Goal: Task Accomplishment & Management: Complete application form

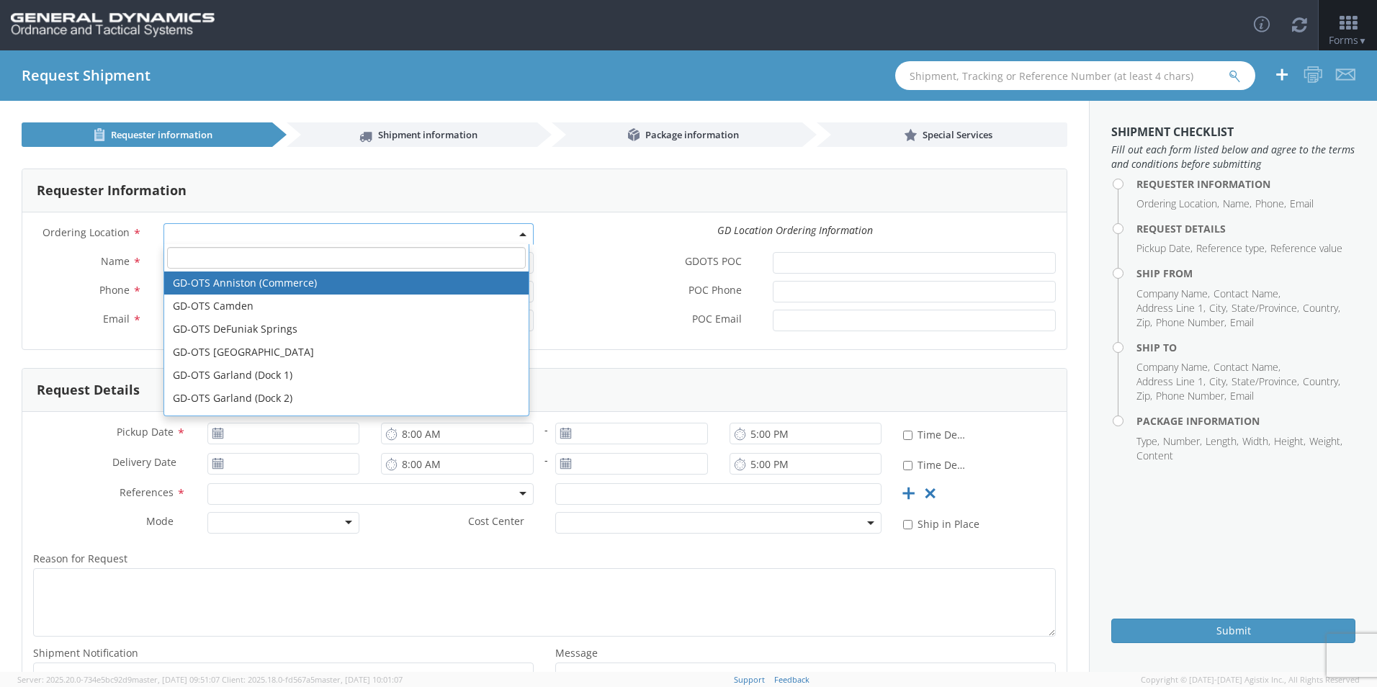
click at [267, 233] on span at bounding box center [348, 234] width 370 height 22
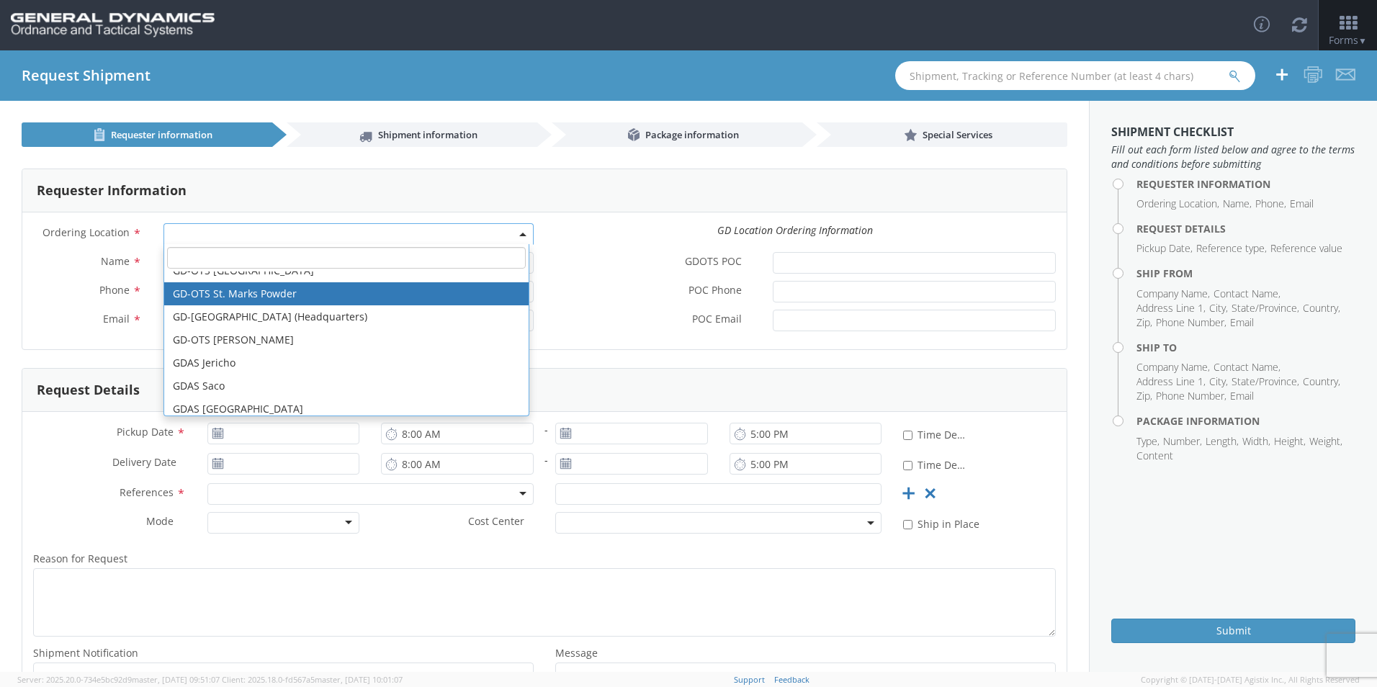
scroll to position [504, 0]
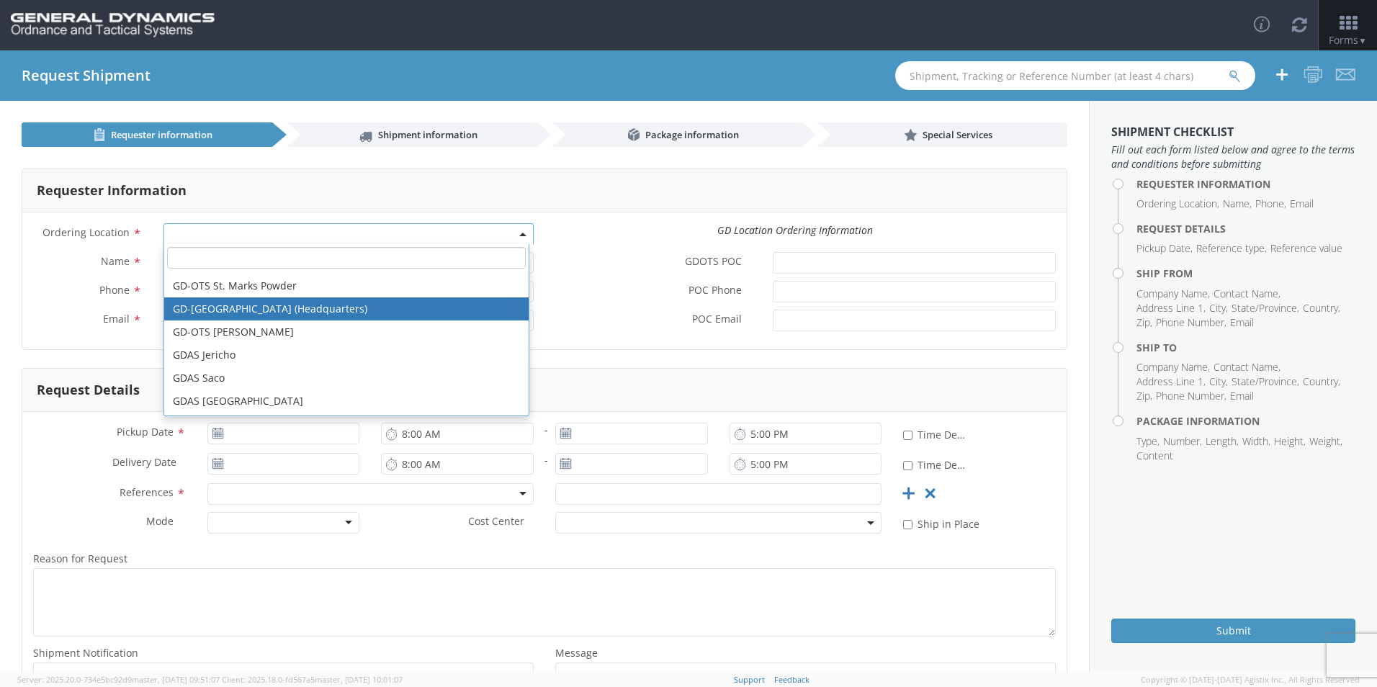
select select "307"
type input "[EMAIL_ADDRESS][DOMAIN_NAME]"
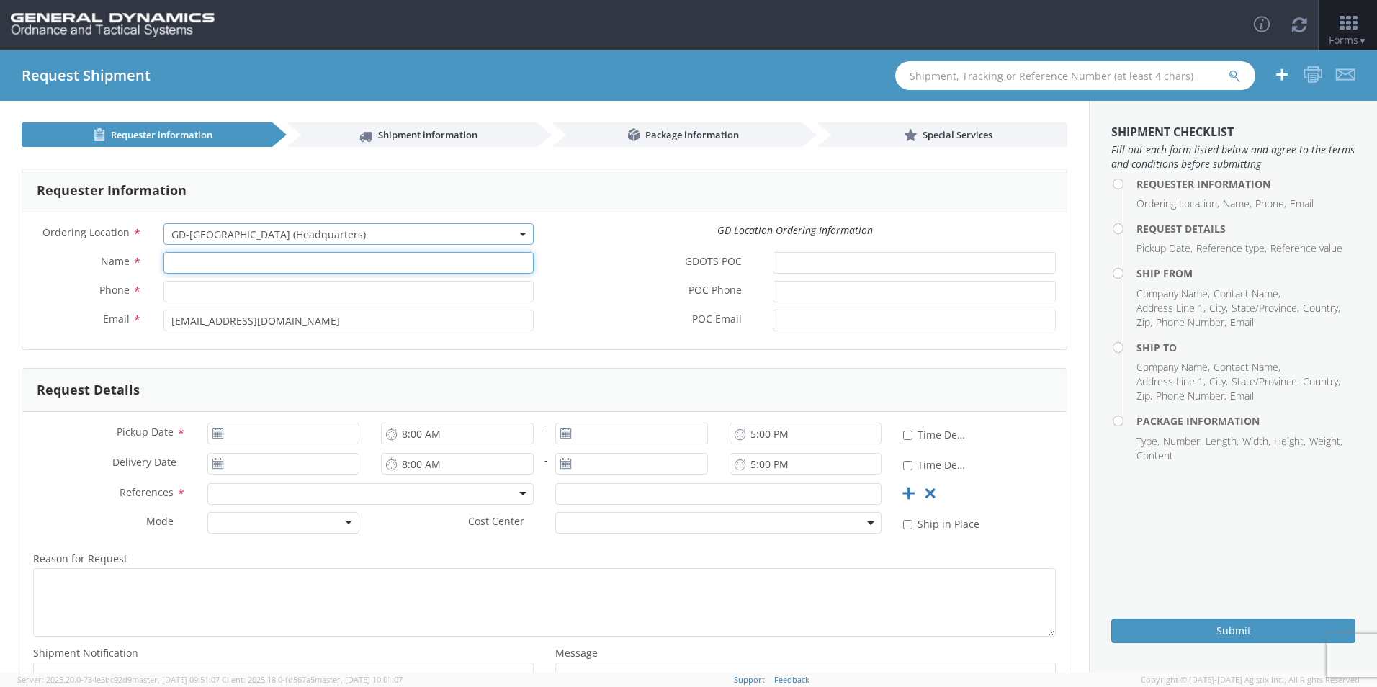
click at [184, 268] on input "Name *" at bounding box center [348, 263] width 370 height 22
click at [188, 263] on input "Name *" at bounding box center [348, 263] width 370 height 22
type input "R"
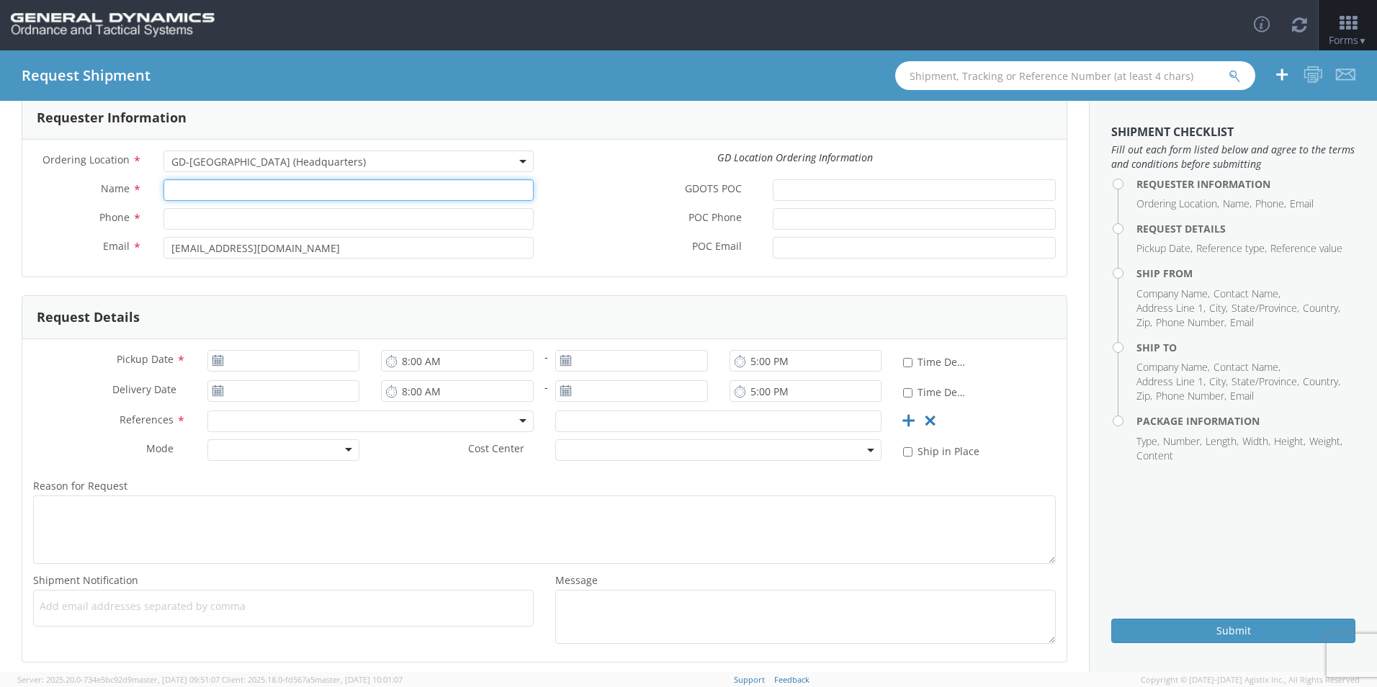
scroll to position [67, 0]
click at [368, 167] on span "GD-[GEOGRAPHIC_DATA] (Headquarters)" at bounding box center [348, 168] width 354 height 14
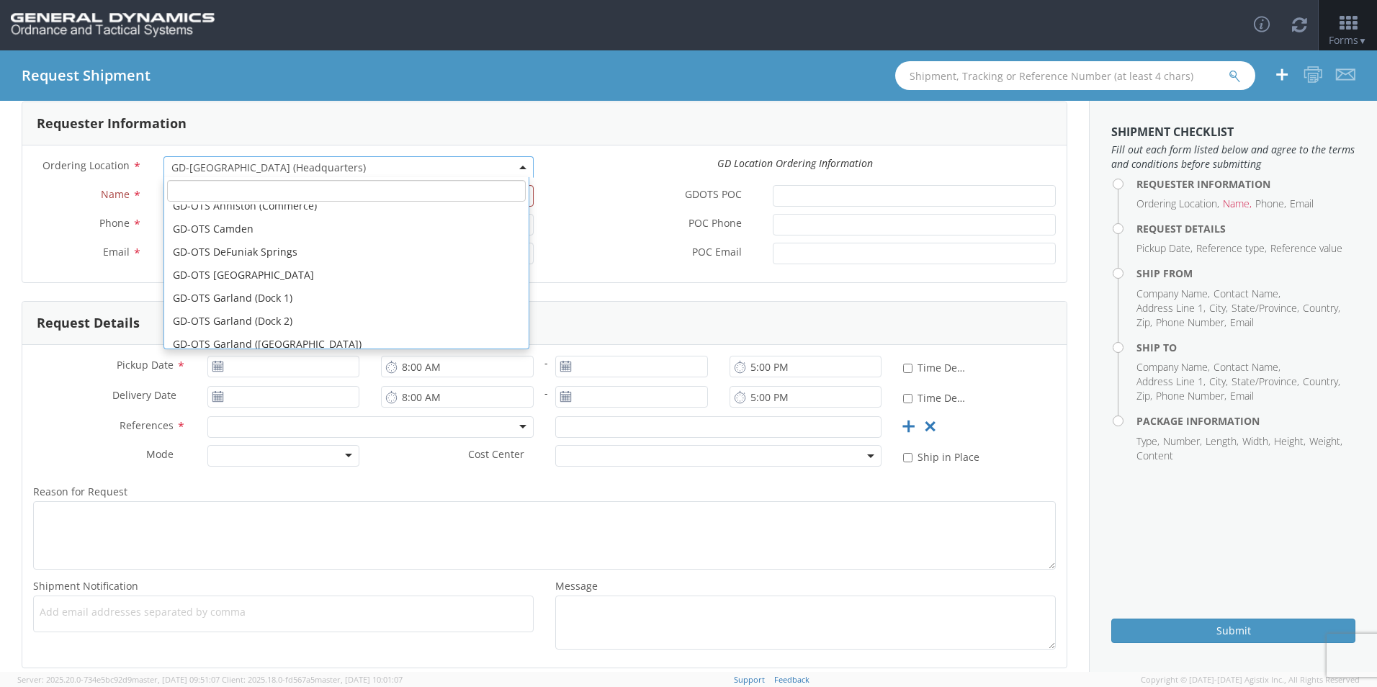
scroll to position [0, 0]
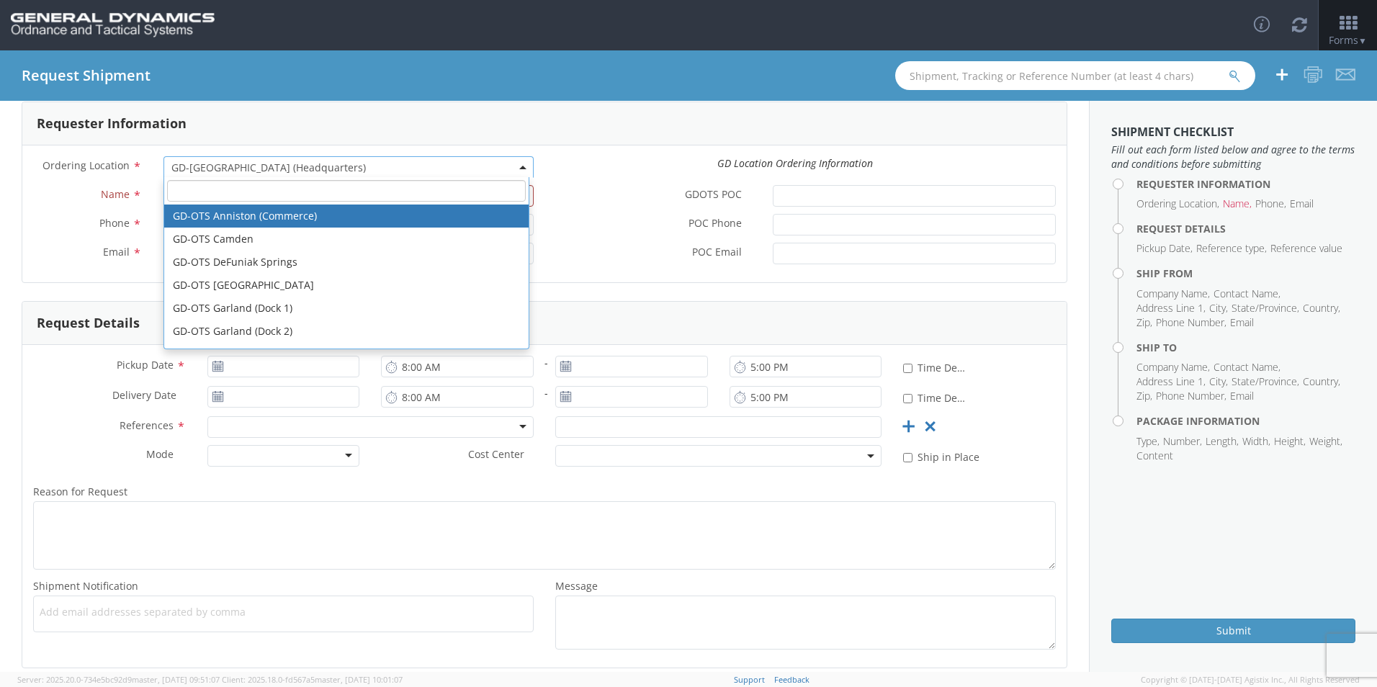
click at [404, 164] on span "GD-[GEOGRAPHIC_DATA] (Headquarters)" at bounding box center [348, 168] width 354 height 14
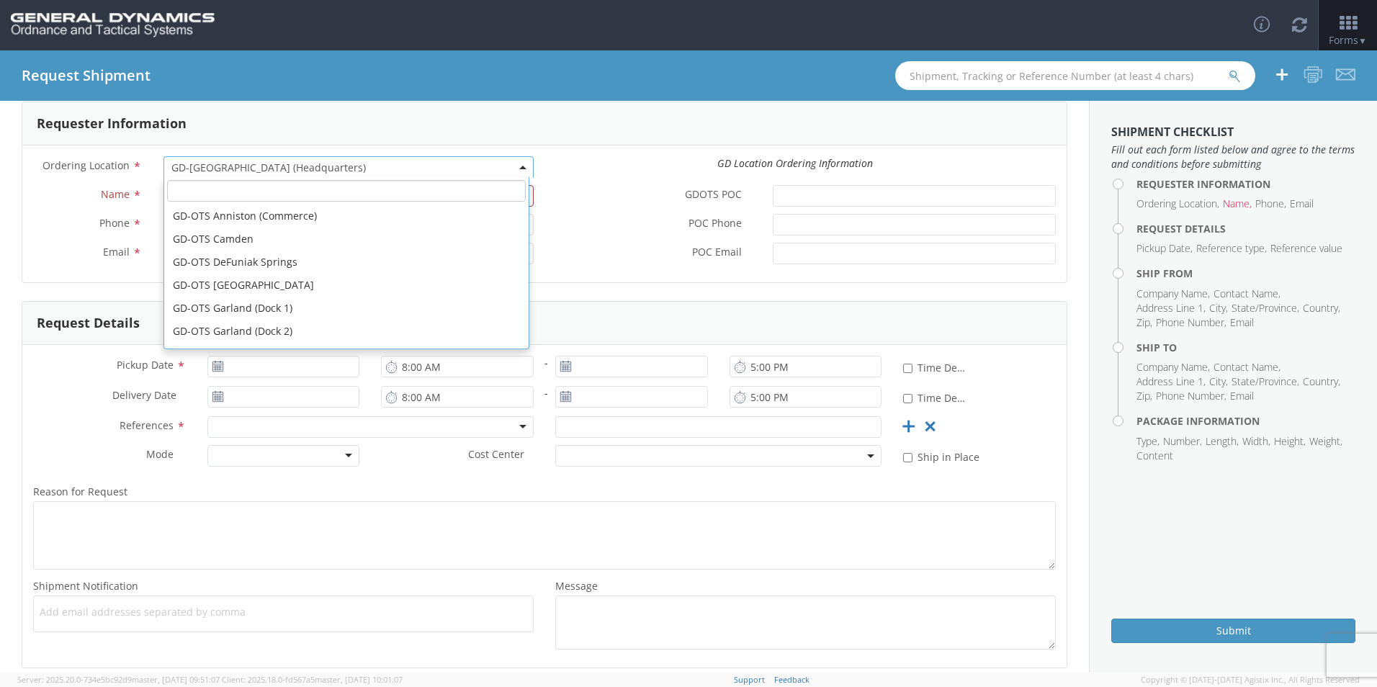
scroll to position [484, 0]
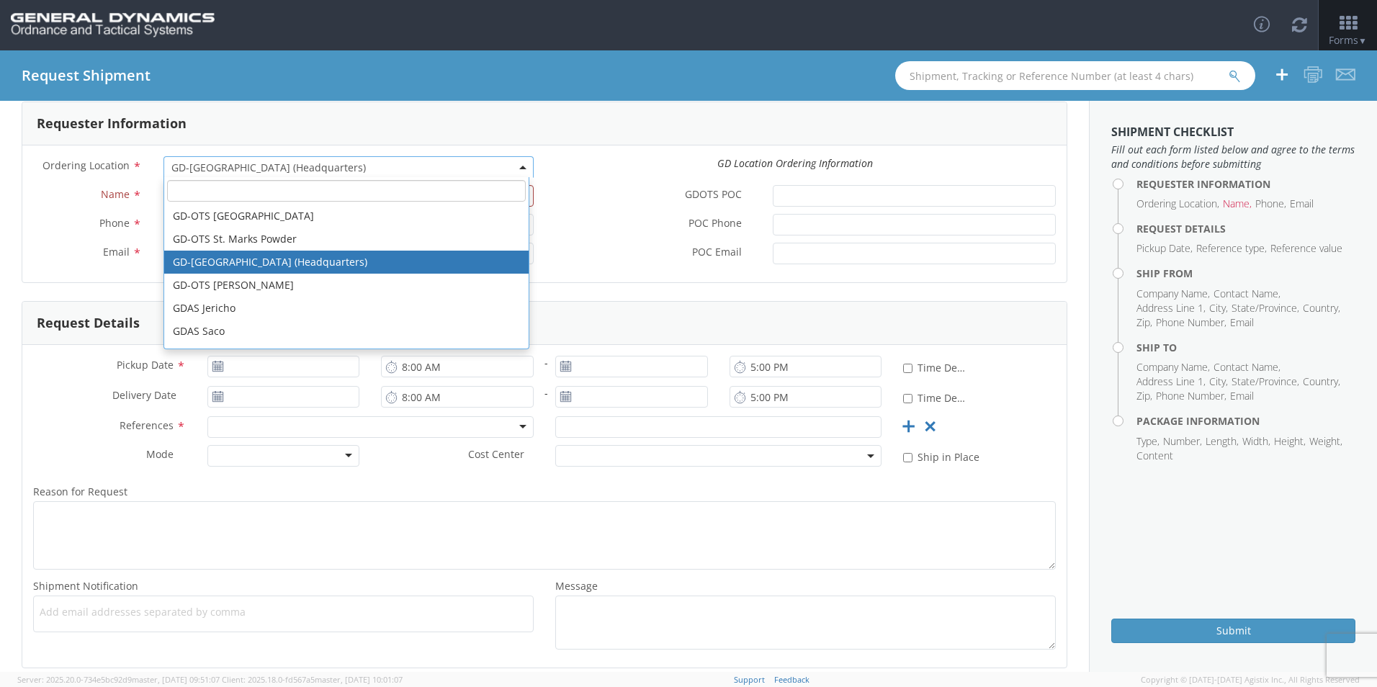
drag, startPoint x: 396, startPoint y: 167, endPoint x: 104, endPoint y: 159, distance: 291.7
click at [104, 159] on div "Ordering Location * GD-OTS Anniston (Commerce) GD-OTS [GEOGRAPHIC_DATA] [GEOGRA…" at bounding box center [283, 167] width 522 height 22
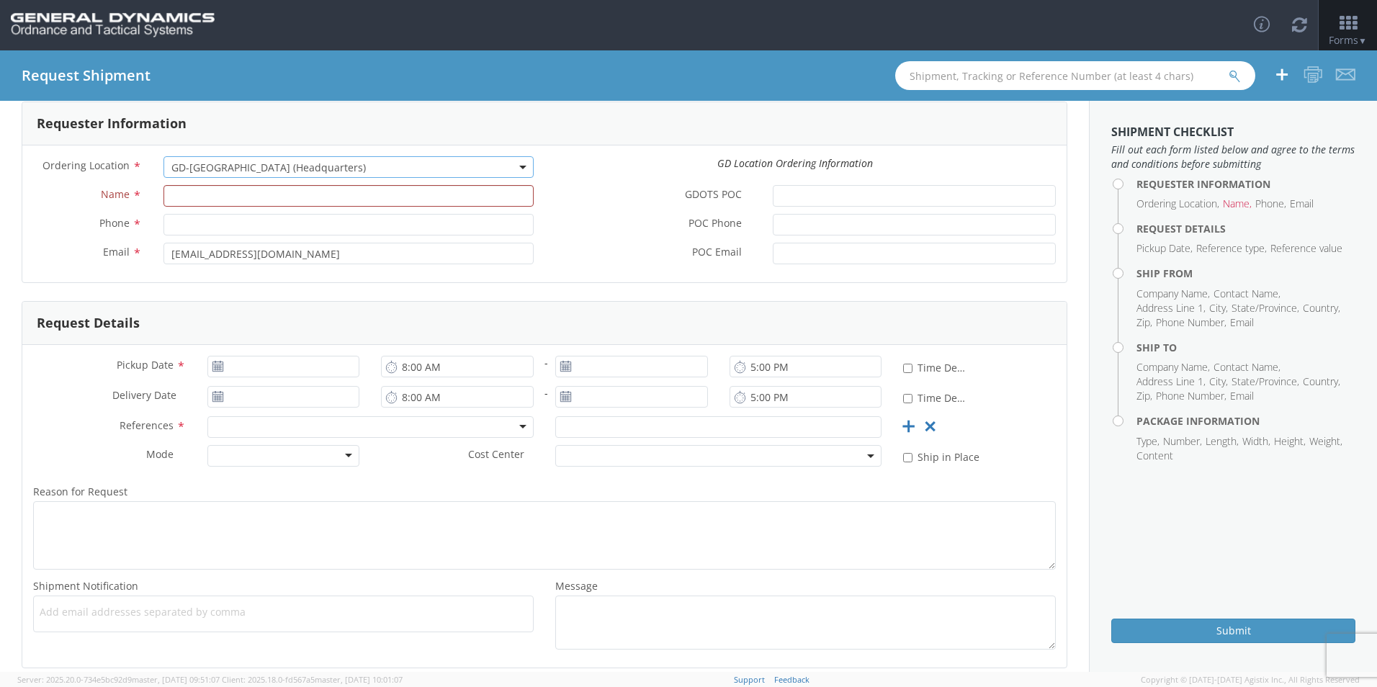
click at [369, 171] on span "GD-[GEOGRAPHIC_DATA] (Headquarters)" at bounding box center [348, 168] width 354 height 14
click at [521, 162] on span "GD-[GEOGRAPHIC_DATA] (Headquarters)" at bounding box center [348, 167] width 370 height 22
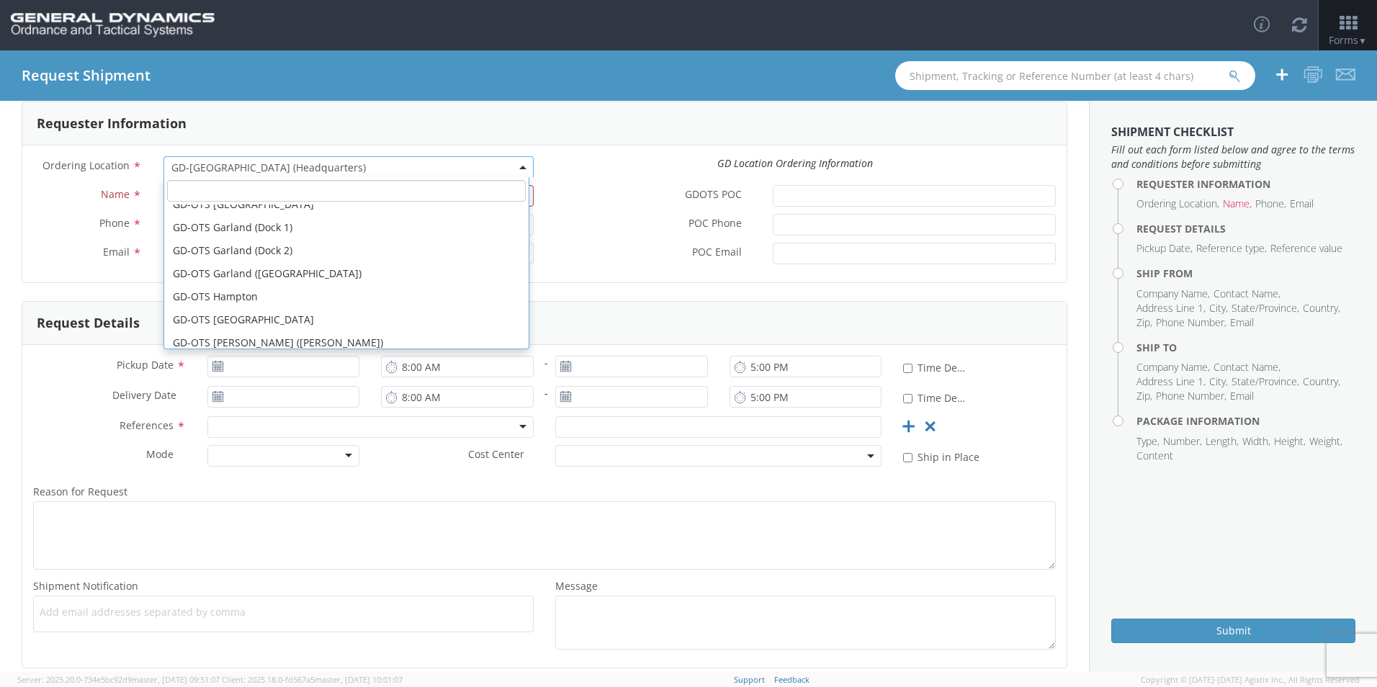
scroll to position [0, 0]
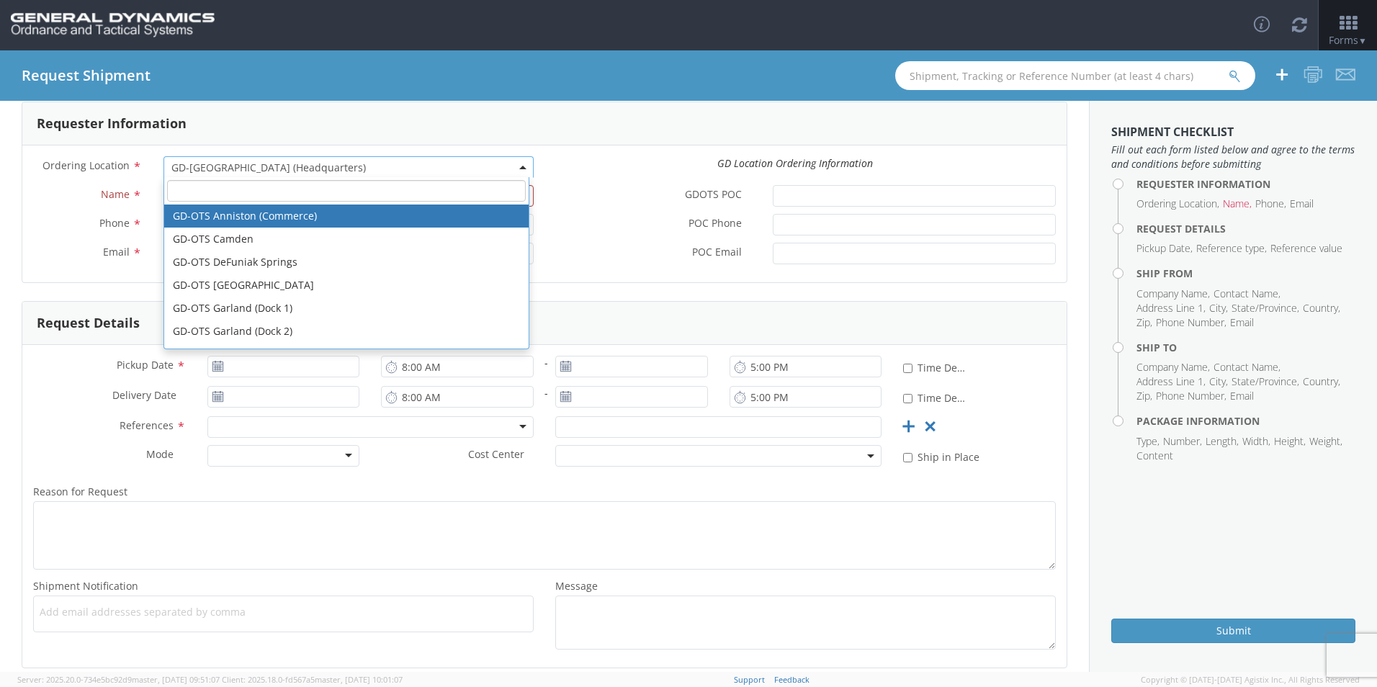
click at [406, 159] on span "GD-[GEOGRAPHIC_DATA] (Headquarters)" at bounding box center [348, 167] width 370 height 22
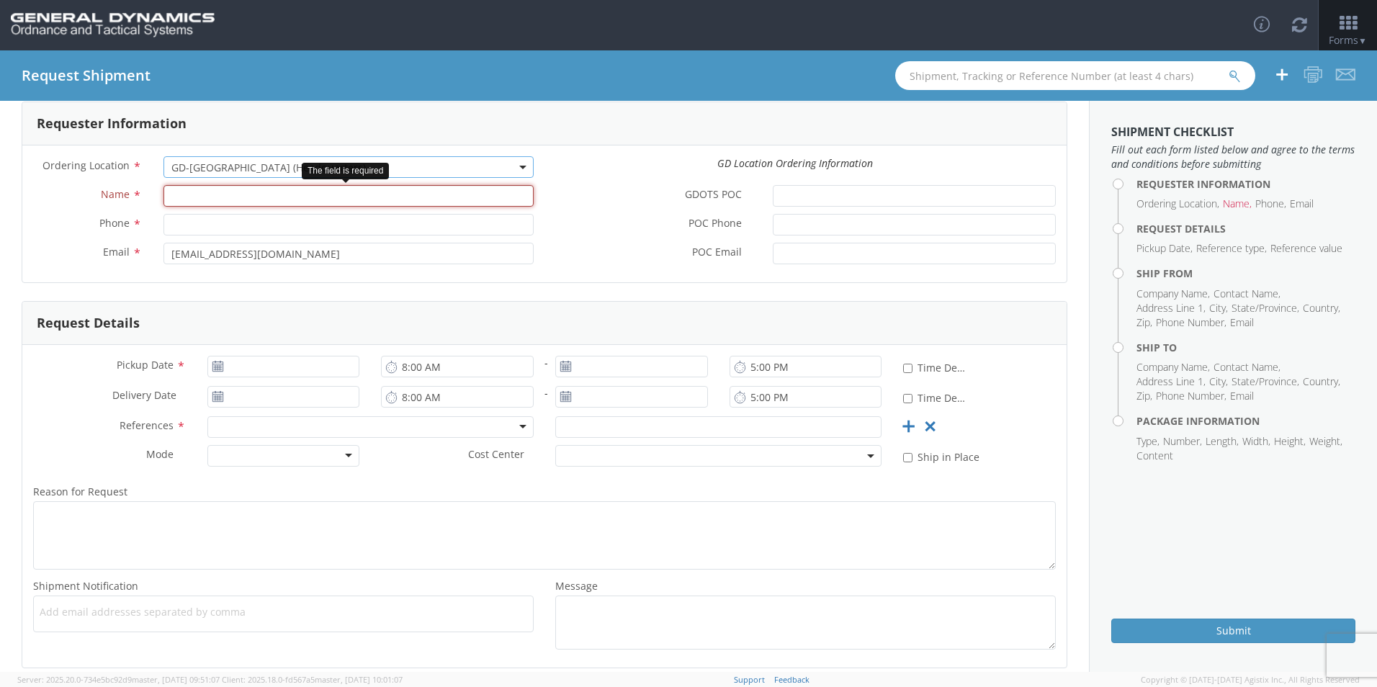
click at [281, 199] on input "Name *" at bounding box center [348, 196] width 370 height 22
type input "[PERSON_NAME]"
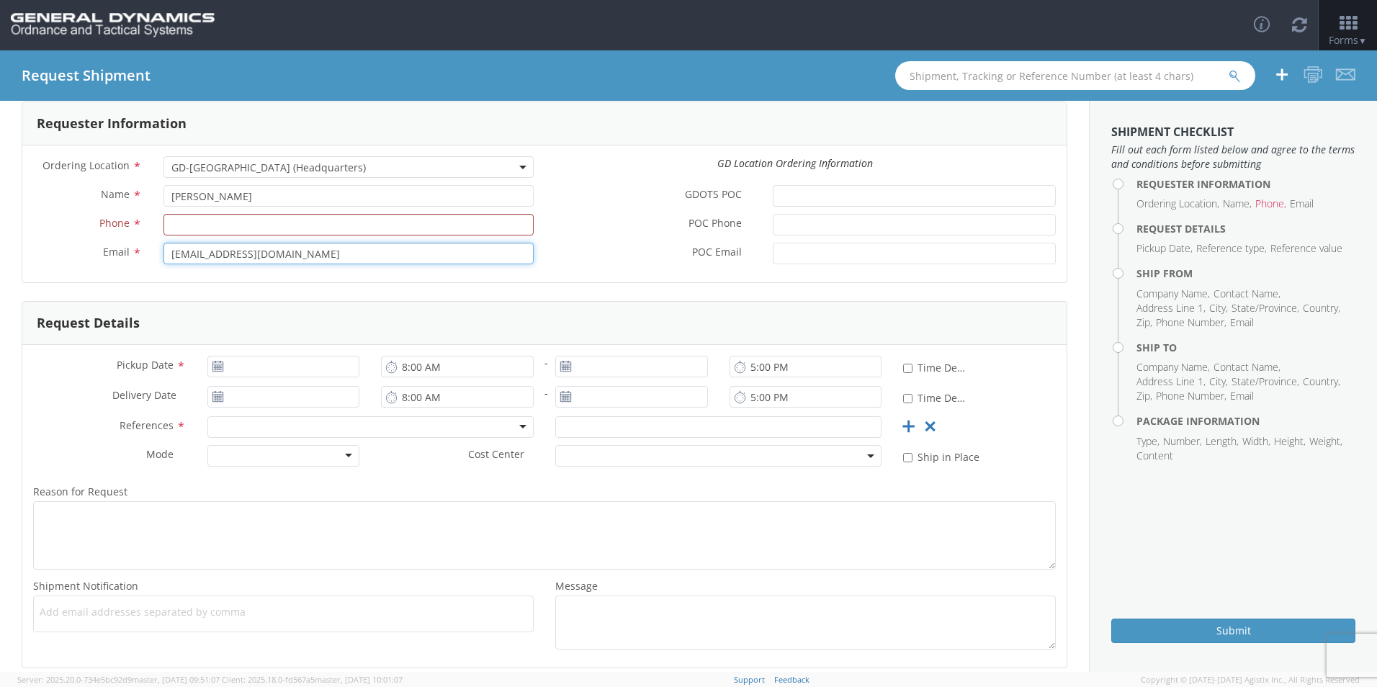
click at [328, 254] on input "[EMAIL_ADDRESS][DOMAIN_NAME]" at bounding box center [348, 254] width 370 height 22
type input "[EMAIL_ADDRESS][DOMAIN_NAME]"
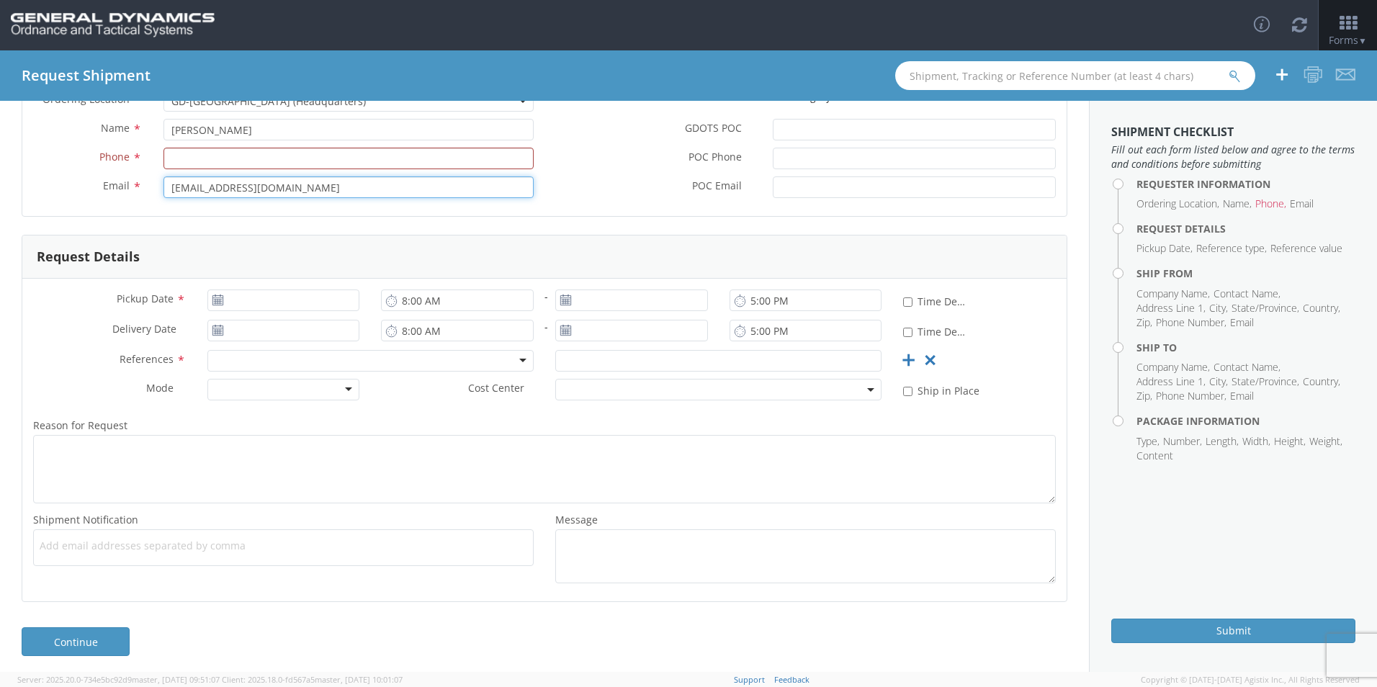
scroll to position [139, 0]
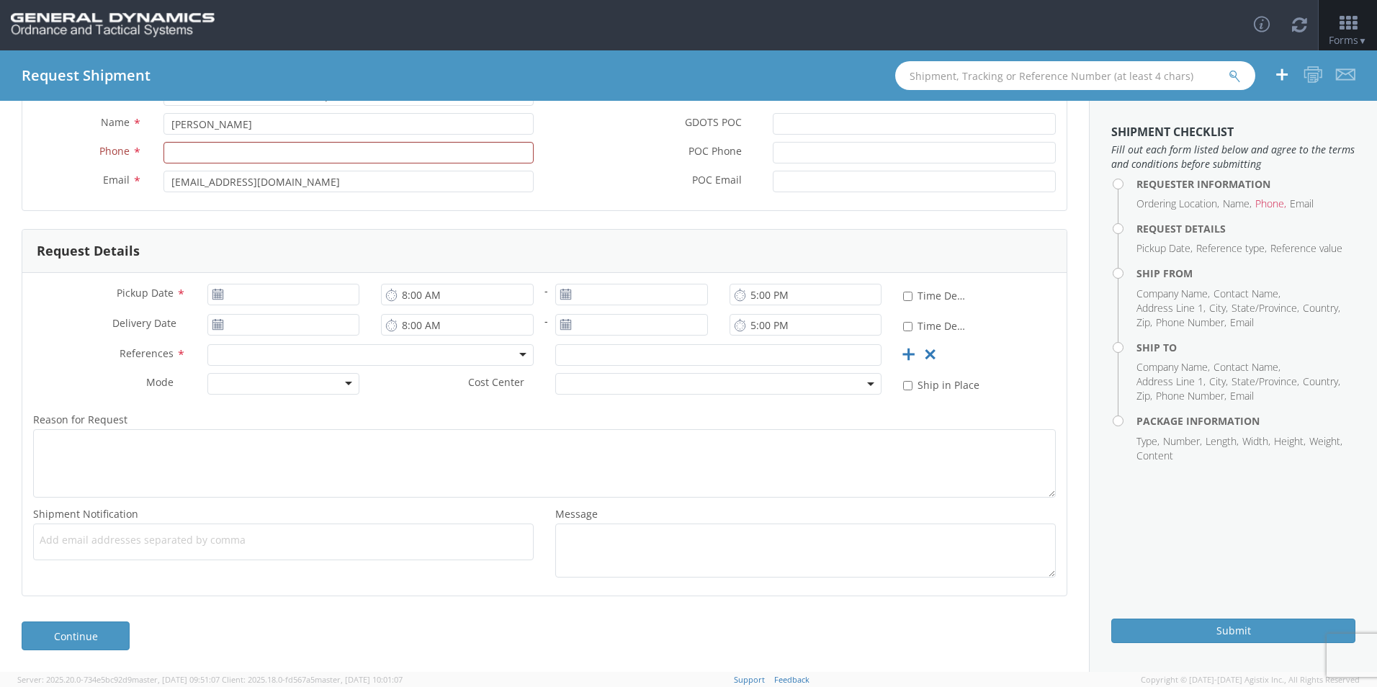
click at [213, 294] on use at bounding box center [217, 294] width 10 height 10
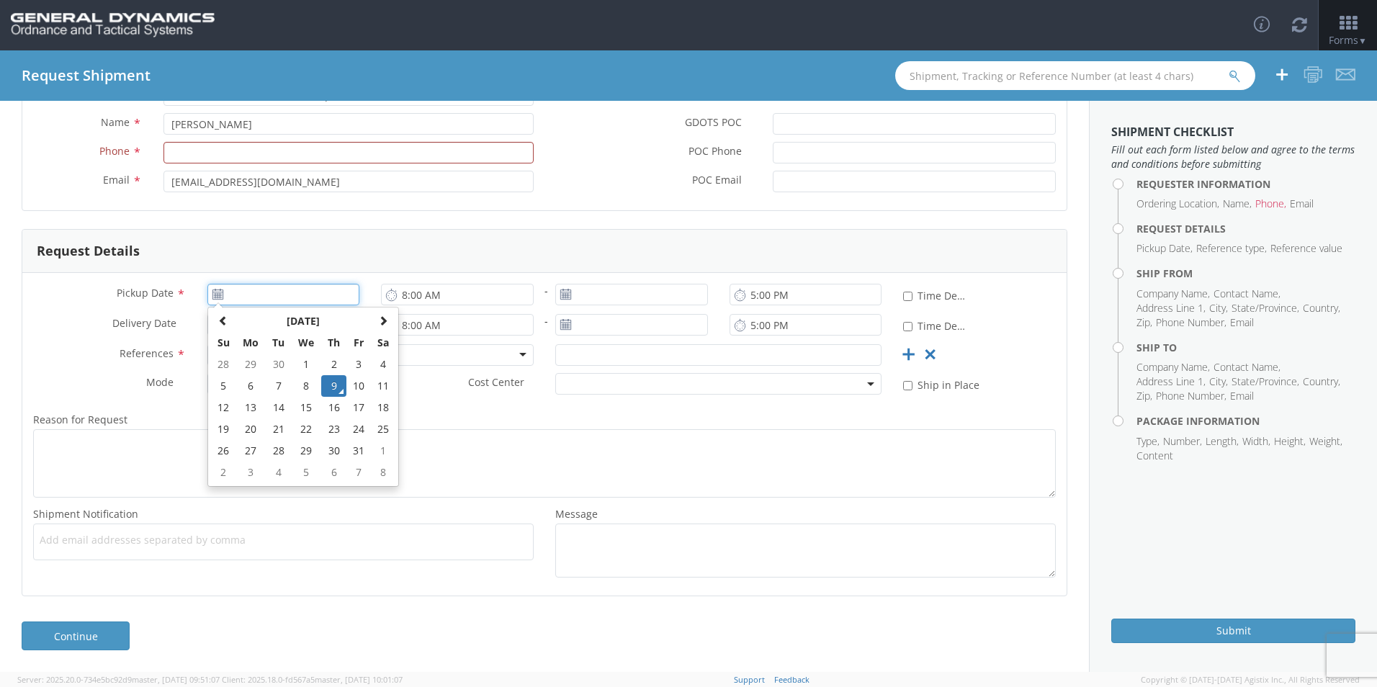
type input "[DATE]"
click at [256, 293] on input "[DATE]" at bounding box center [283, 295] width 153 height 22
click at [335, 383] on td "9" at bounding box center [333, 386] width 25 height 22
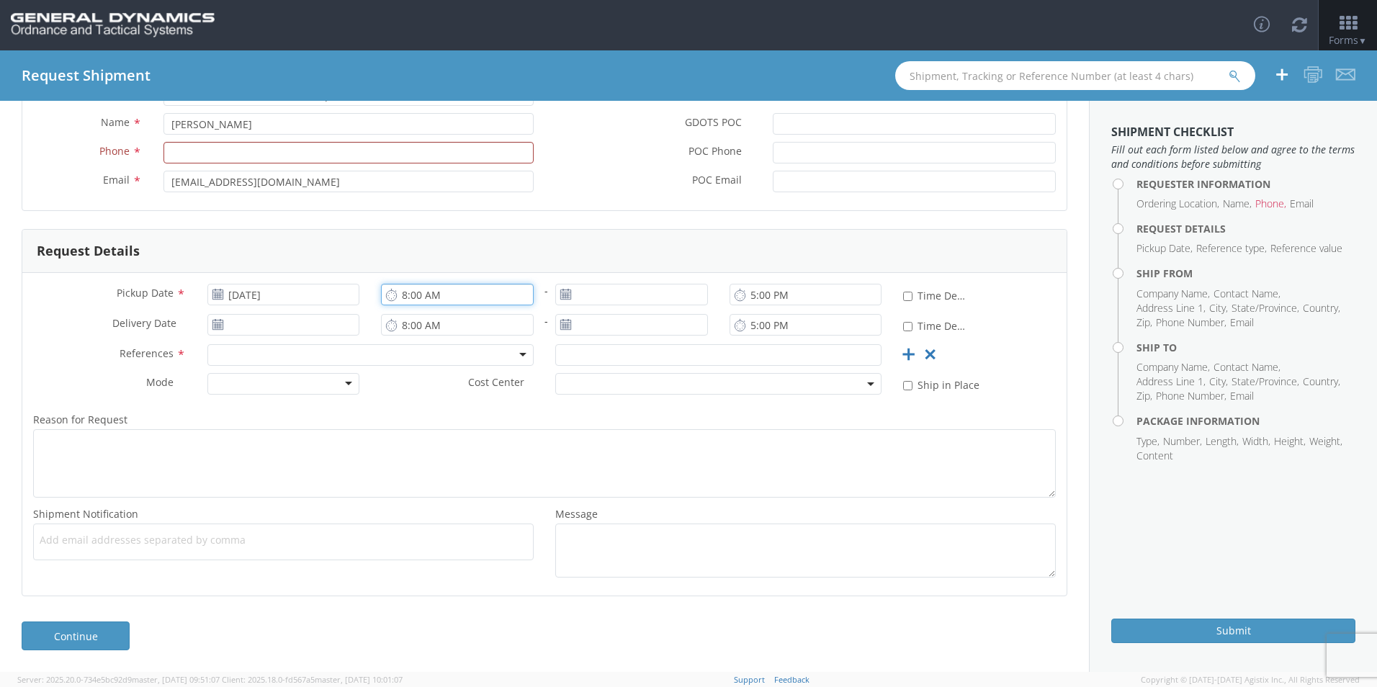
click at [514, 293] on input "8:00 AM" at bounding box center [457, 295] width 153 height 22
click at [449, 301] on input "8:00 AM" at bounding box center [457, 295] width 153 height 22
click at [496, 297] on input "8:00 AM" at bounding box center [457, 295] width 153 height 22
click at [561, 297] on icon at bounding box center [565, 295] width 12 height 12
click at [563, 293] on icon at bounding box center [565, 295] width 12 height 12
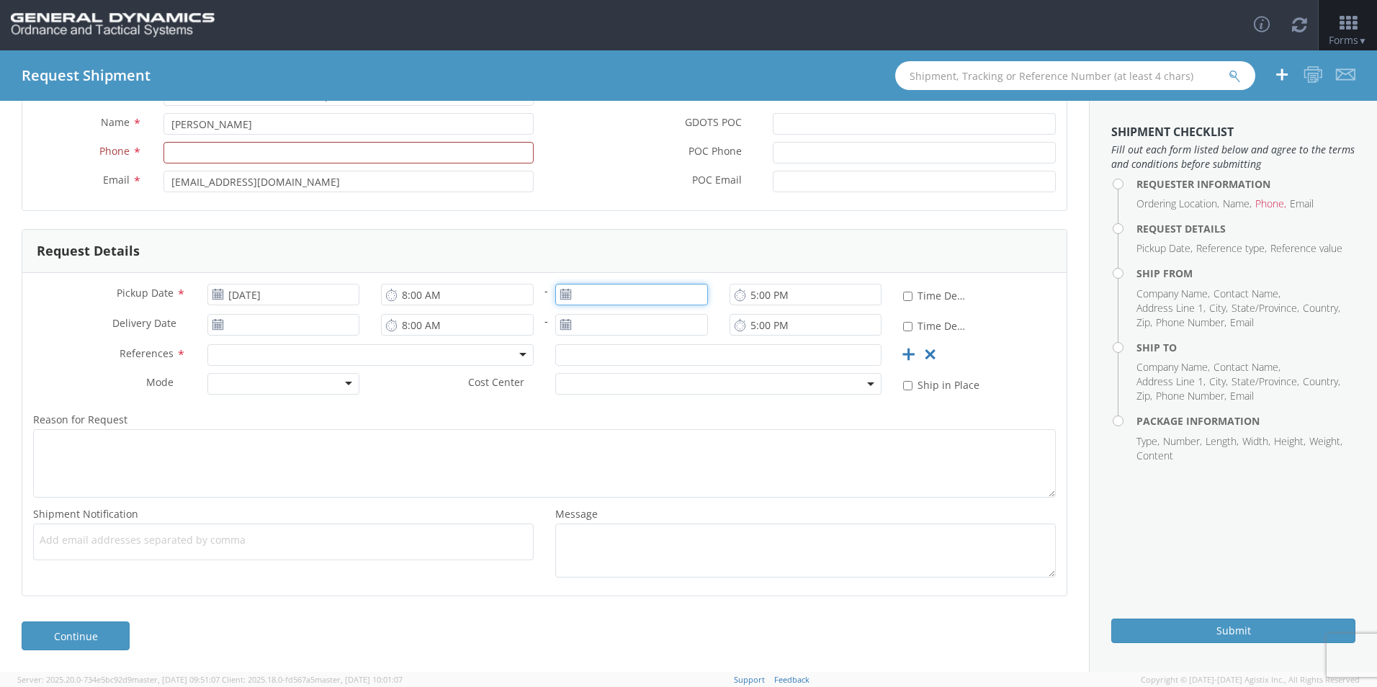
type input "[DATE]"
click at [590, 294] on input "[DATE]" at bounding box center [631, 295] width 153 height 22
click at [675, 387] on td "9" at bounding box center [681, 386] width 25 height 22
click at [213, 325] on use at bounding box center [217, 324] width 10 height 10
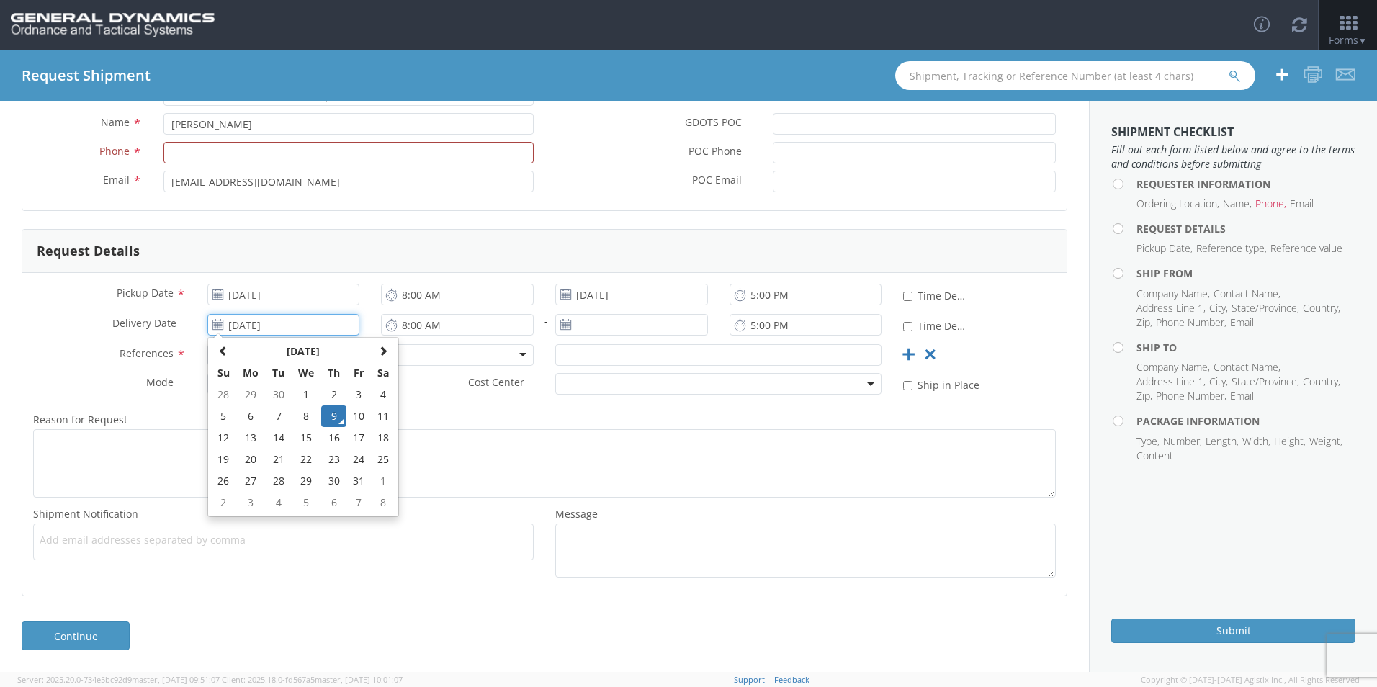
click at [247, 333] on input "[DATE]" at bounding box center [283, 325] width 153 height 22
click at [329, 436] on td "16" at bounding box center [333, 438] width 25 height 22
type input "[DATE]"
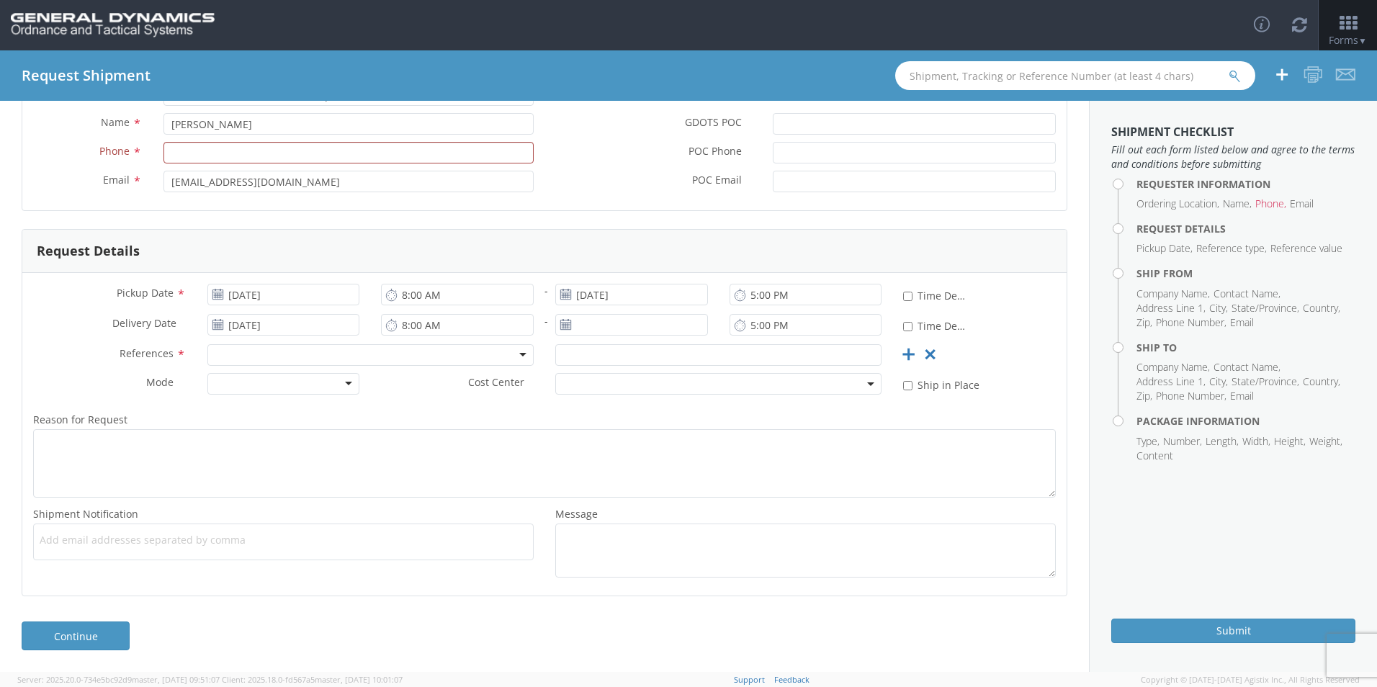
click at [559, 321] on icon at bounding box center [565, 325] width 12 height 12
click at [560, 324] on use at bounding box center [565, 324] width 10 height 10
click at [575, 322] on input "[DATE]" at bounding box center [631, 325] width 153 height 22
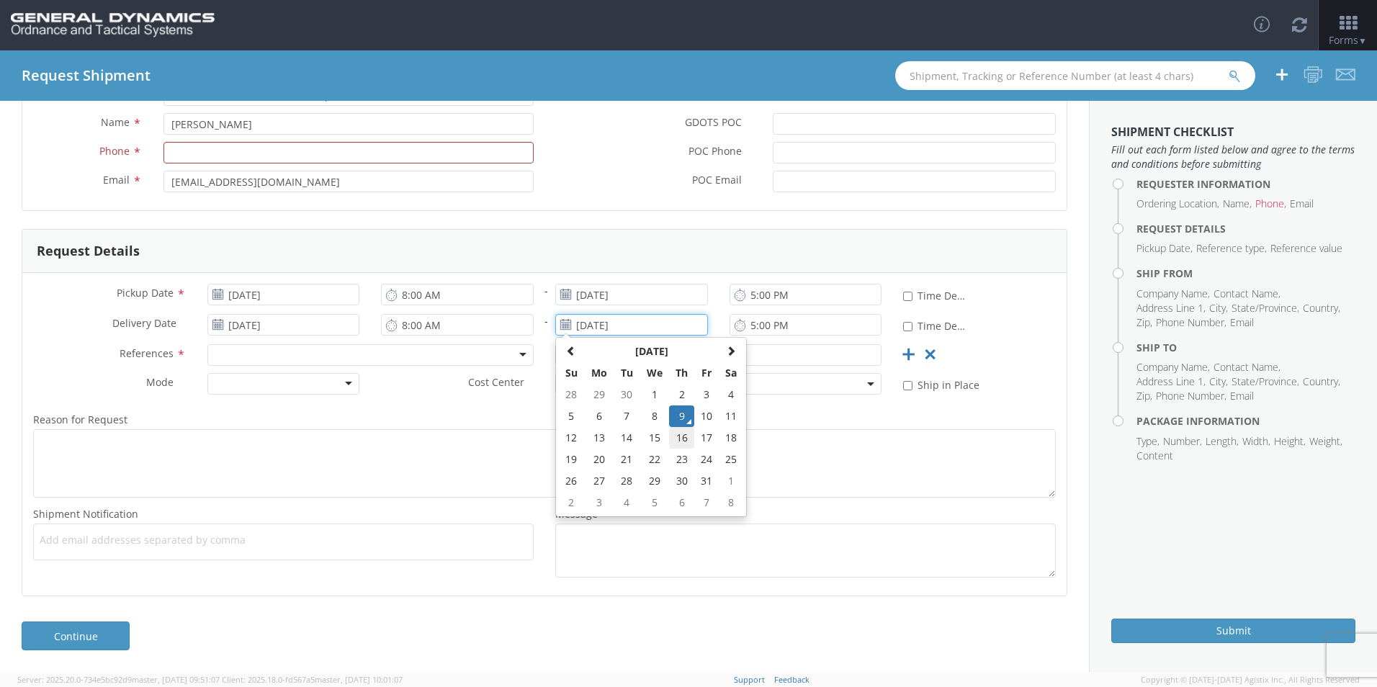
click at [682, 433] on td "16" at bounding box center [681, 438] width 25 height 22
type input "[DATE]"
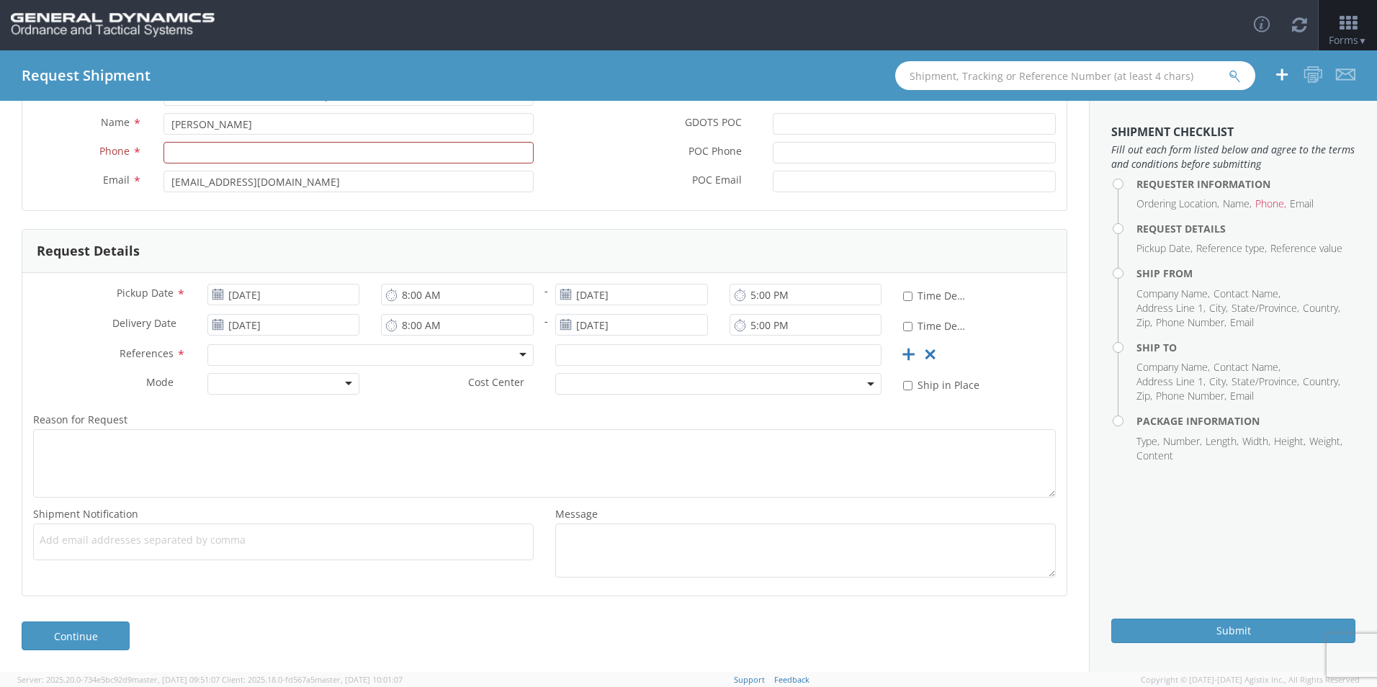
click at [277, 356] on div at bounding box center [370, 355] width 326 height 22
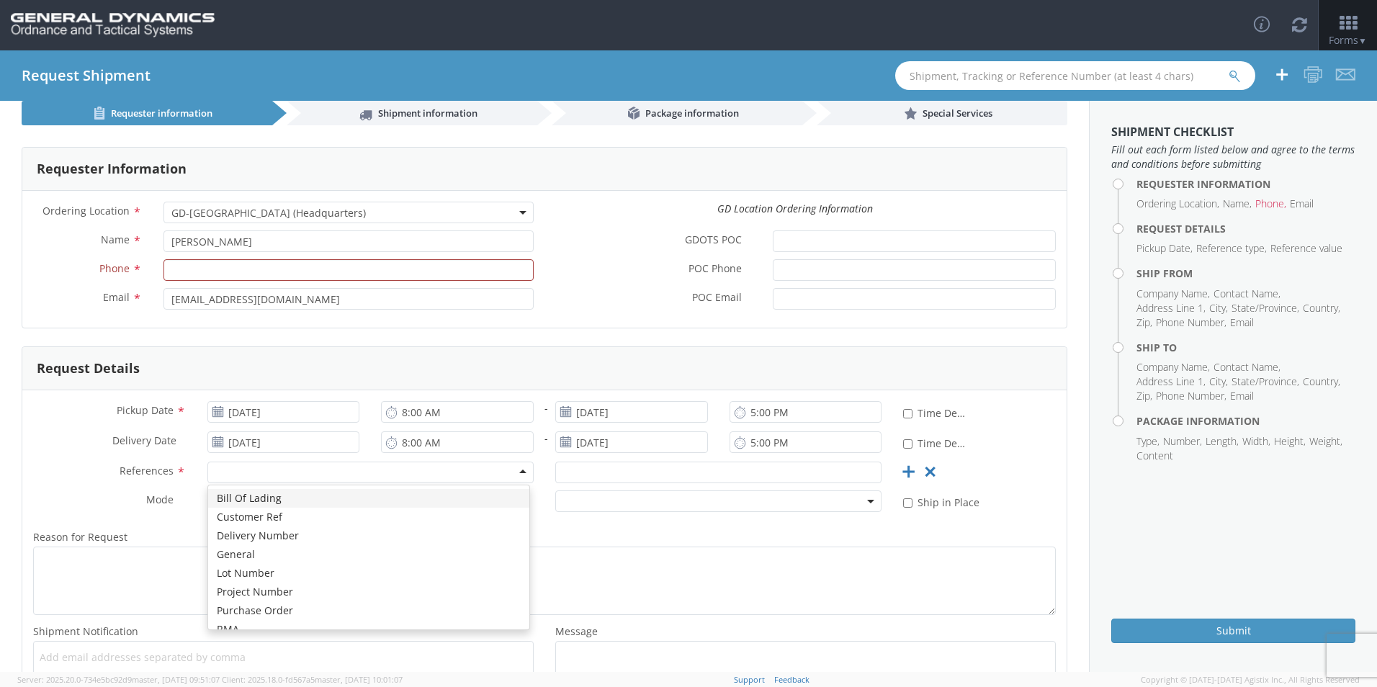
scroll to position [0, 0]
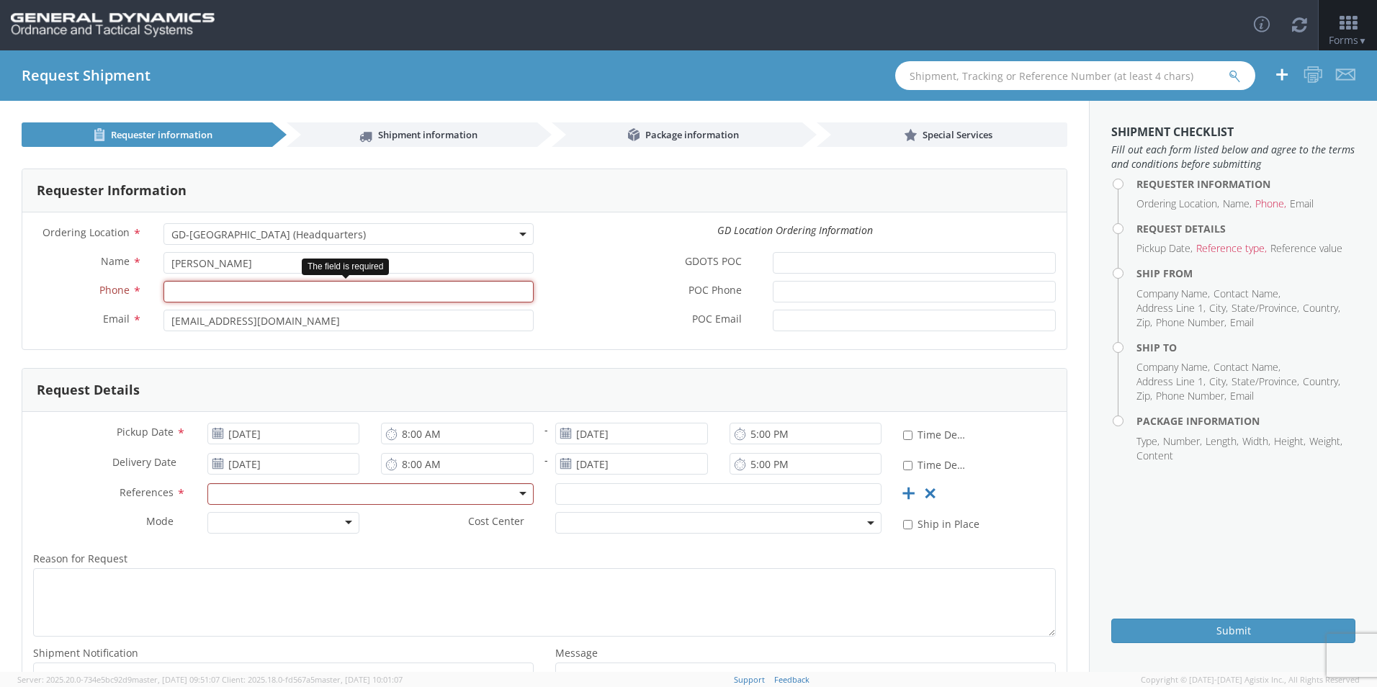
click at [274, 293] on input "Phone *" at bounding box center [348, 292] width 370 height 22
click at [272, 287] on input "Phone *" at bounding box center [348, 292] width 370 height 22
click at [579, 279] on div "GDOTS POC *" at bounding box center [805, 266] width 522 height 29
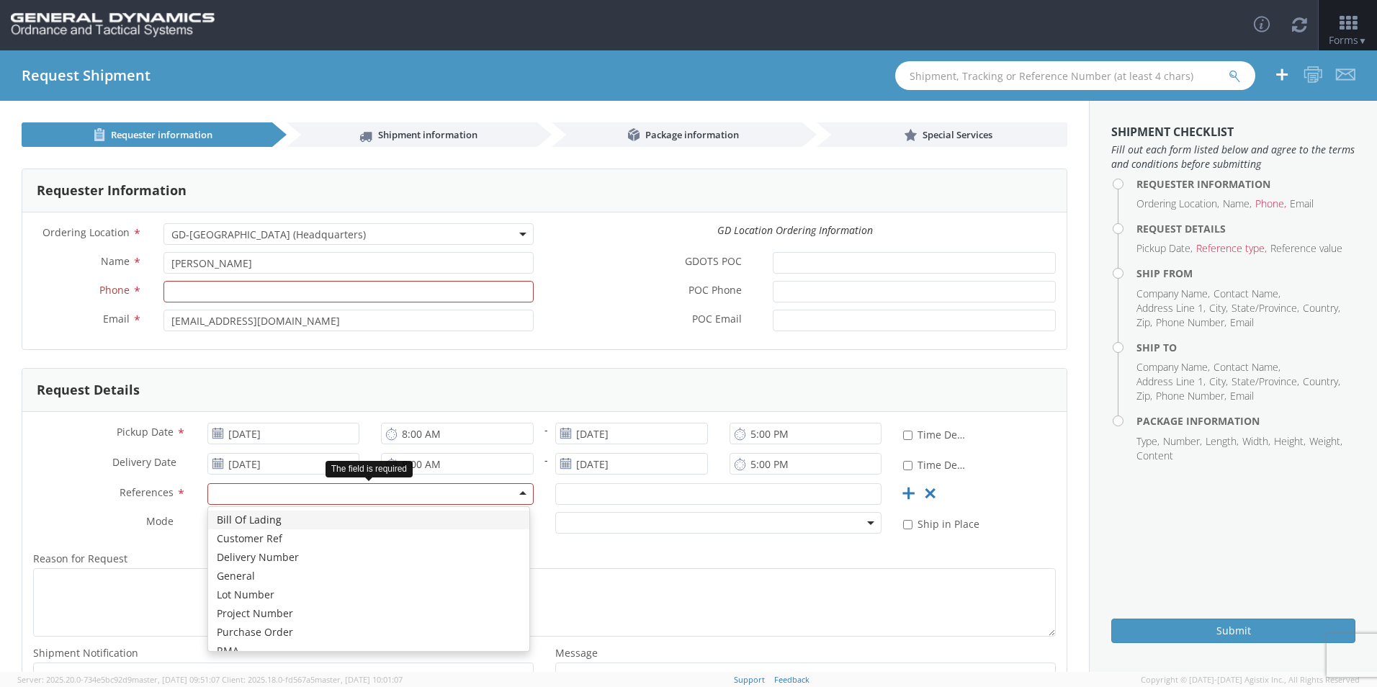
click at [510, 500] on div at bounding box center [370, 494] width 326 height 22
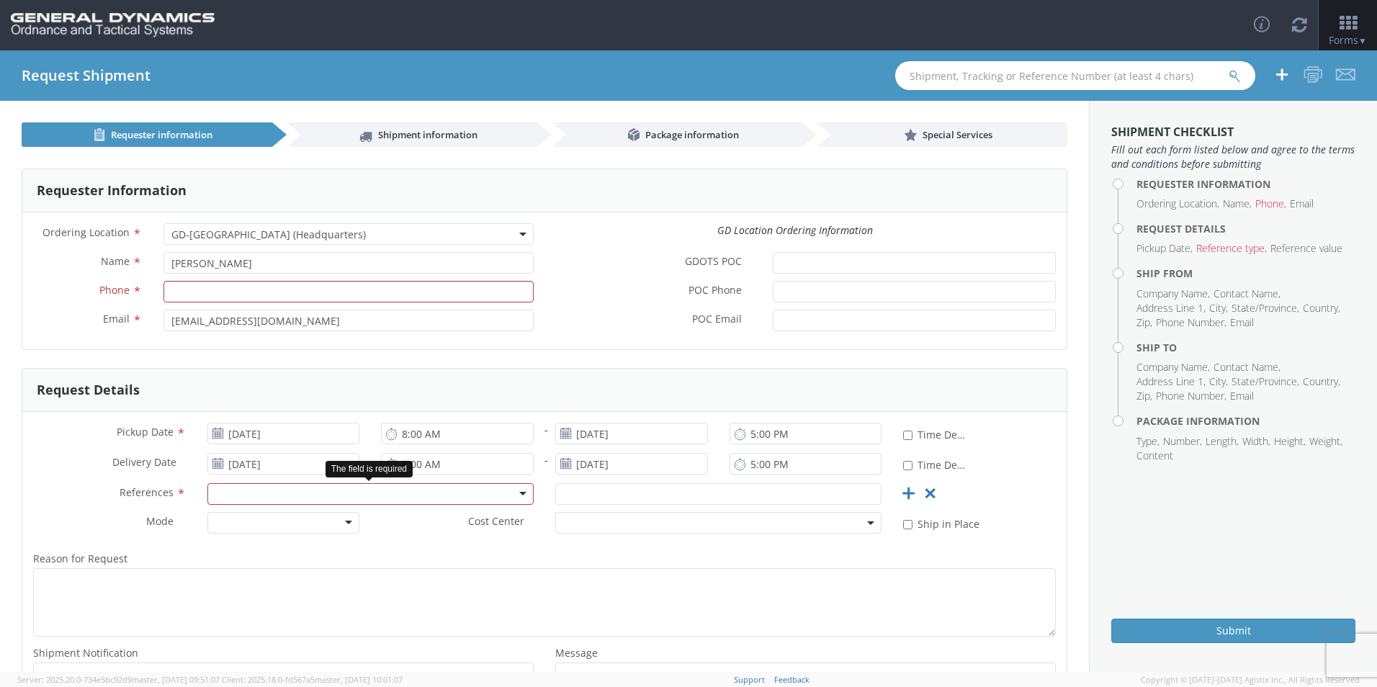
click at [514, 492] on div at bounding box center [370, 494] width 326 height 22
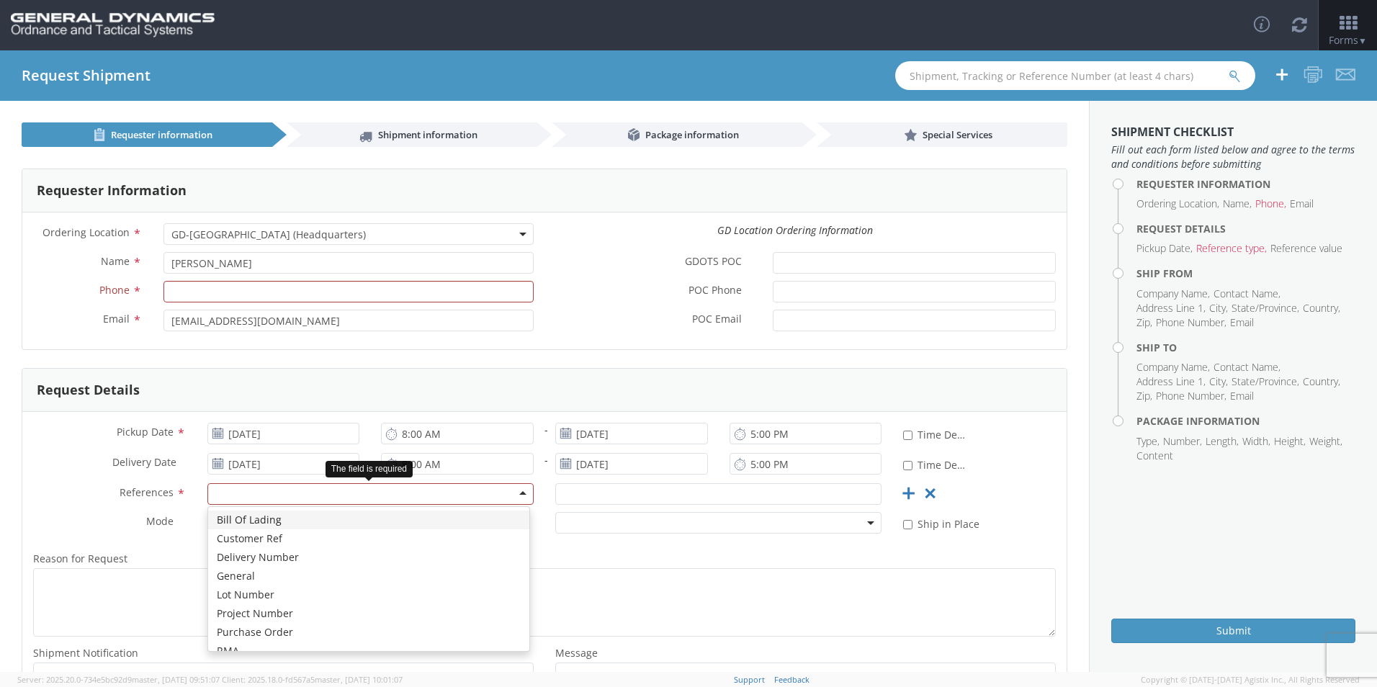
click at [521, 487] on div at bounding box center [370, 494] width 326 height 22
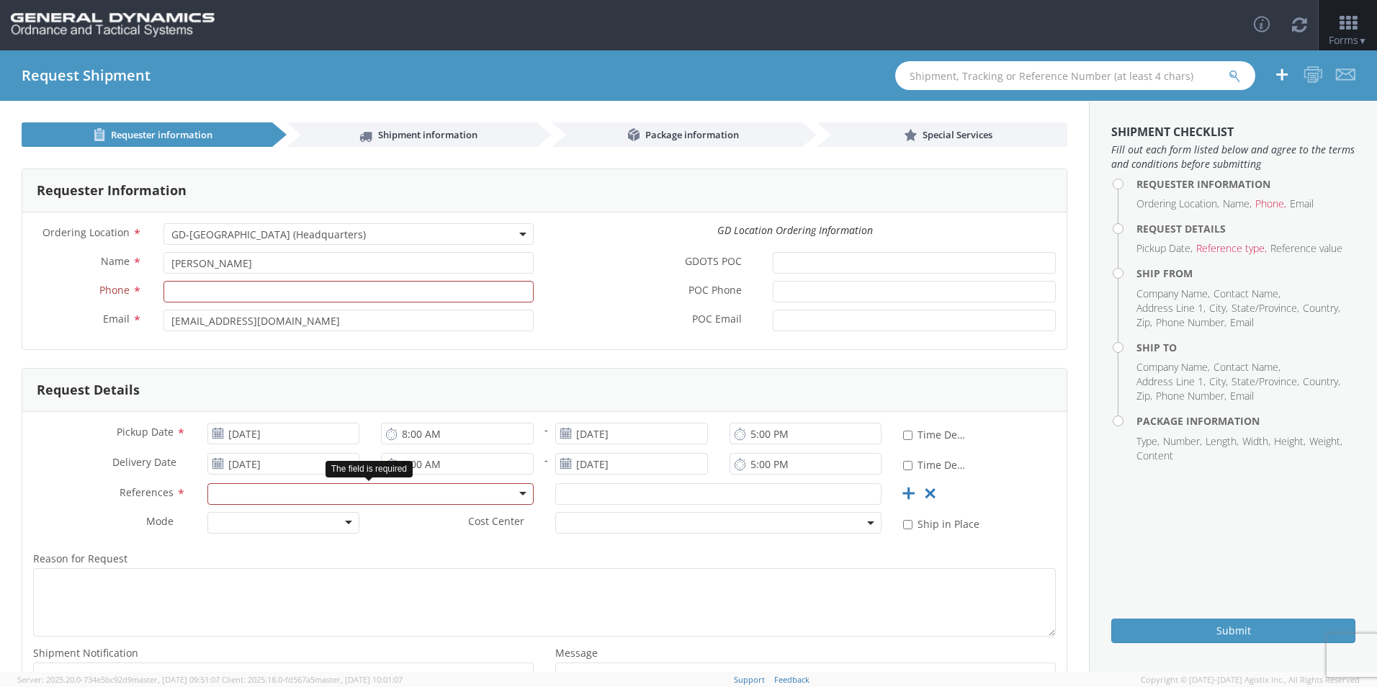
click at [427, 494] on div at bounding box center [370, 494] width 326 height 22
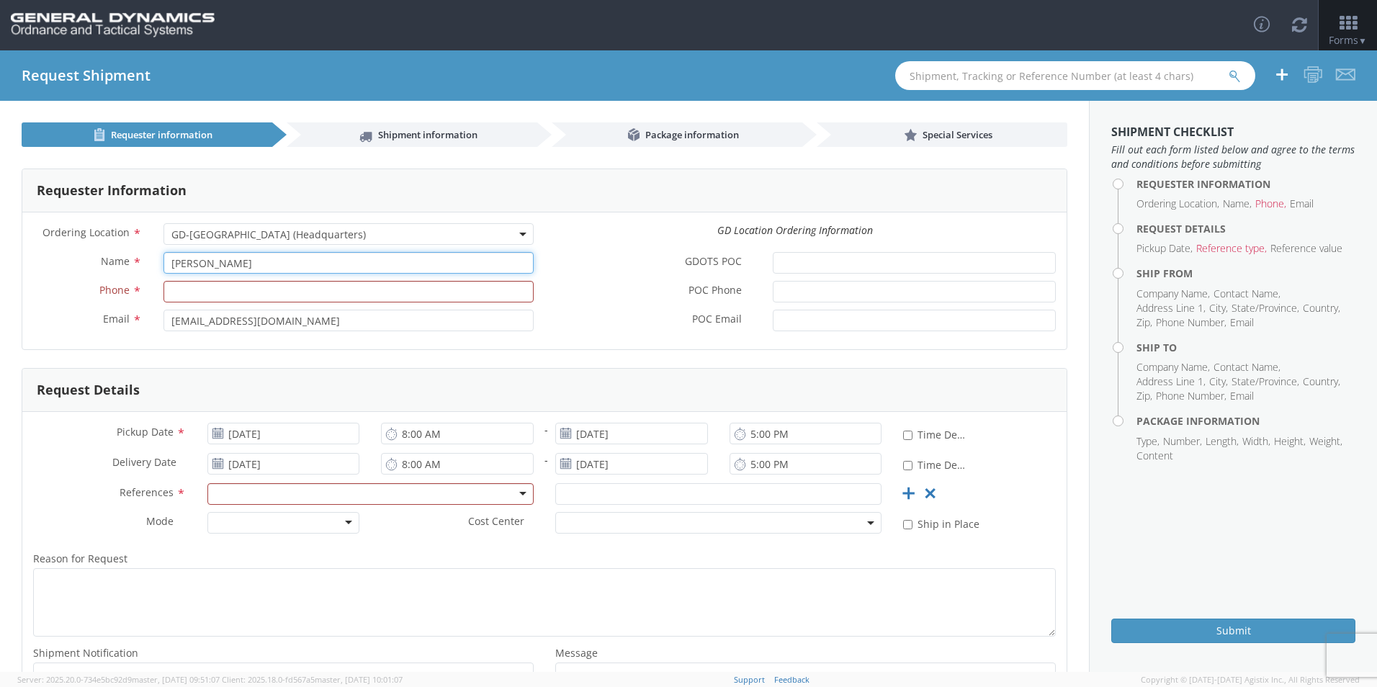
drag, startPoint x: 247, startPoint y: 271, endPoint x: 238, endPoint y: 261, distance: 12.7
click at [245, 270] on input "[PERSON_NAME]" at bounding box center [348, 263] width 370 height 22
drag, startPoint x: 235, startPoint y: 260, endPoint x: 68, endPoint y: 263, distance: 167.1
click at [68, 263] on div "Name * [PERSON_NAME]" at bounding box center [283, 263] width 522 height 22
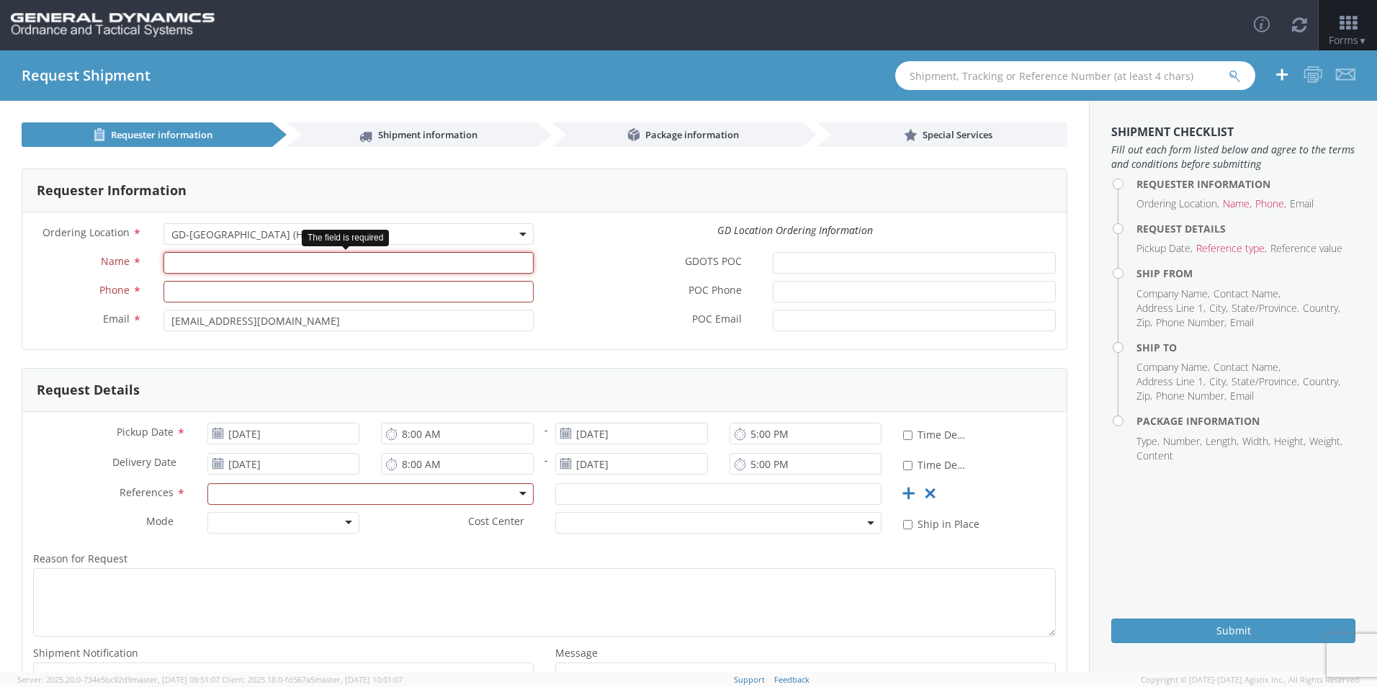
click at [198, 261] on input "Name *" at bounding box center [348, 263] width 370 height 22
type input "[PERSON_NAME]"
type input "7277093798"
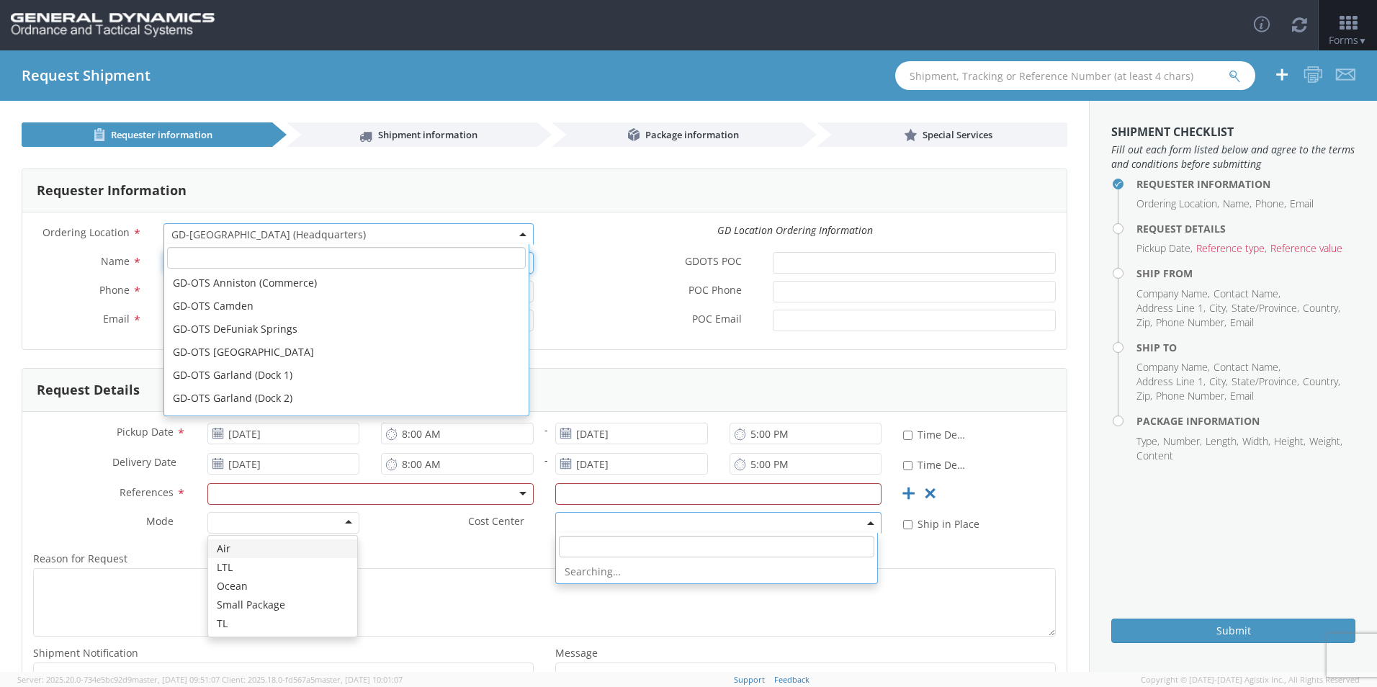
scroll to position [484, 0]
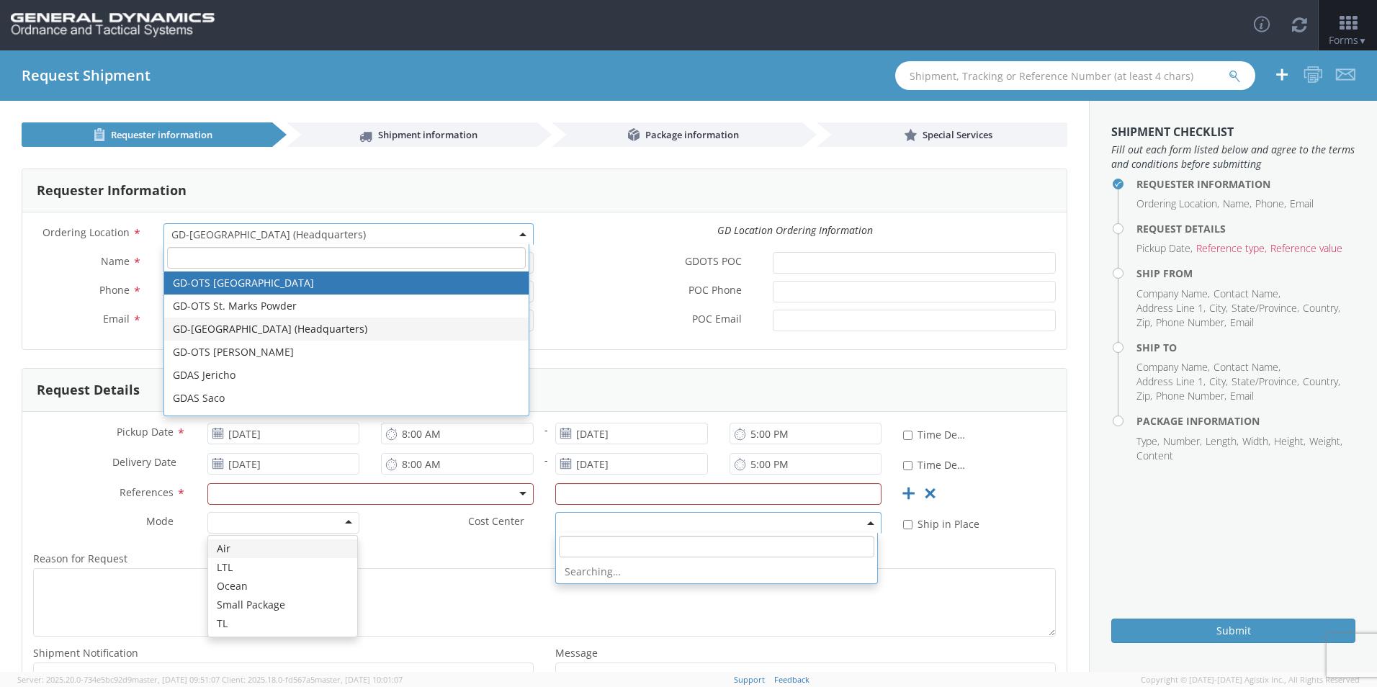
click at [441, 239] on span "GD-[GEOGRAPHIC_DATA] (Headquarters)" at bounding box center [348, 235] width 354 height 14
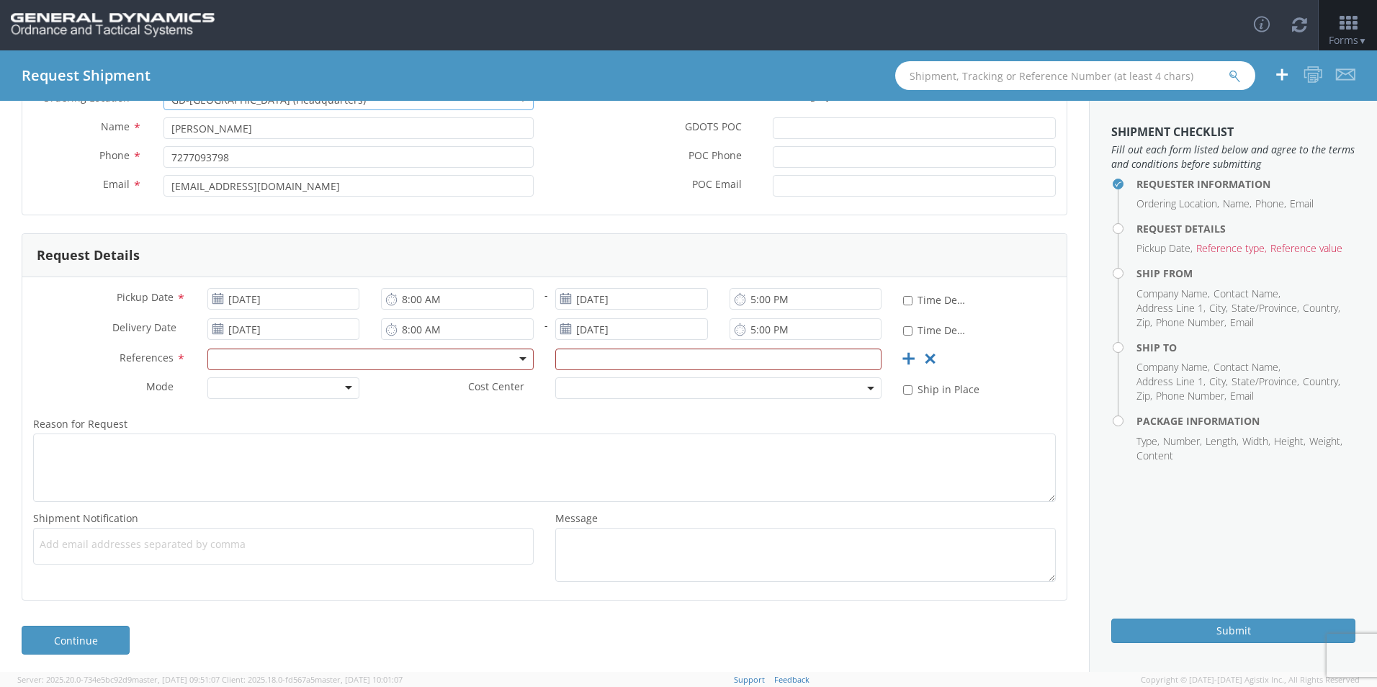
scroll to position [139, 0]
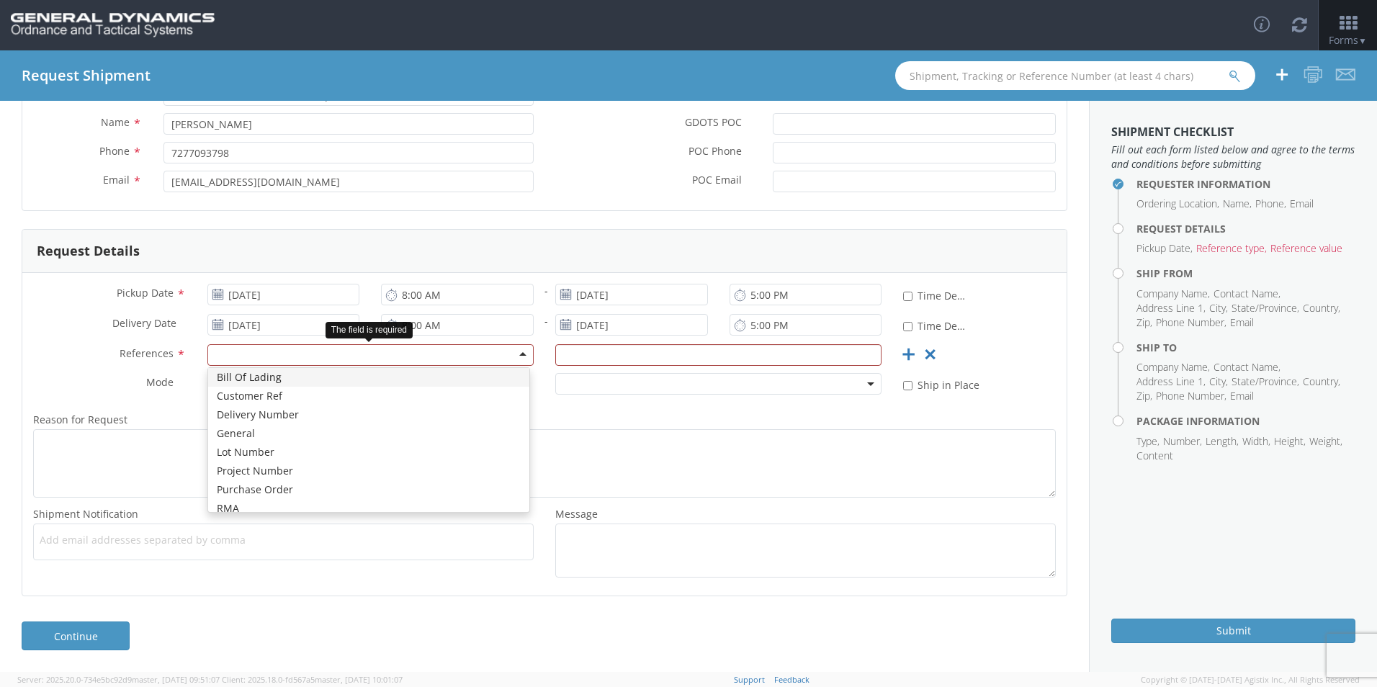
click at [516, 355] on div at bounding box center [370, 355] width 326 height 22
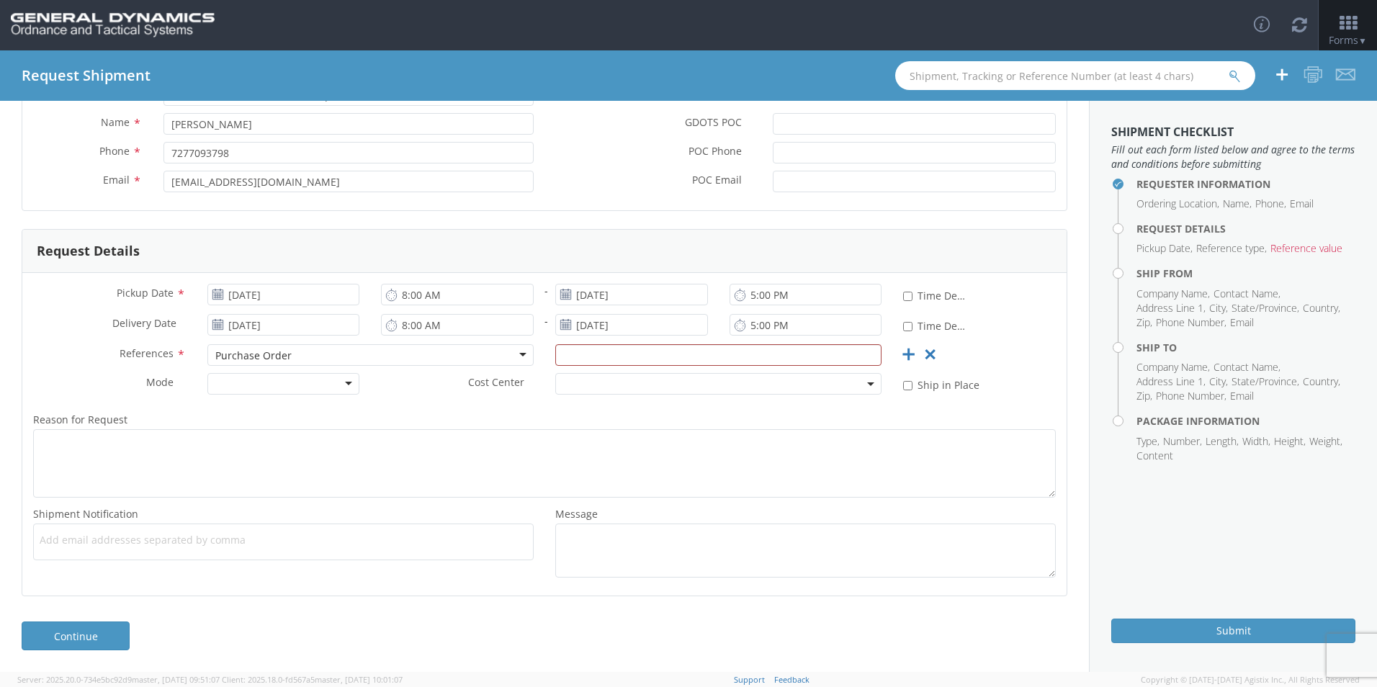
scroll to position [0, 0]
click at [614, 356] on input "text" at bounding box center [718, 355] width 326 height 22
type input "106464 Rev 1"
click at [315, 173] on input "[EMAIL_ADDRESS][DOMAIN_NAME]" at bounding box center [348, 182] width 370 height 22
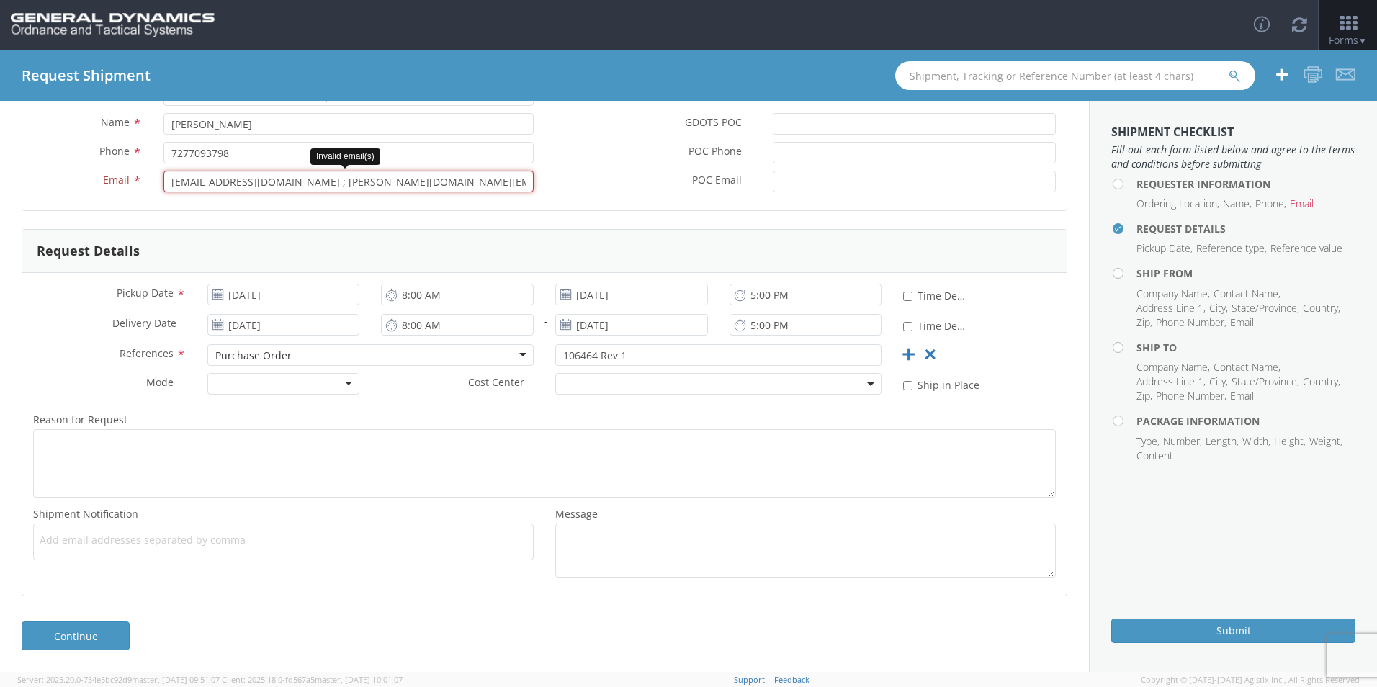
drag, startPoint x: 491, startPoint y: 185, endPoint x: 269, endPoint y: 183, distance: 221.8
click at [269, 183] on input "[EMAIL_ADDRESS][DOMAIN_NAME] ; [PERSON_NAME][DOMAIN_NAME][EMAIL_ADDRESS][PERSON…" at bounding box center [348, 182] width 370 height 22
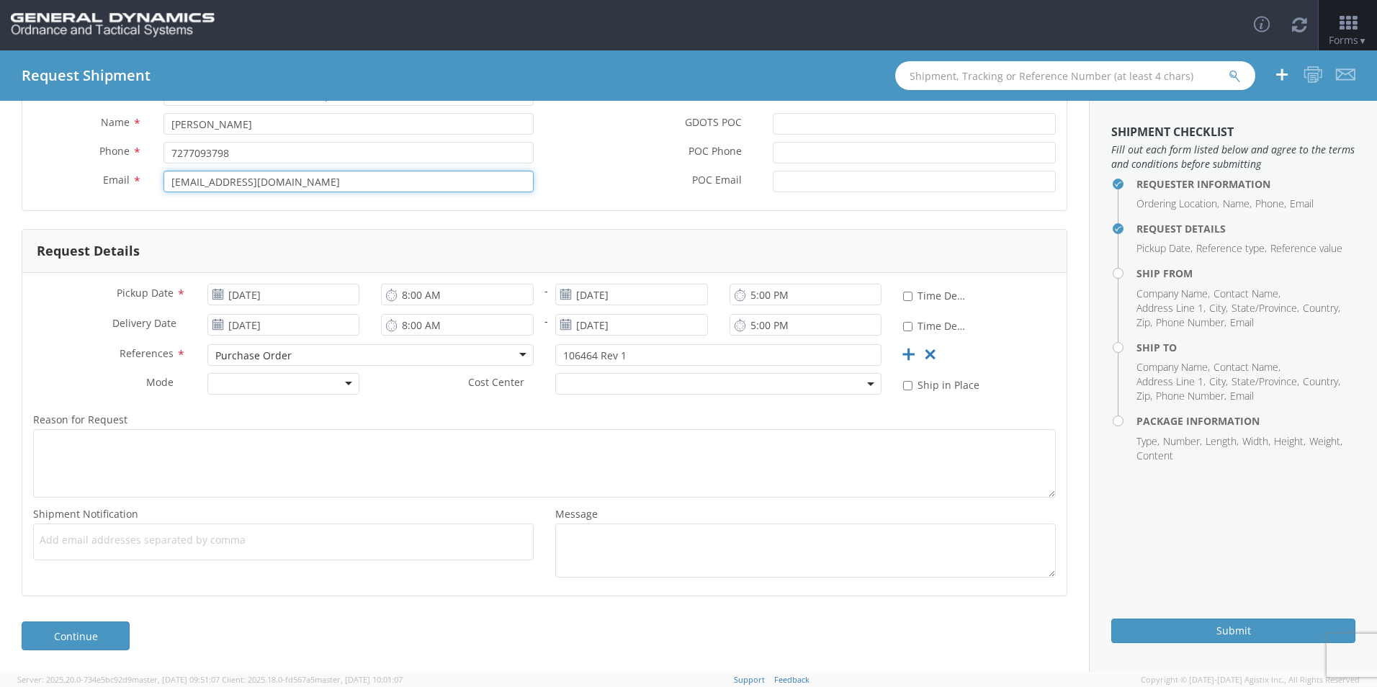
type input "[EMAIL_ADDRESS][DOMAIN_NAME]"
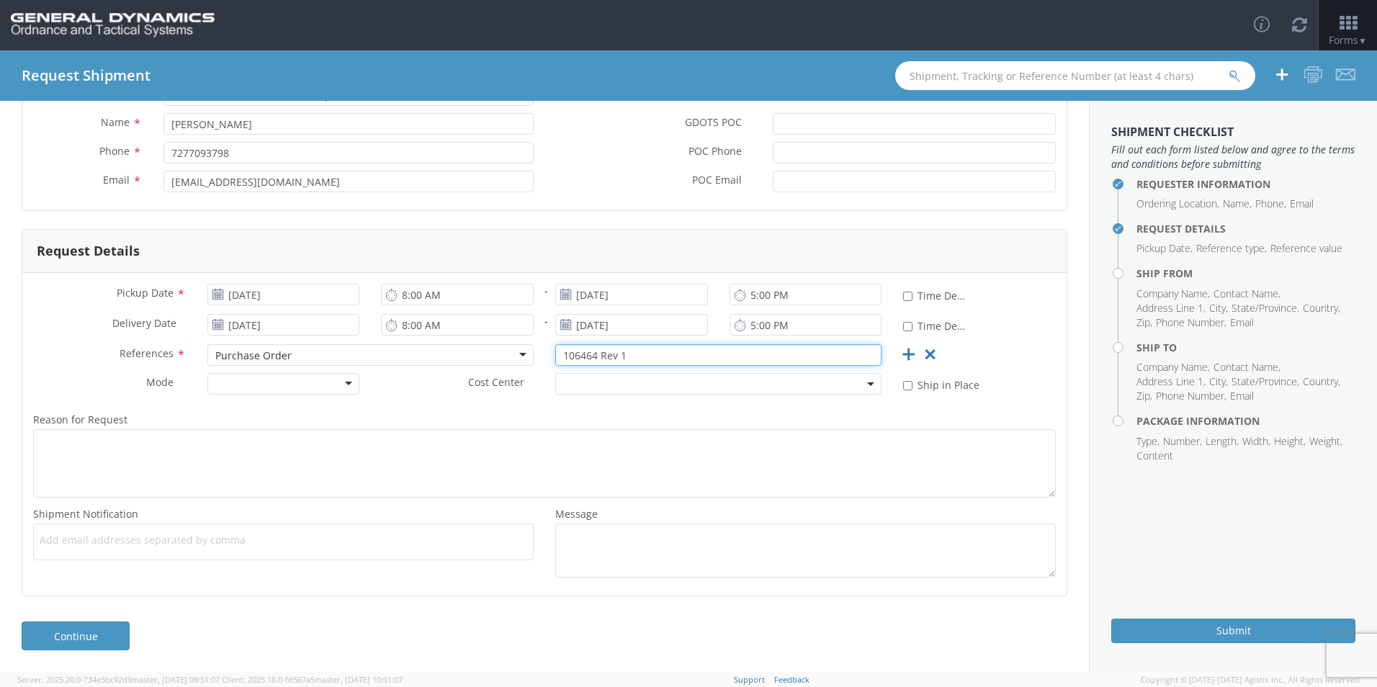
click at [647, 356] on input "106464 Rev 1" at bounding box center [718, 355] width 326 height 22
type input "106464 Rev 1 L2-1 & L8-1"
click at [346, 385] on div at bounding box center [283, 384] width 153 height 22
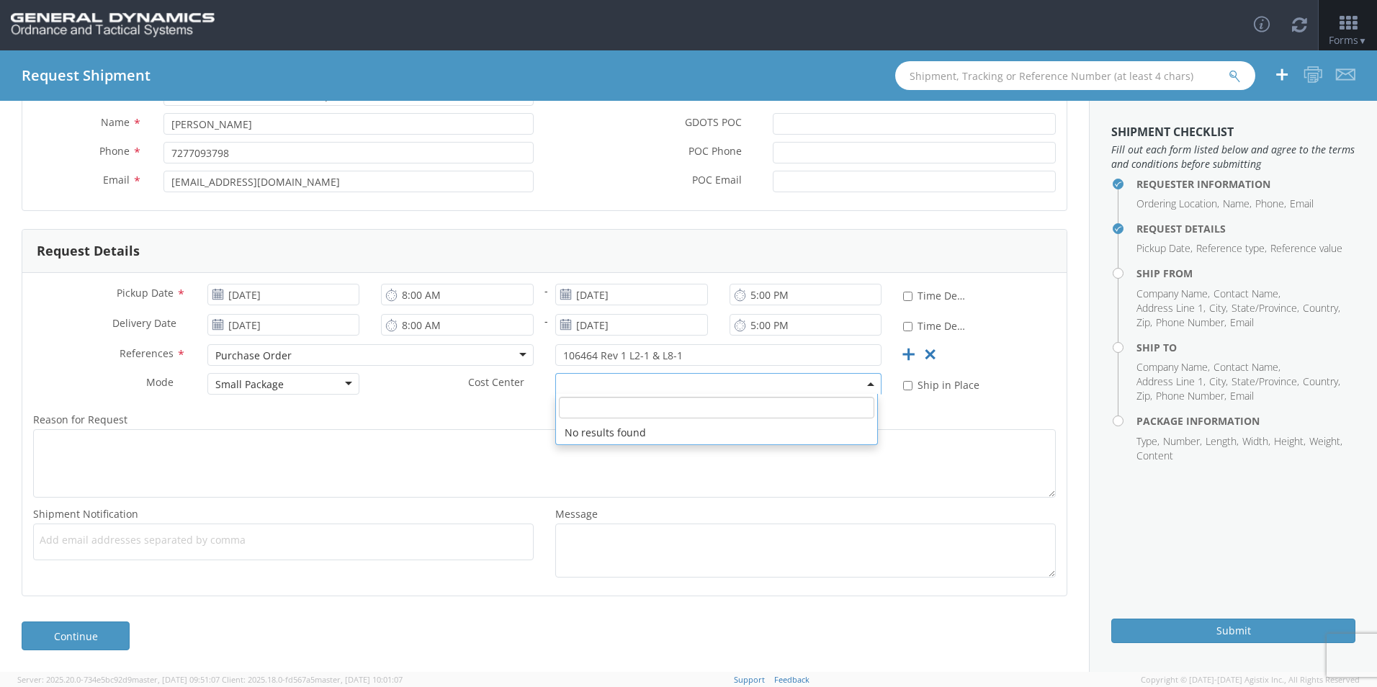
click at [578, 384] on span at bounding box center [718, 384] width 326 height 22
click at [615, 383] on span at bounding box center [718, 384] width 326 height 22
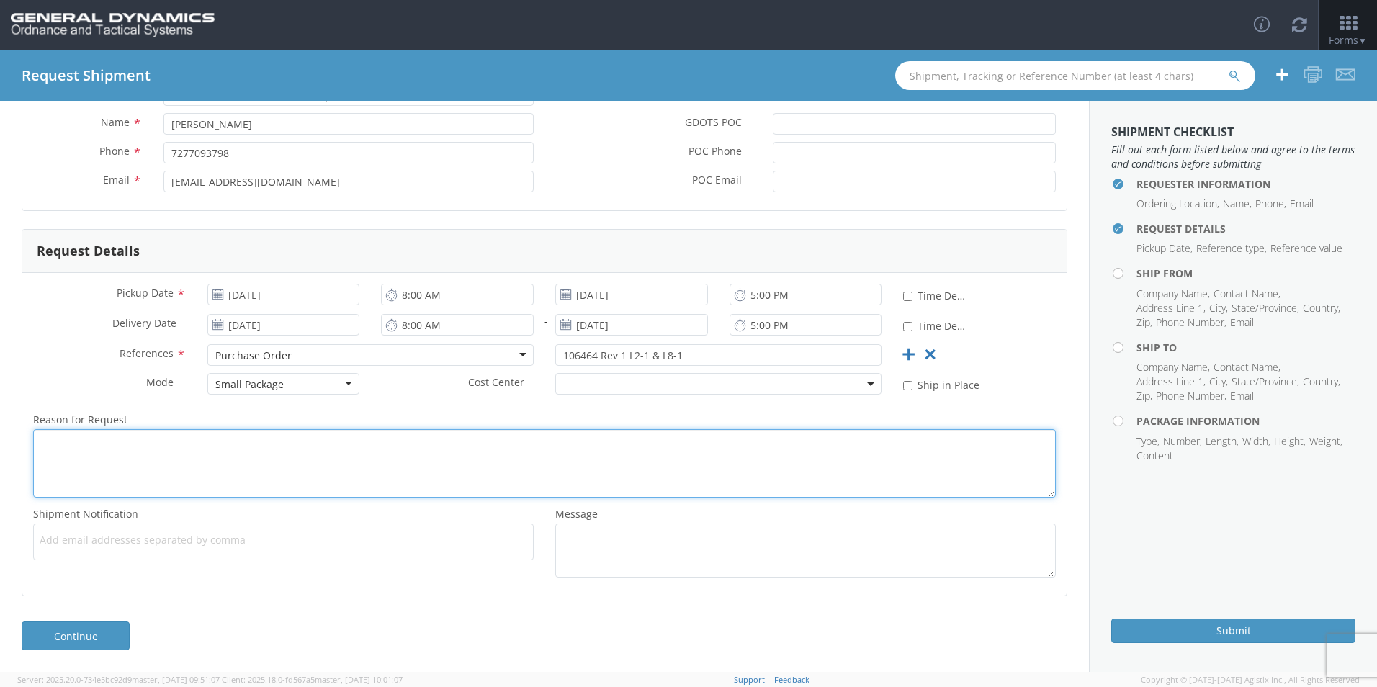
click at [190, 465] on textarea "Reason for Request *" at bounding box center [544, 463] width 1022 height 68
type textarea "Shipment request from [PERSON_NAME] to [PERSON_NAME]"
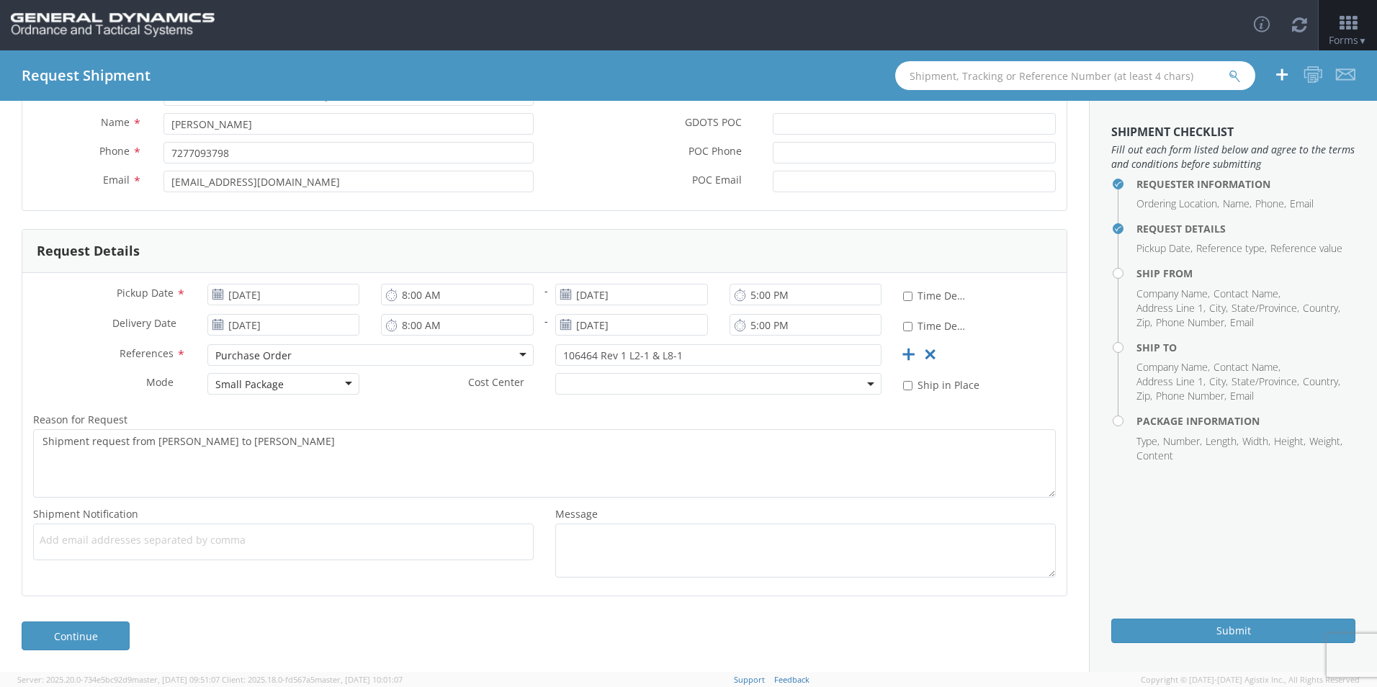
click at [143, 541] on span "Add email addresses separated by comma" at bounding box center [283, 540] width 487 height 14
type input "[EMAIL_ADDRESS][DOMAIN_NAME]; [PERSON_NAME][DOMAIN_NAME][EMAIL_ADDRESS][PERSON_…"
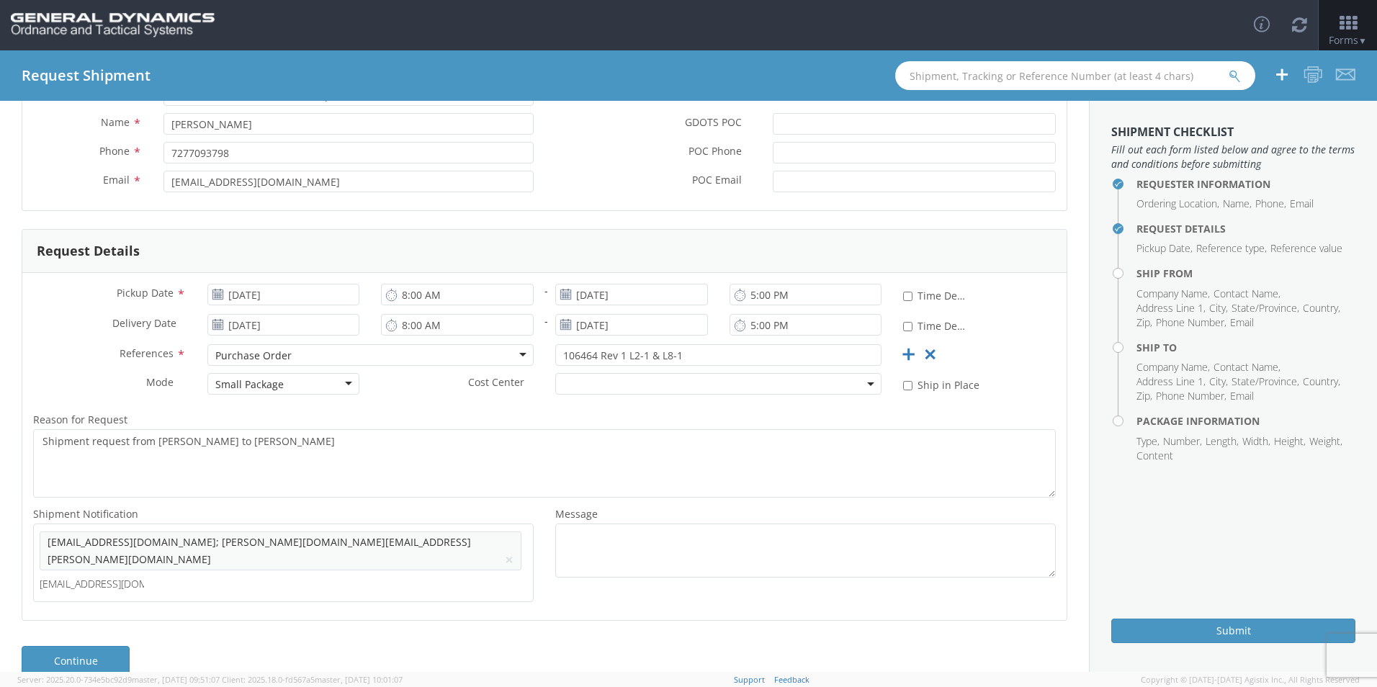
type input "[EMAIL_ADDRESS][DOMAIN_NAME]"
click at [505, 551] on button "×" at bounding box center [509, 559] width 9 height 17
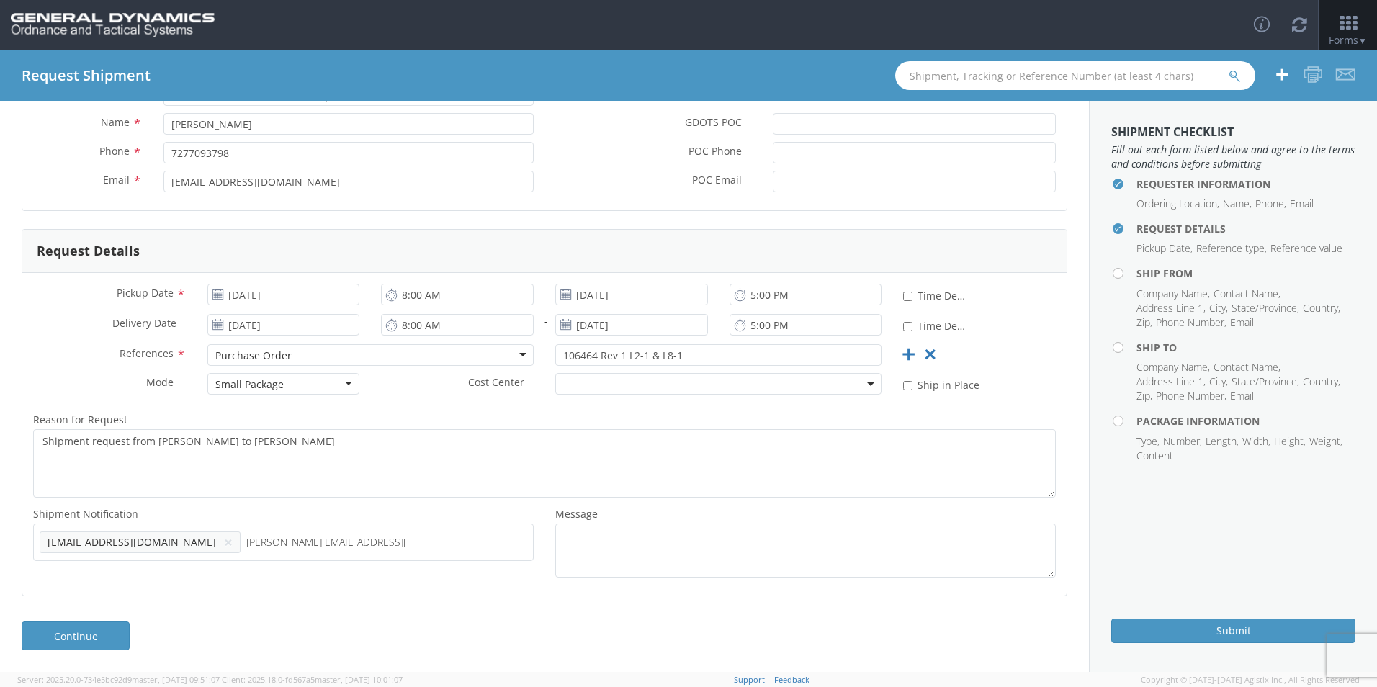
type input "[PERSON_NAME][EMAIL_ADDRESS][PERSON_NAME][DOMAIN_NAME]"
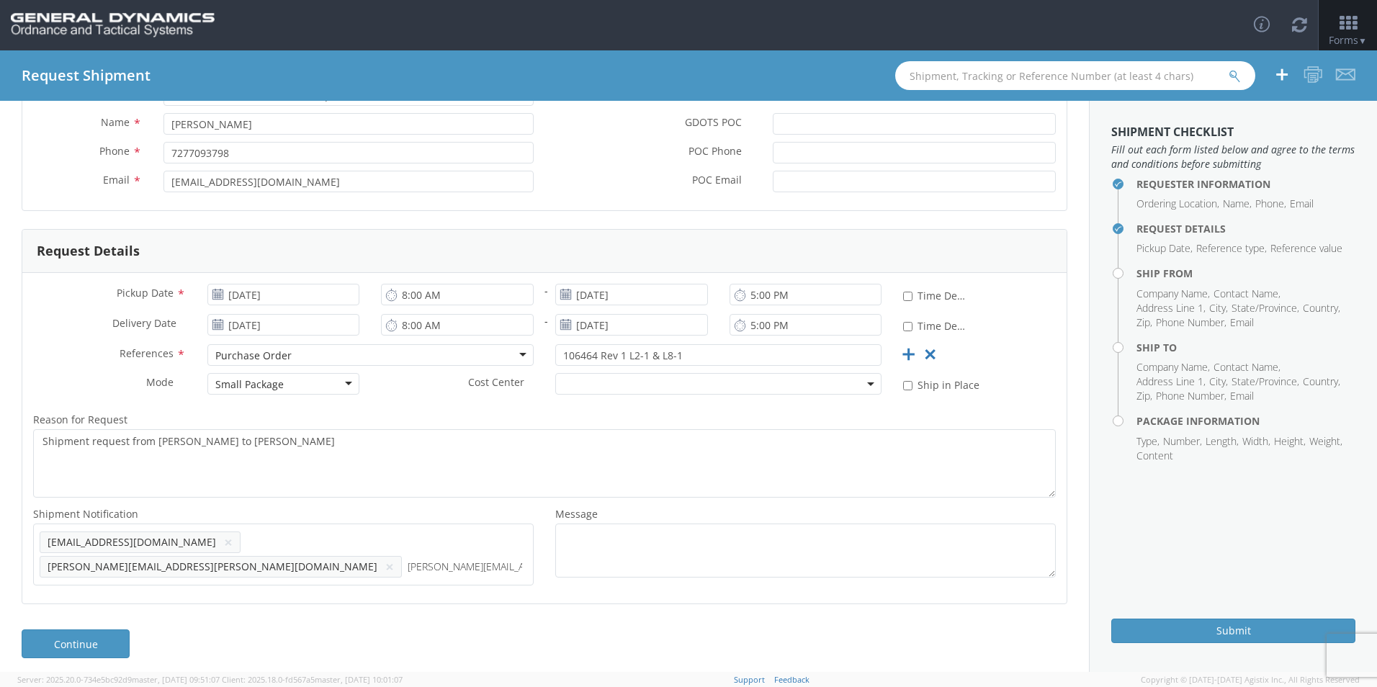
type input "[PERSON_NAME][EMAIL_ADDRESS][DOMAIN_NAME]"
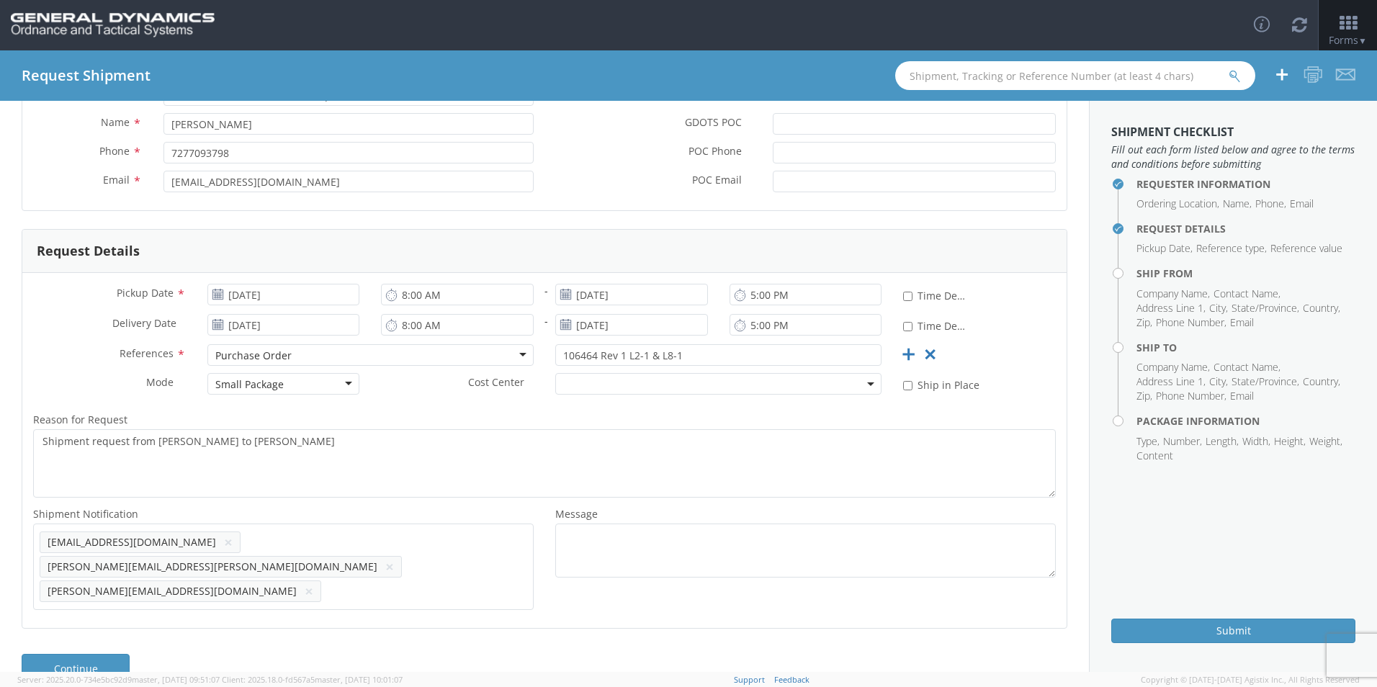
scroll to position [147, 0]
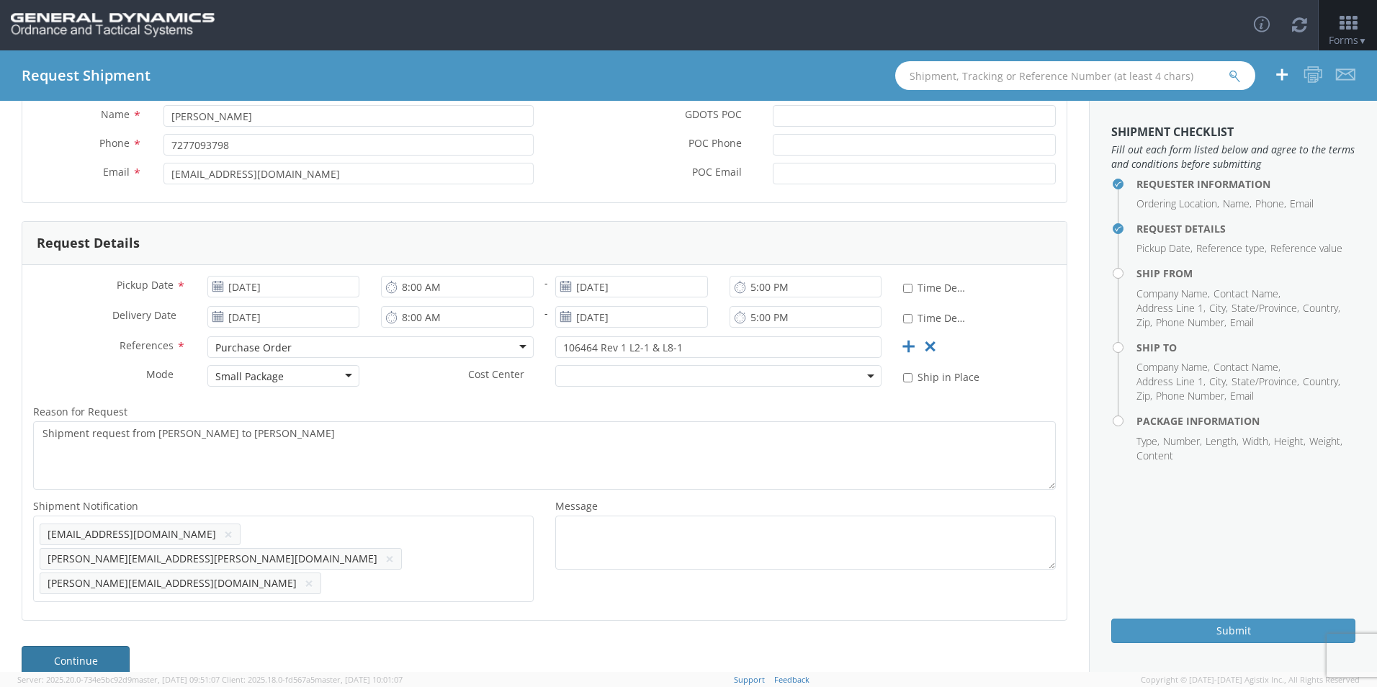
click at [87, 646] on link "Continue" at bounding box center [76, 660] width 108 height 29
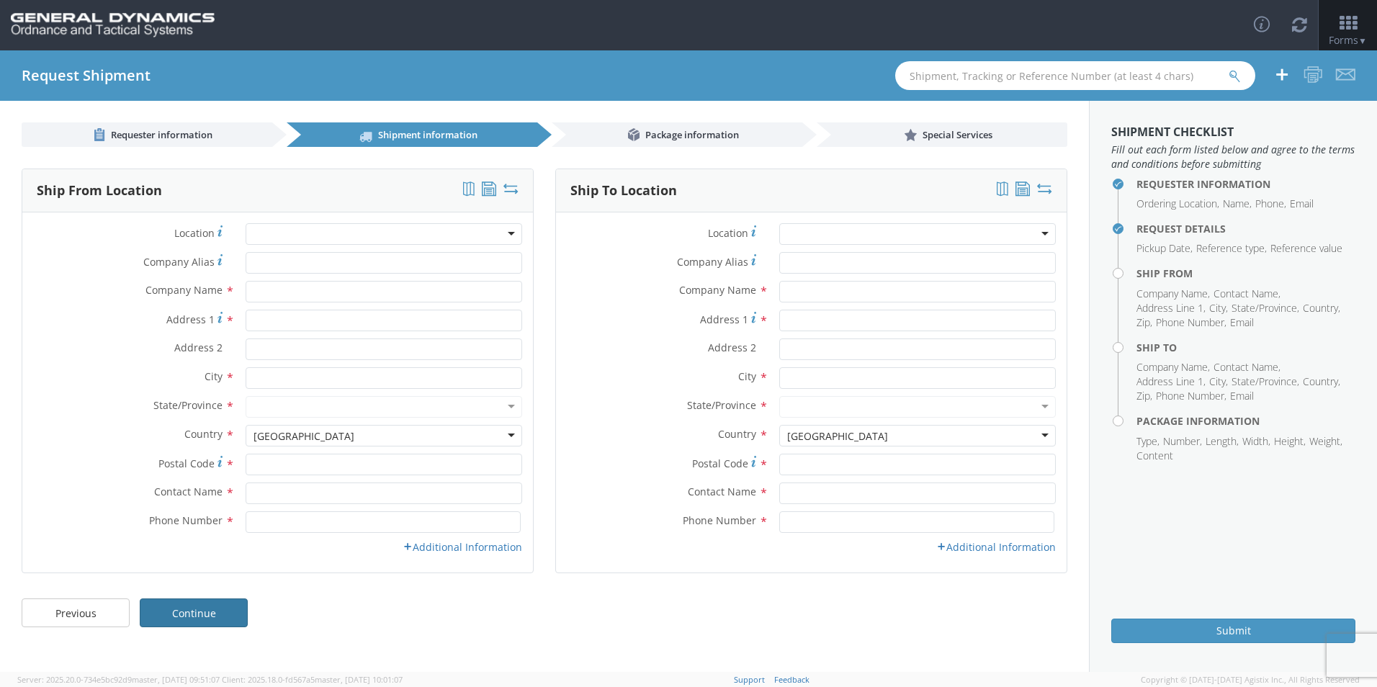
scroll to position [0, 0]
click at [382, 238] on div at bounding box center [383, 234] width 276 height 22
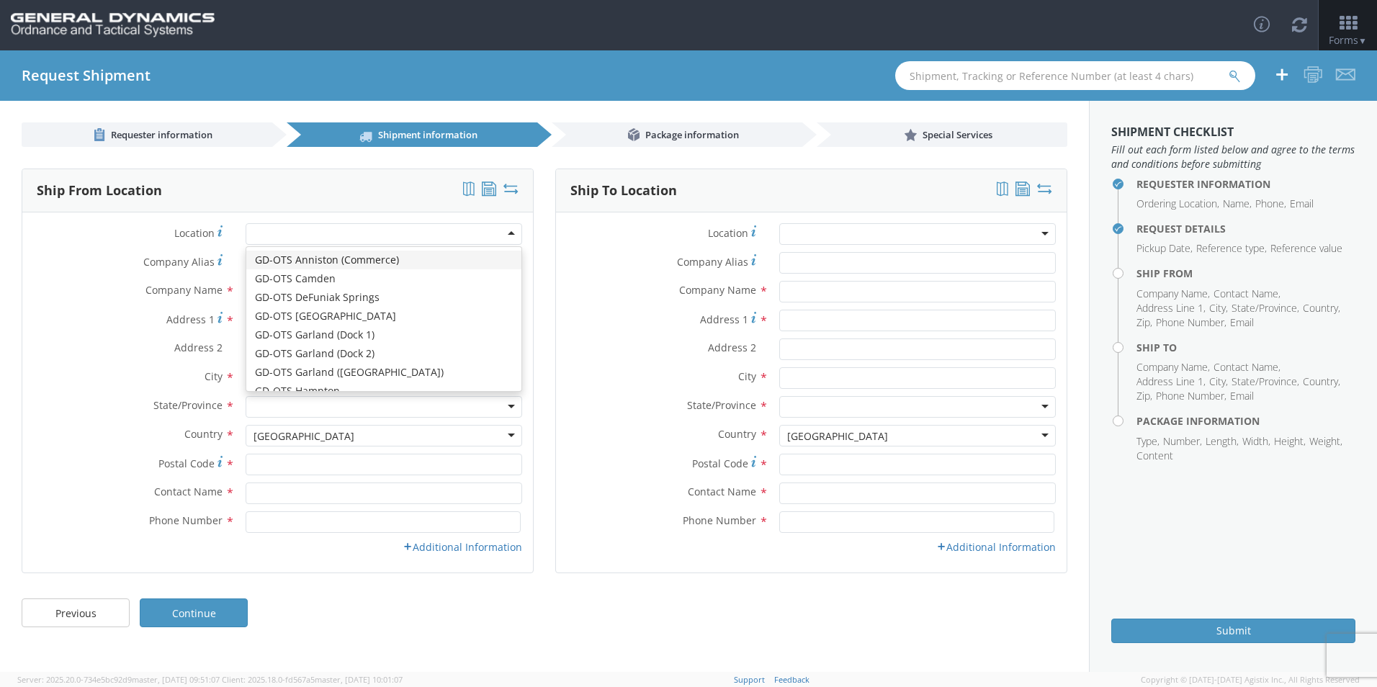
click at [382, 238] on div at bounding box center [383, 234] width 276 height 22
click at [662, 278] on div "Company Alias *" at bounding box center [811, 266] width 510 height 29
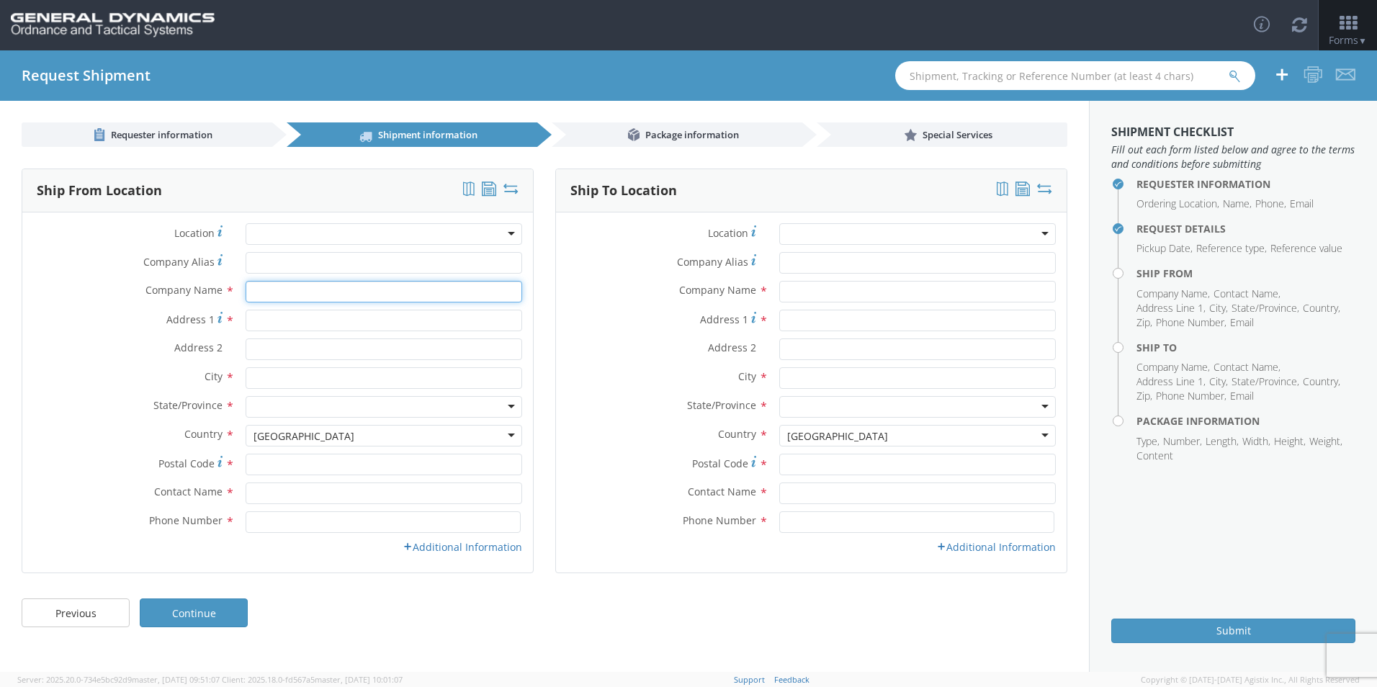
click at [271, 294] on input "text" at bounding box center [383, 292] width 276 height 22
type input "Matsys Inc"
type input "[STREET_ADDRESS]"
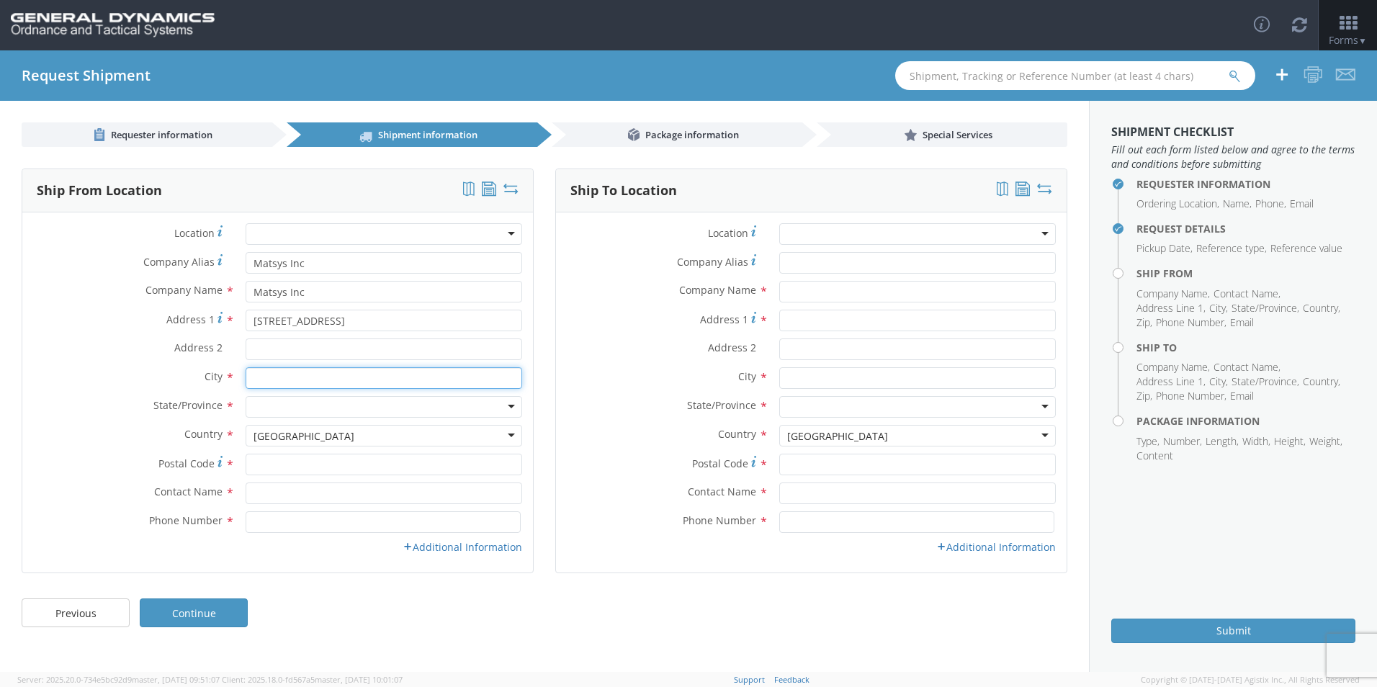
type input "STERLING"
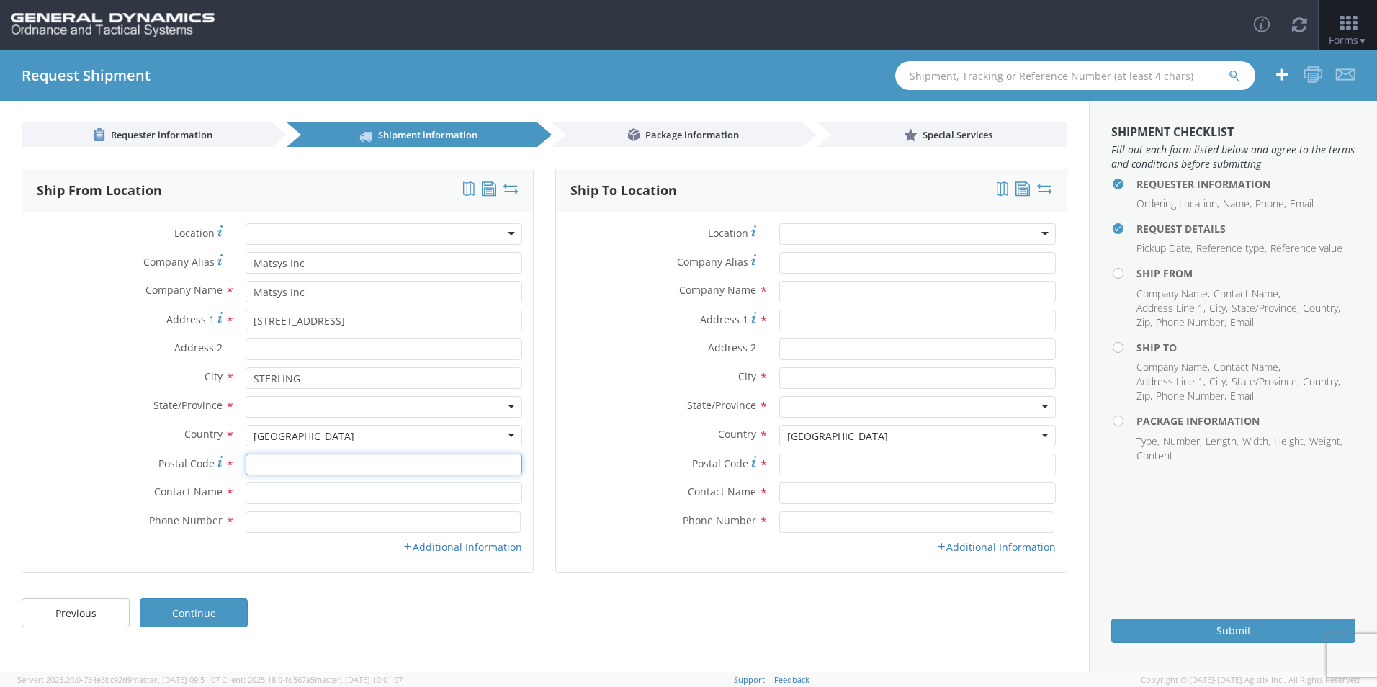
type input "20166-9310"
type input "[PERSON_NAME]"
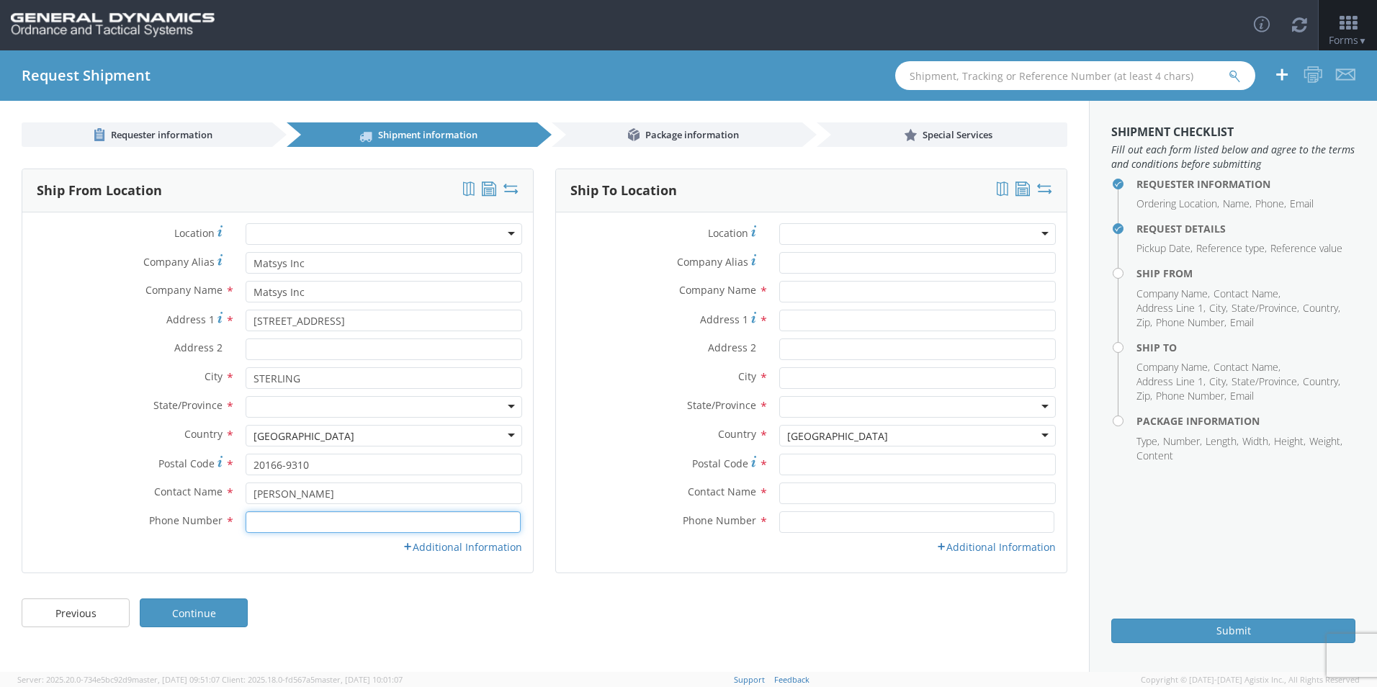
type input "7039640400"
click at [844, 230] on div at bounding box center [917, 234] width 276 height 22
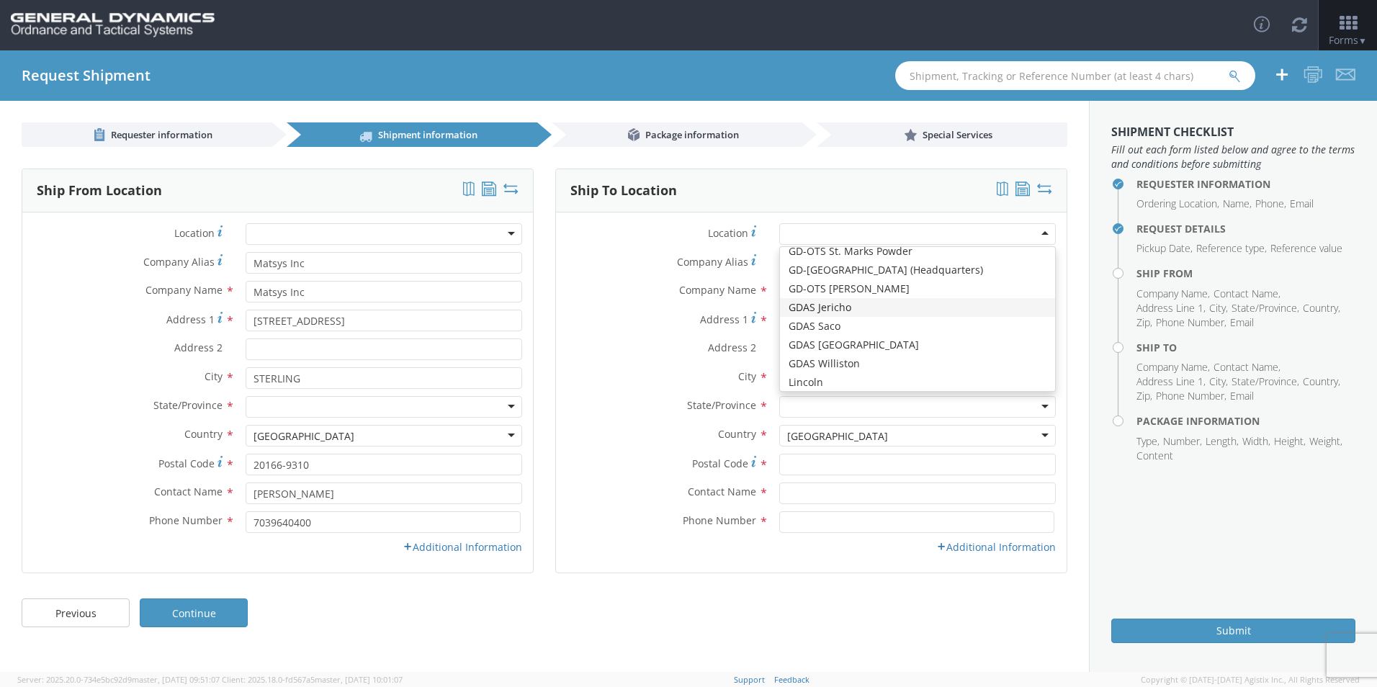
scroll to position [425, 0]
type input "General Dynamics Ordnance and Tactical Systems HQ"
type input "100 [GEOGRAPHIC_DATA]"
type input "[GEOGRAPHIC_DATA]"
type input "33716"
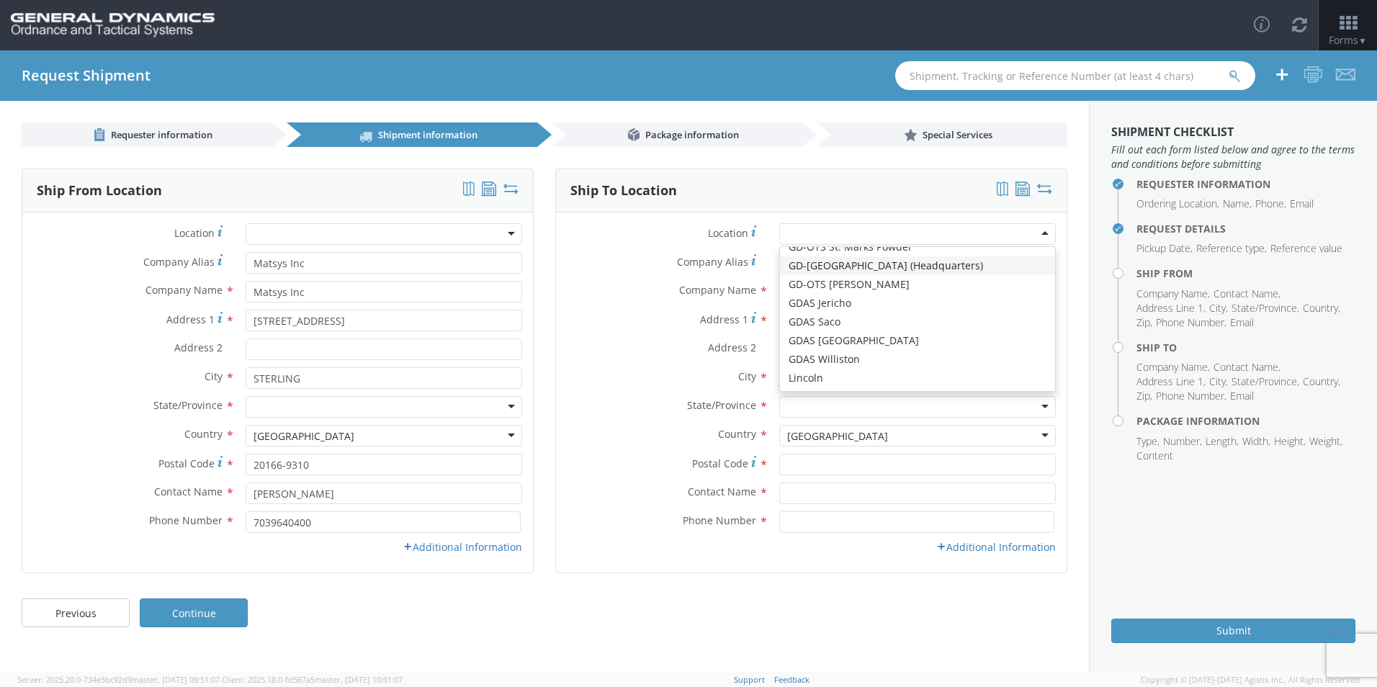
type input "[PHONE_NUMBER]"
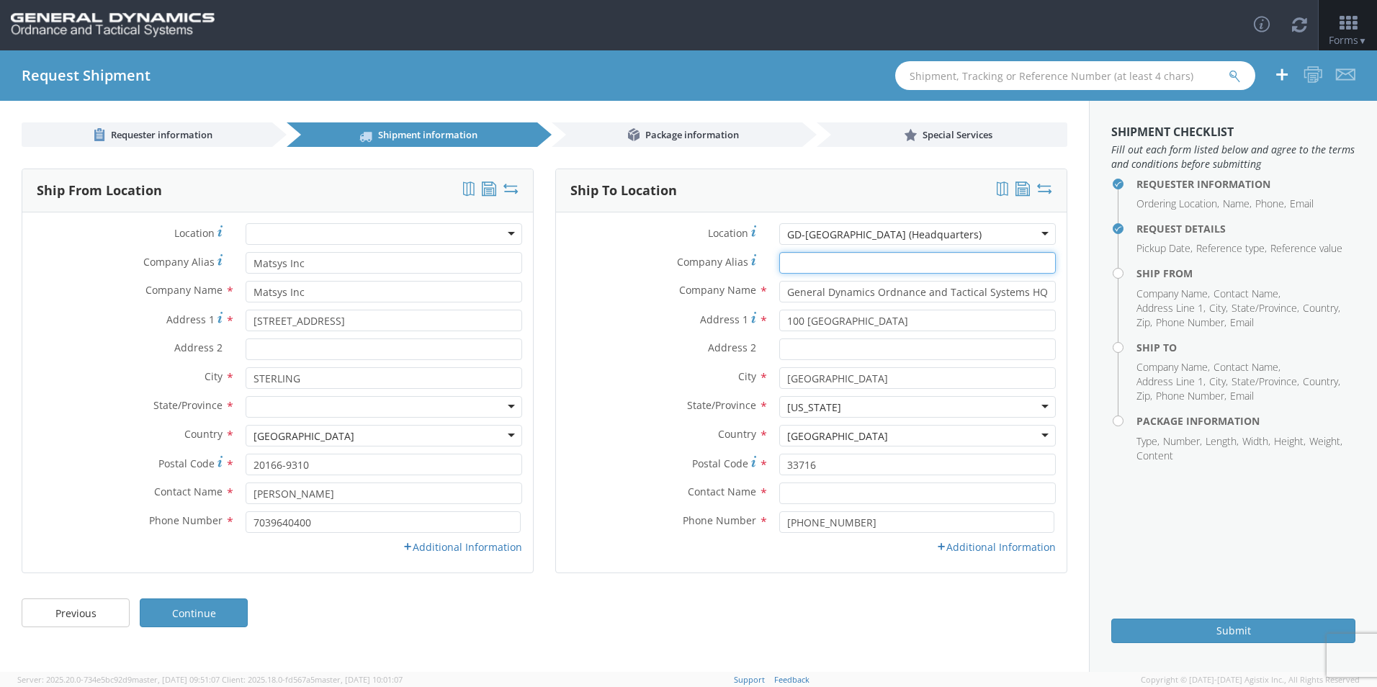
click at [861, 260] on input "Company Alias *" at bounding box center [917, 263] width 276 height 22
click at [808, 254] on input "Company Alias *" at bounding box center [917, 263] width 276 height 22
click at [996, 266] on input "Company Alias *" at bounding box center [917, 263] width 276 height 22
click at [1202, 558] on aside "Shipment Checklist Fill out each form listed below and agree to the terms and c…" at bounding box center [1233, 386] width 288 height 571
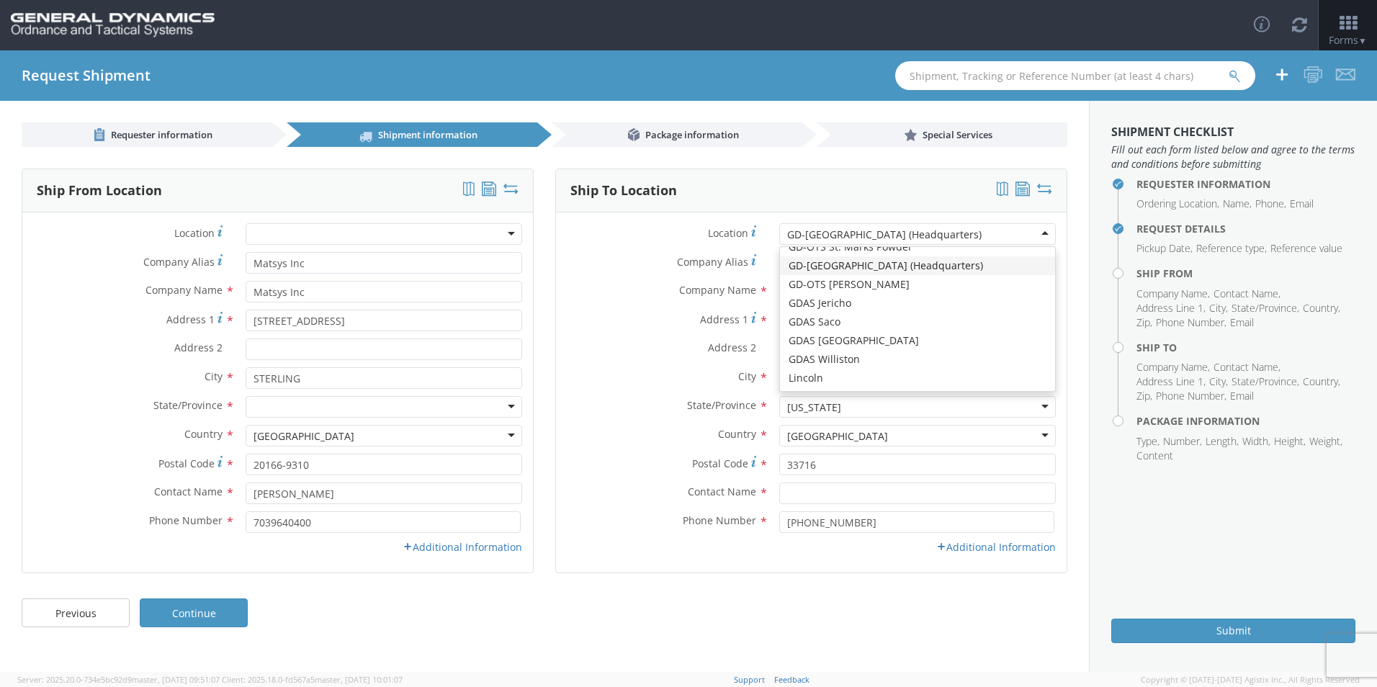
click at [903, 235] on div "GD-[GEOGRAPHIC_DATA] (Headquarters)" at bounding box center [884, 235] width 194 height 14
type input "General Dynamics - OTS"
type input "[STREET_ADDRESS]"
type input "Red Lion"
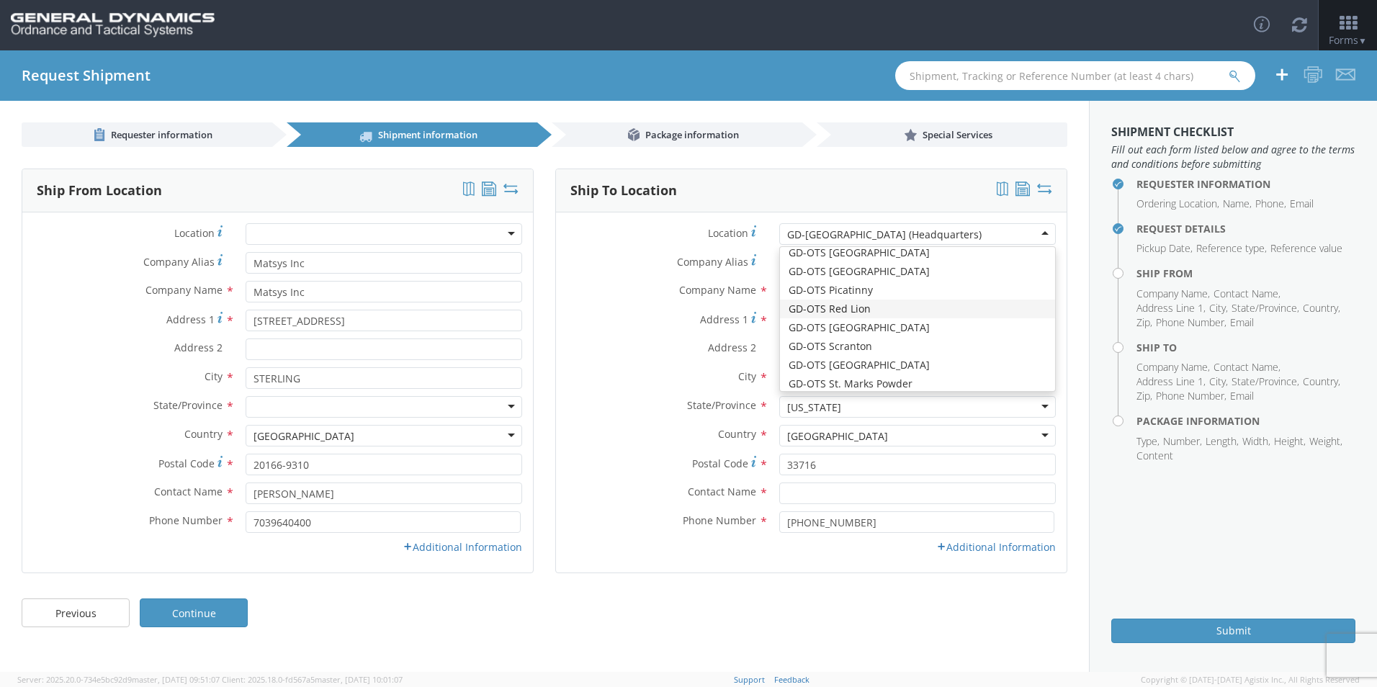
type input "17356"
type input "[PHONE_NUMBER]"
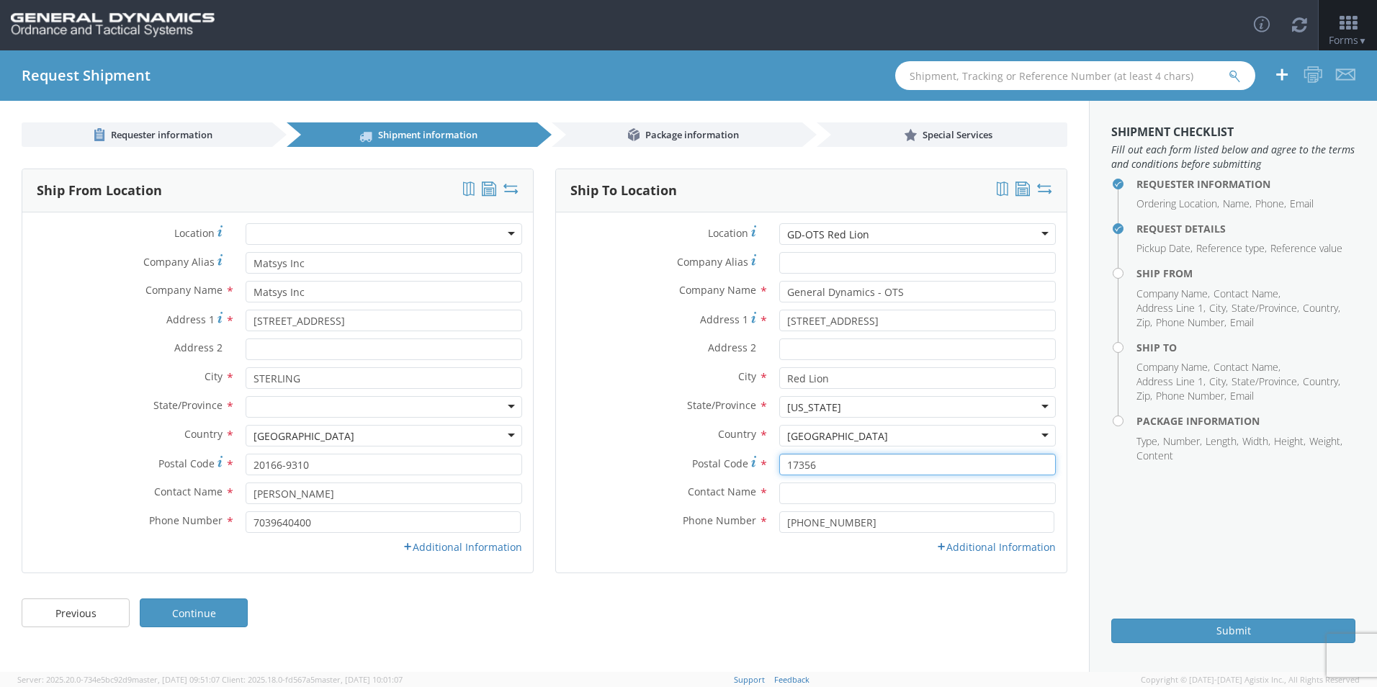
drag, startPoint x: 837, startPoint y: 464, endPoint x: 779, endPoint y: 466, distance: 58.4
click at [779, 466] on input "17356" at bounding box center [917, 465] width 276 height 22
type input "17256"
type input "[PERSON_NAME]"
click at [225, 609] on link "Continue" at bounding box center [194, 612] width 108 height 29
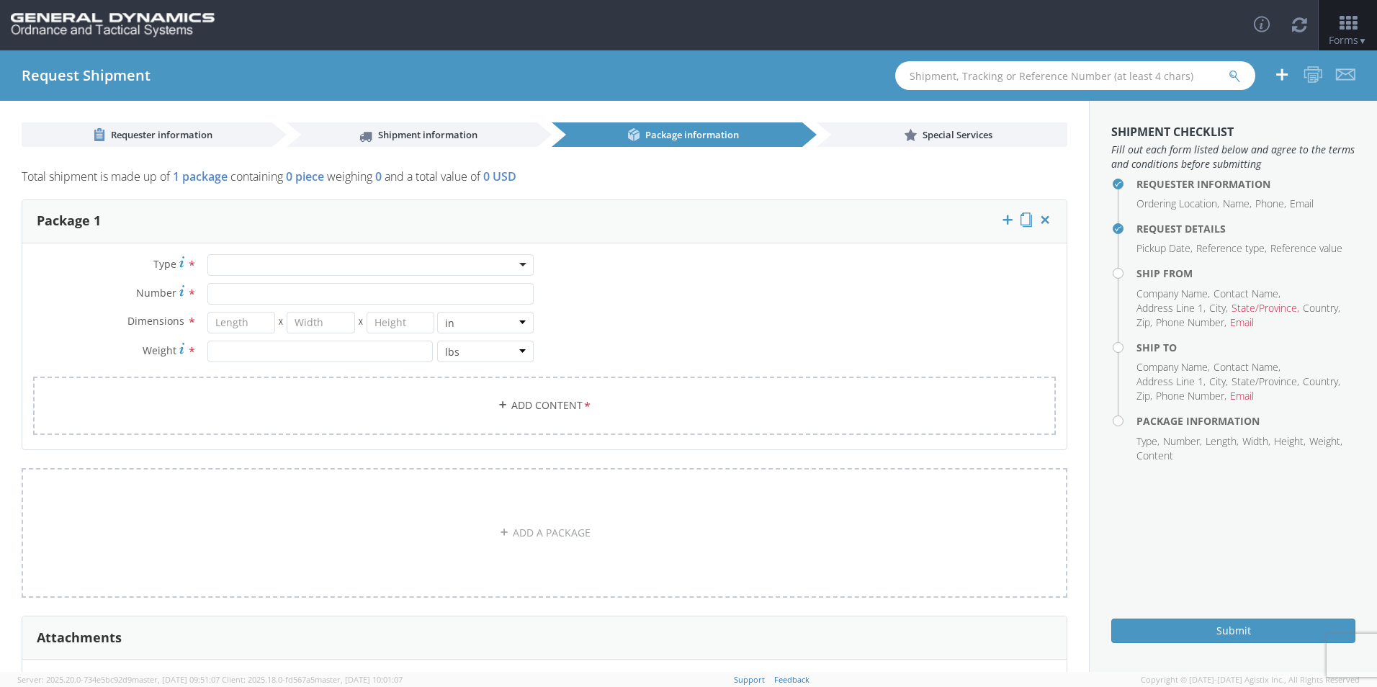
click at [281, 268] on div at bounding box center [370, 265] width 326 height 22
type input "12.25"
type input "11"
type input "1.5"
click at [245, 296] on input "Number *" at bounding box center [370, 294] width 326 height 22
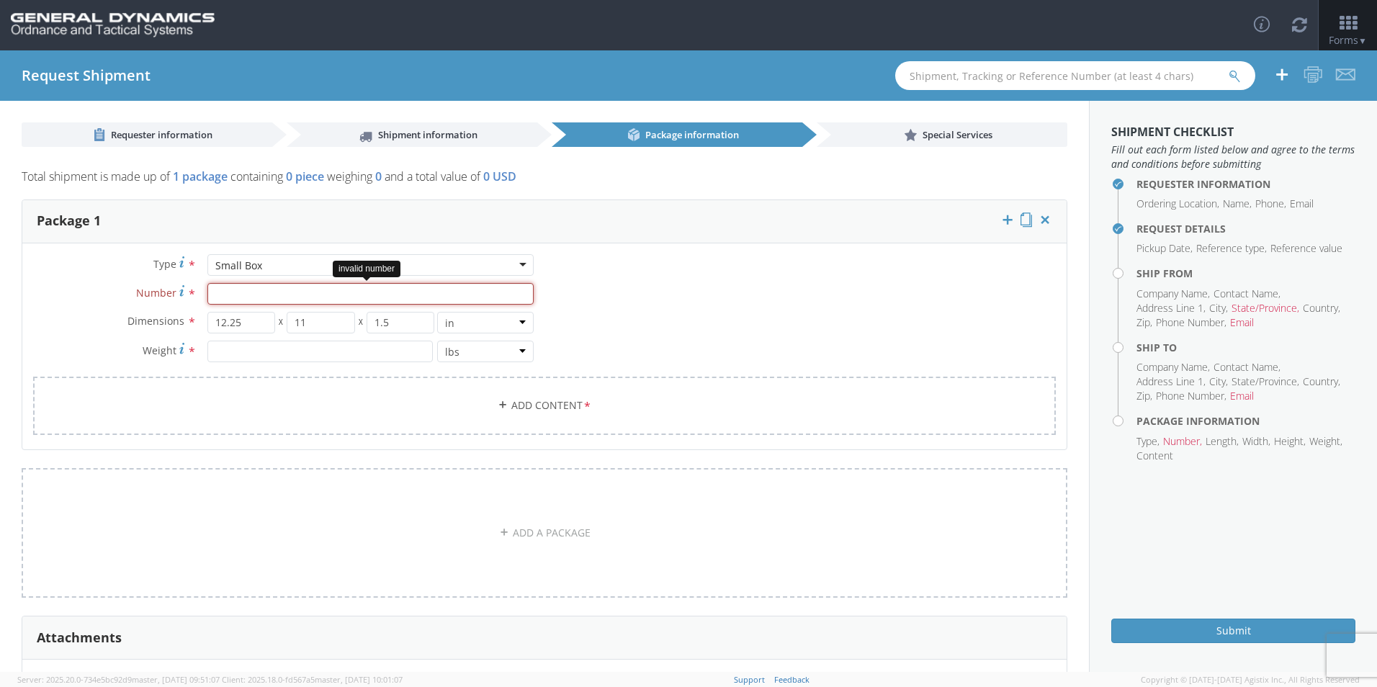
click at [271, 294] on input "Number *" at bounding box center [370, 294] width 326 height 22
click at [215, 397] on link "Add Content *" at bounding box center [544, 406] width 1022 height 58
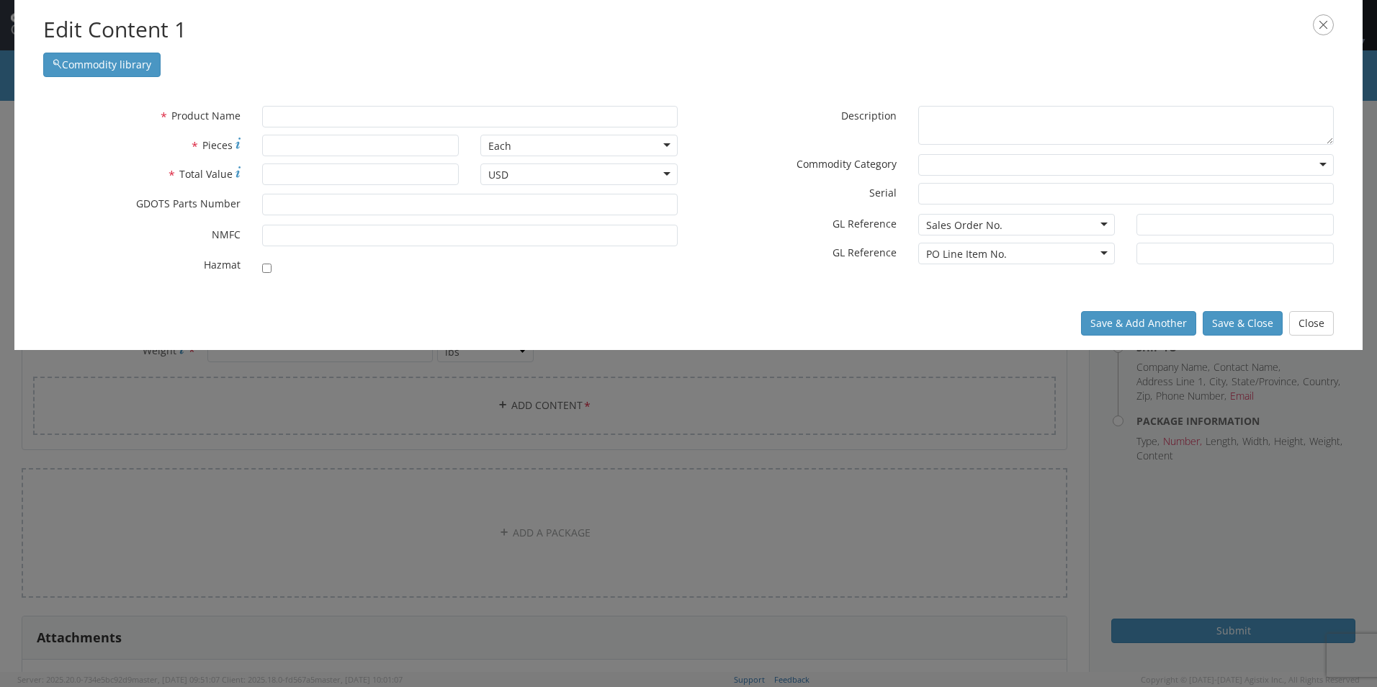
click at [1328, 22] on icon "button" at bounding box center [1322, 24] width 21 height 21
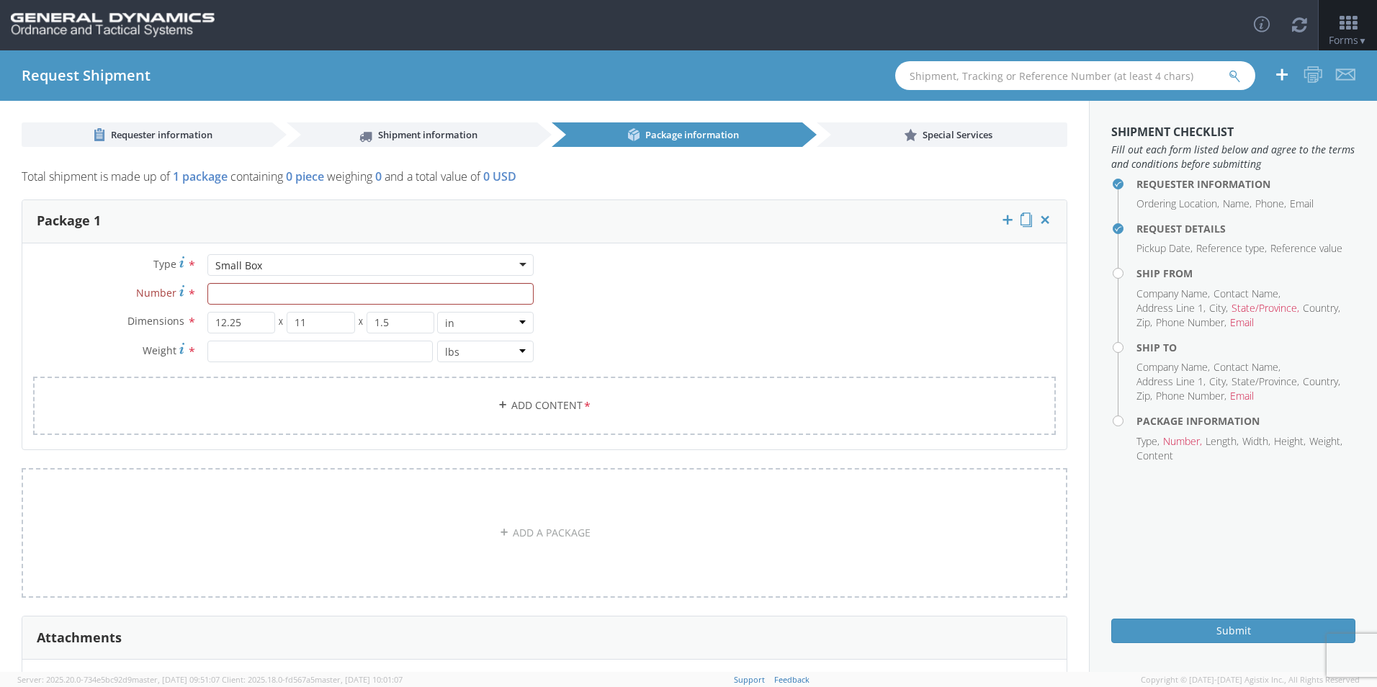
click at [189, 292] on span "*" at bounding box center [191, 294] width 9 height 16
click at [207, 292] on input "Number *" at bounding box center [370, 294] width 326 height 22
click at [241, 327] on input "12.25" at bounding box center [241, 323] width 68 height 22
drag, startPoint x: 249, startPoint y: 321, endPoint x: 204, endPoint y: 315, distance: 45.0
click at [204, 315] on div "12.25 X 11 X 1.5 in cm ft" at bounding box center [371, 323] width 348 height 22
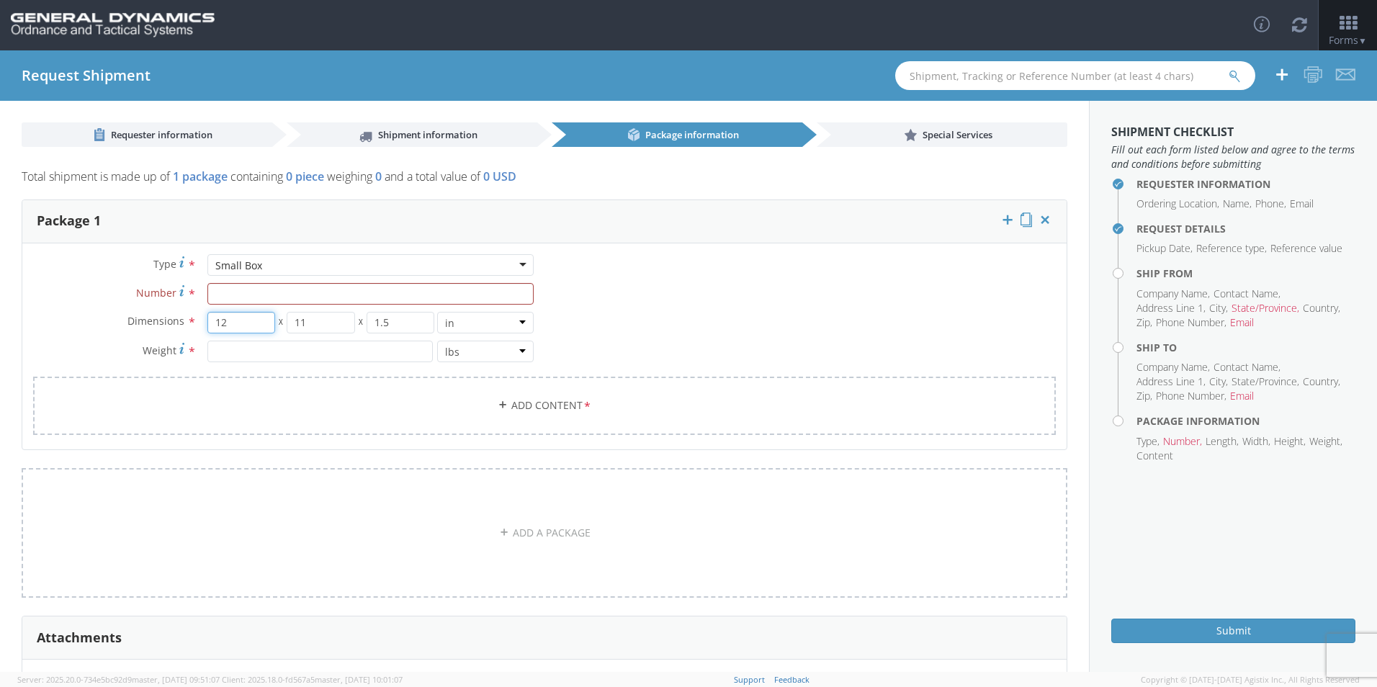
type input "12"
type input "6"
click at [330, 348] on input "number" at bounding box center [319, 352] width 225 height 22
type input "17"
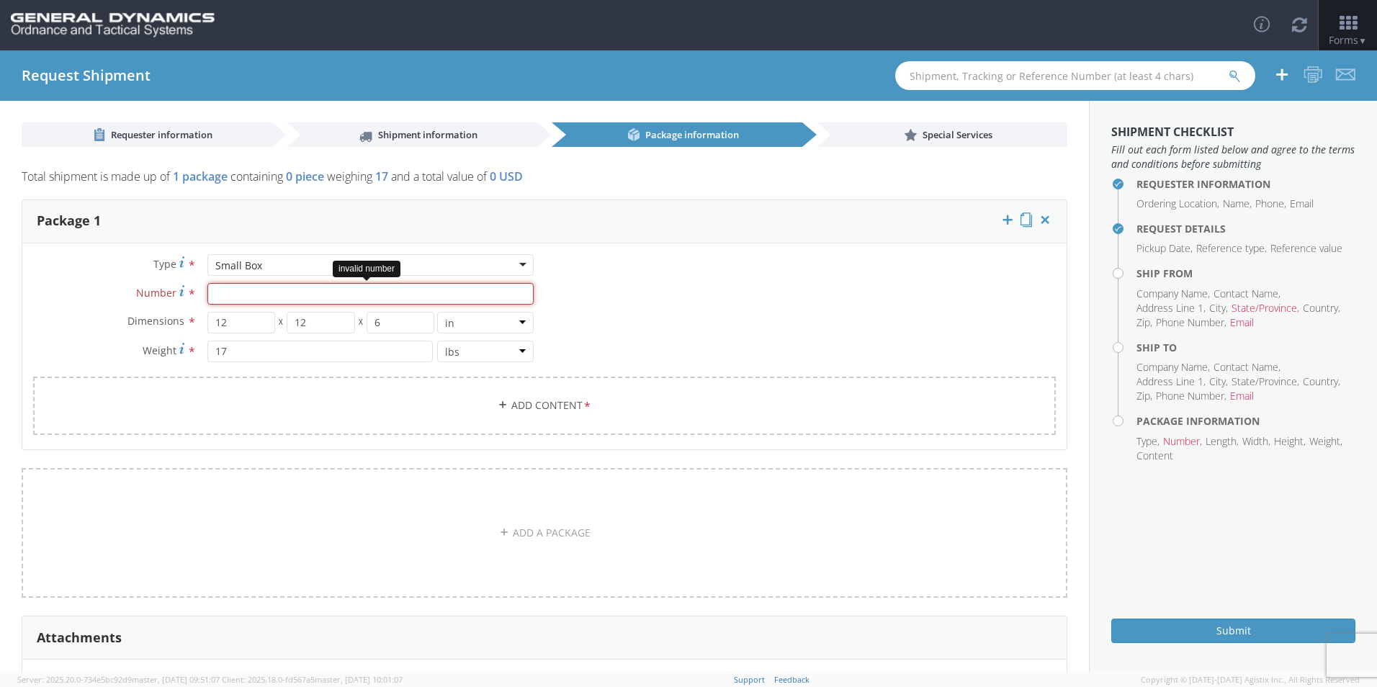
click at [230, 297] on input "Number *" at bounding box center [370, 294] width 326 height 22
type input "1"
click at [169, 407] on link "Add Content *" at bounding box center [544, 406] width 1022 height 58
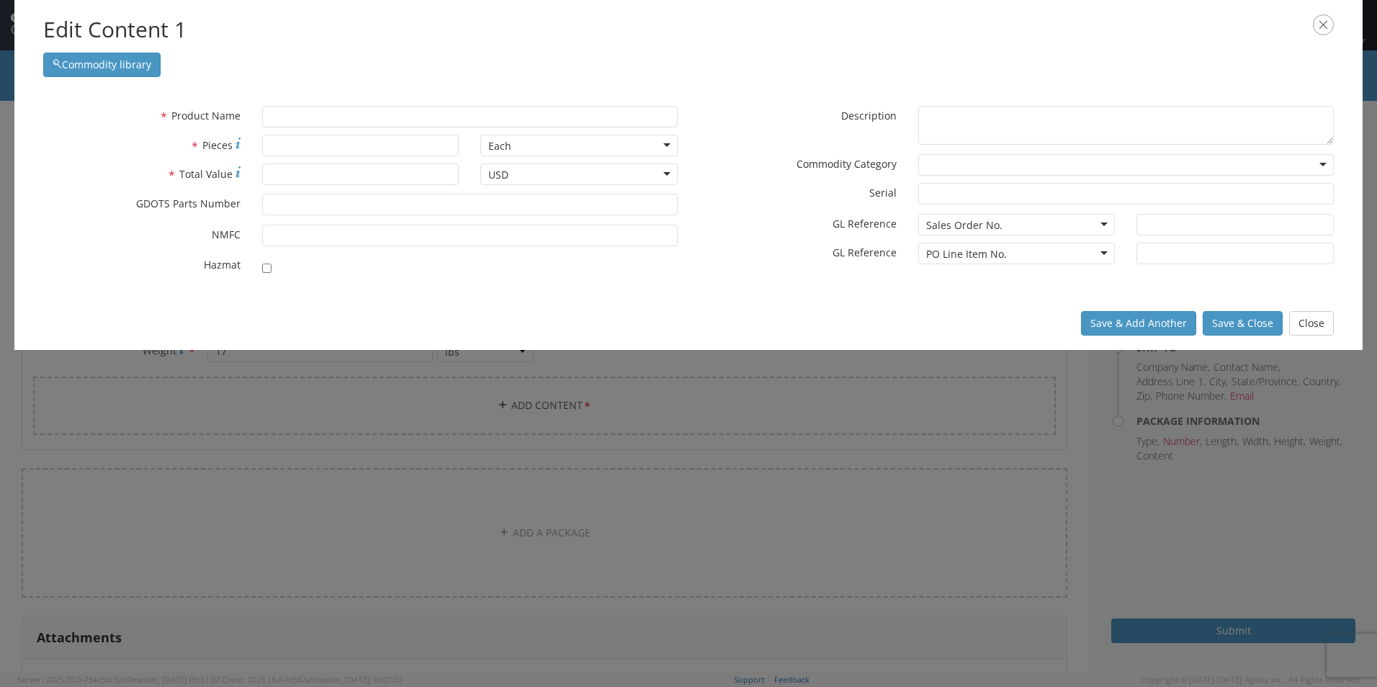
click at [1325, 24] on icon "button" at bounding box center [1322, 24] width 21 height 21
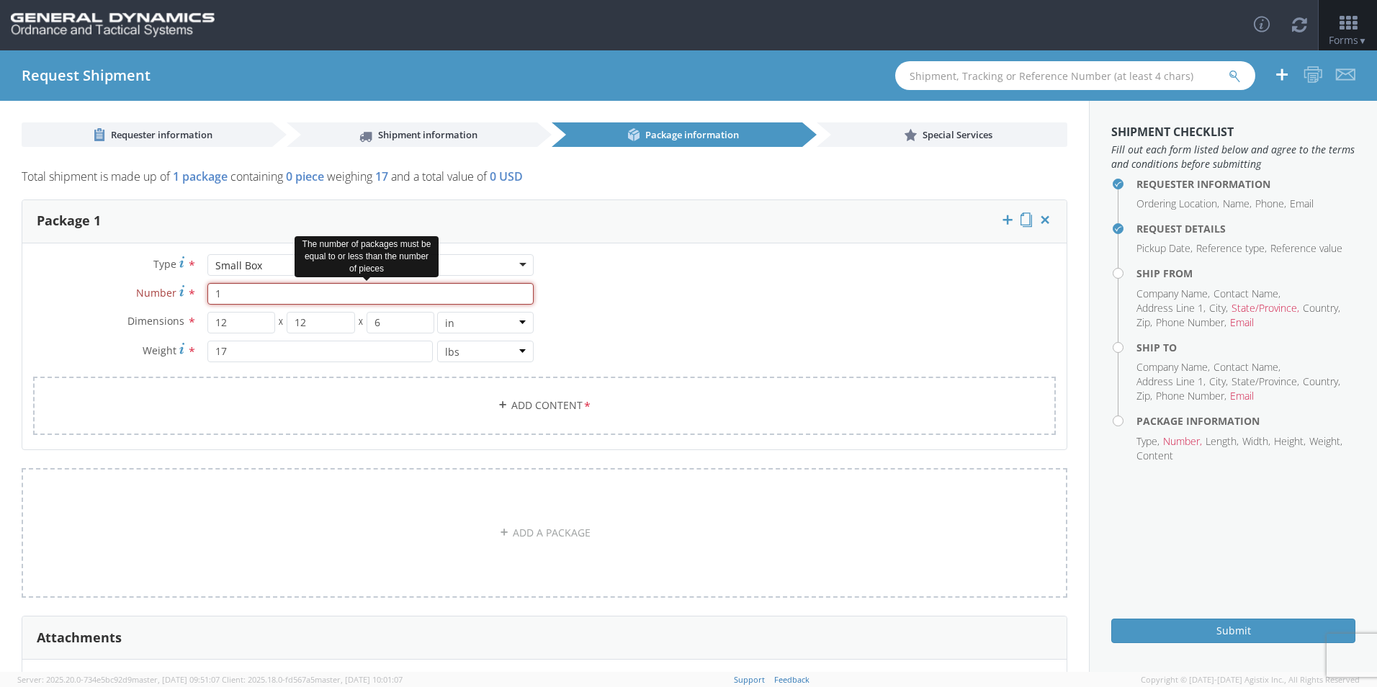
drag, startPoint x: 225, startPoint y: 292, endPoint x: 199, endPoint y: 294, distance: 25.3
click at [199, 294] on div "1" at bounding box center [371, 294] width 348 height 22
click at [497, 403] on icon at bounding box center [502, 405] width 10 height 10
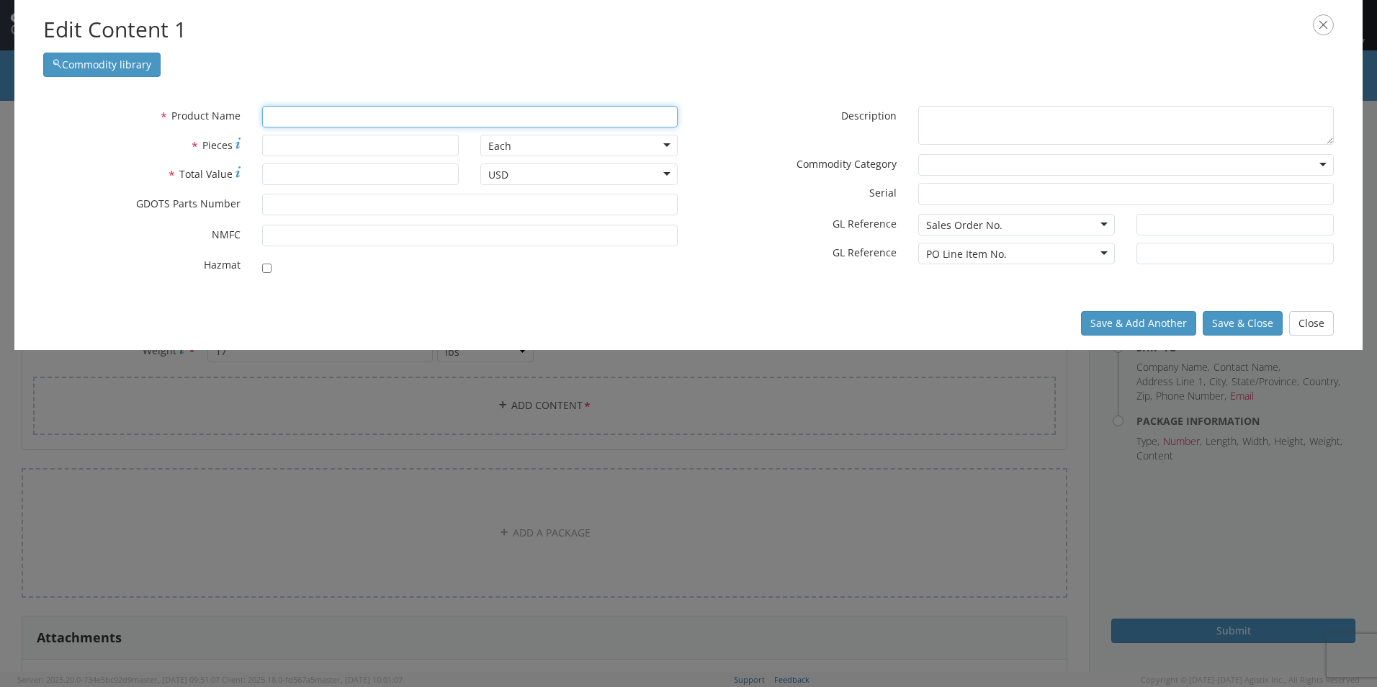
click at [310, 114] on input "text" at bounding box center [469, 117] width 415 height 22
paste input "SK02447 Projectile Body, XM1002AT"
type input "SK02447 Projectile Body, XM1002AT"
type input "1"
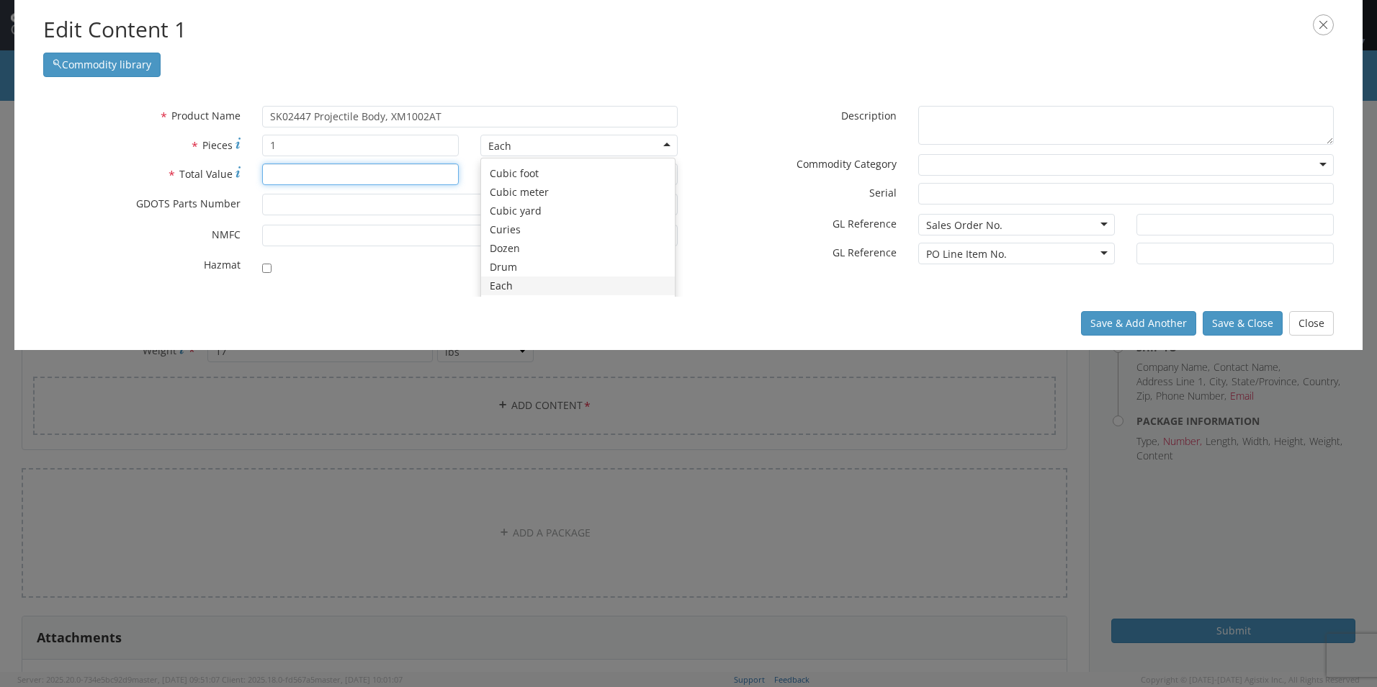
click at [351, 164] on input "* Total Value" at bounding box center [360, 174] width 197 height 22
type input "1.00"
click at [303, 204] on input "* GDOTS Parts Number" at bounding box center [469, 205] width 415 height 22
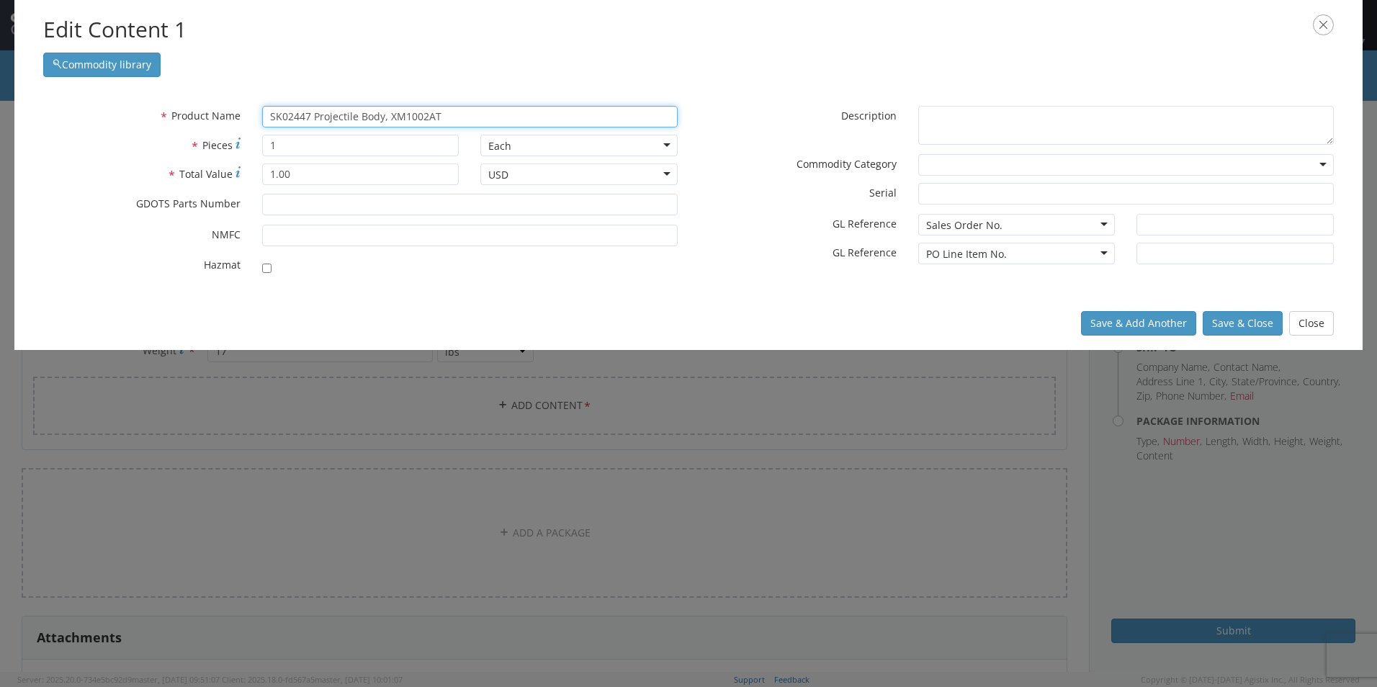
drag, startPoint x: 454, startPoint y: 118, endPoint x: 382, endPoint y: 114, distance: 72.8
click at [382, 114] on input "SK02447 Projectile Body, XM1002AT" at bounding box center [469, 117] width 415 height 22
drag, startPoint x: 312, startPoint y: 116, endPoint x: 261, endPoint y: 113, distance: 51.2
click at [262, 113] on input "SK02447 Projectile Body" at bounding box center [469, 117] width 415 height 22
type input "Projectile Body"
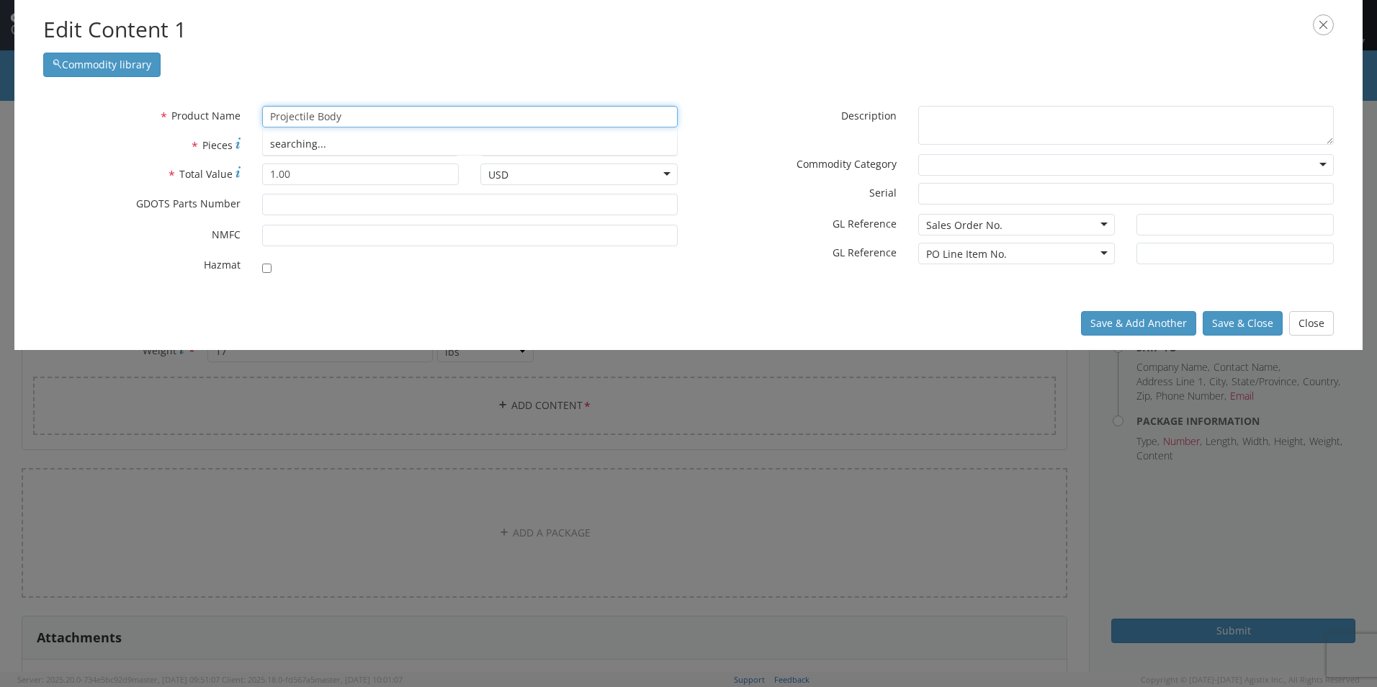
type input "Projectile Body ASSY., TRACER, M940"
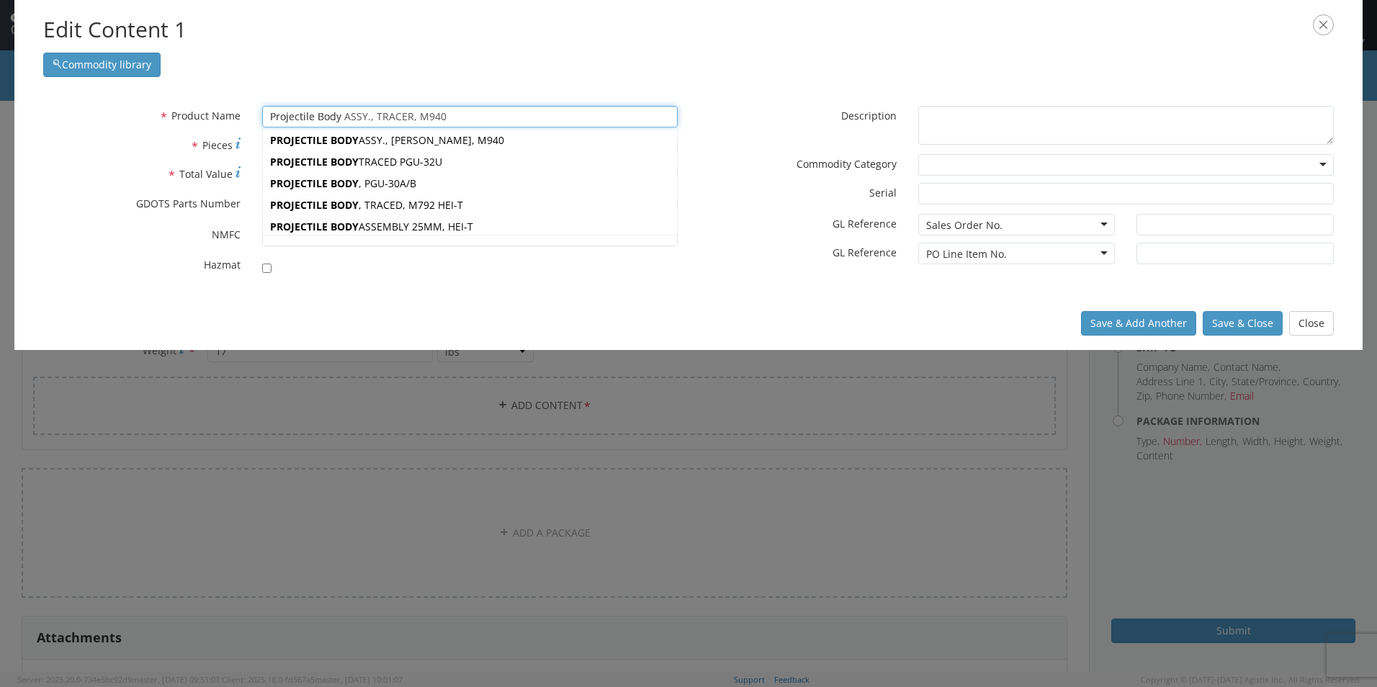
scroll to position [0, 0]
click at [472, 107] on input "Projectile Body" at bounding box center [469, 117] width 415 height 22
drag, startPoint x: 472, startPoint y: 109, endPoint x: 356, endPoint y: 112, distance: 116.6
click at [356, 112] on input "Projectile Body" at bounding box center [469, 117] width 415 height 22
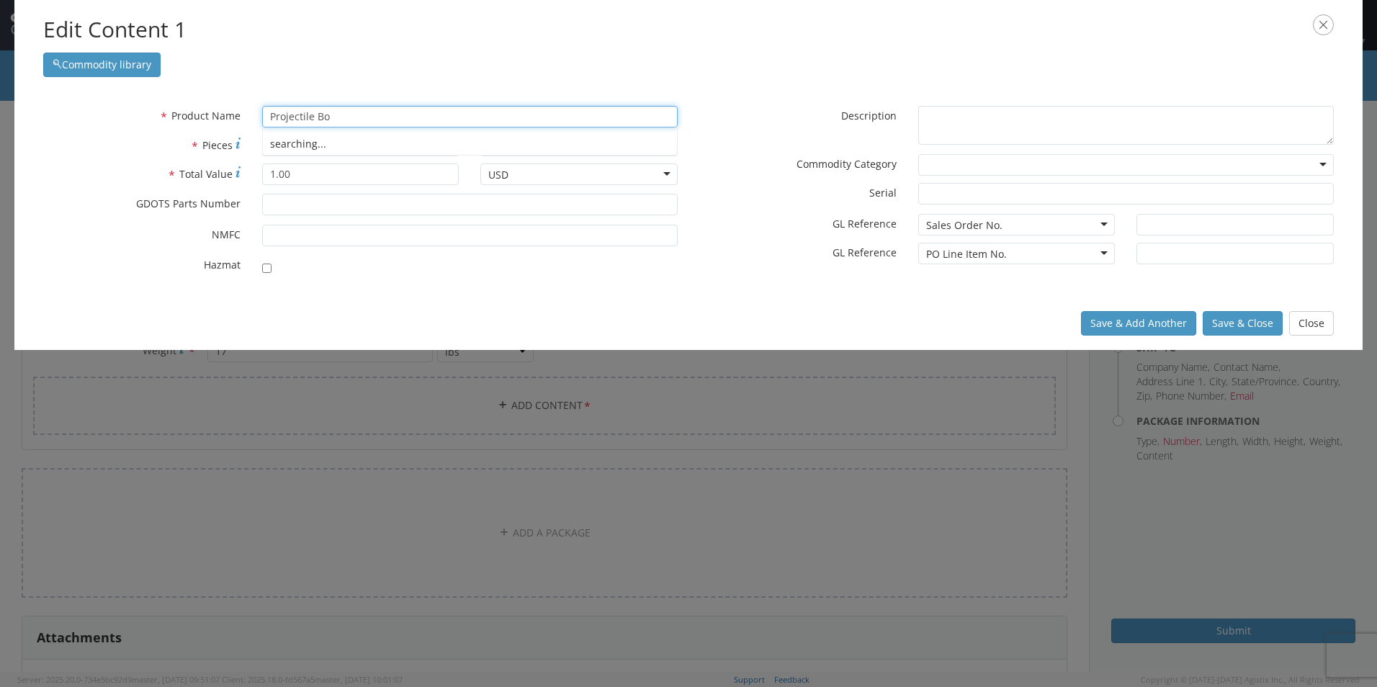
type input "Projectile B"
type input "Projectile BODY ASSY., [PERSON_NAME], M940"
type input "P"
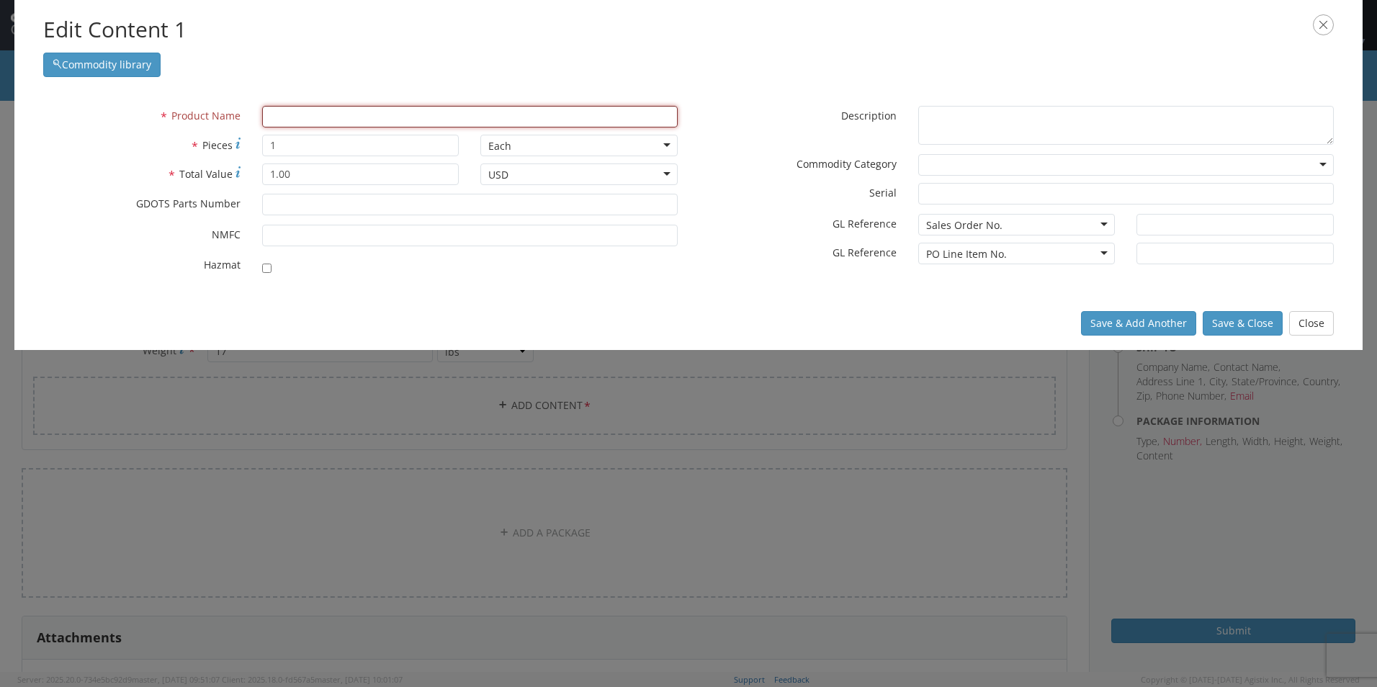
type input "PALLET METAL MK3 MOD O (40X48)"
type input "P"
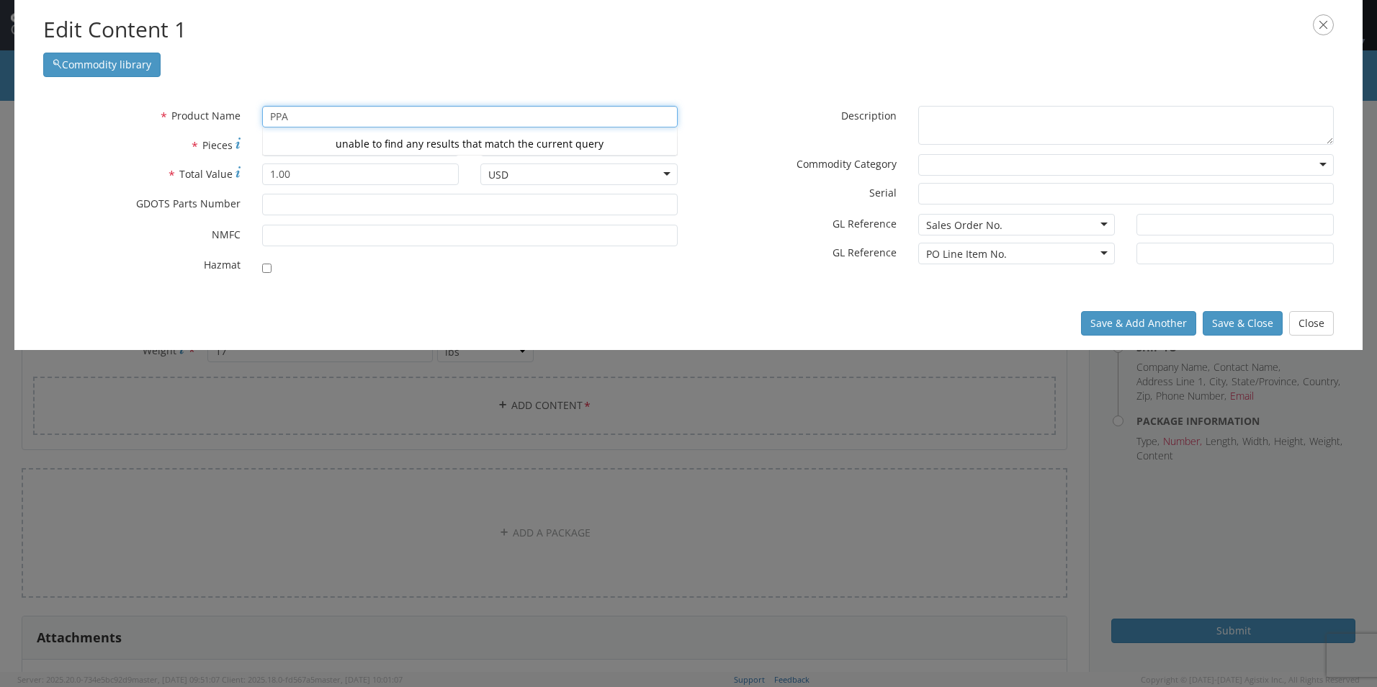
type input "PP"
type input "PALLET METAL MK3 MOD O (40X48)"
type input "P"
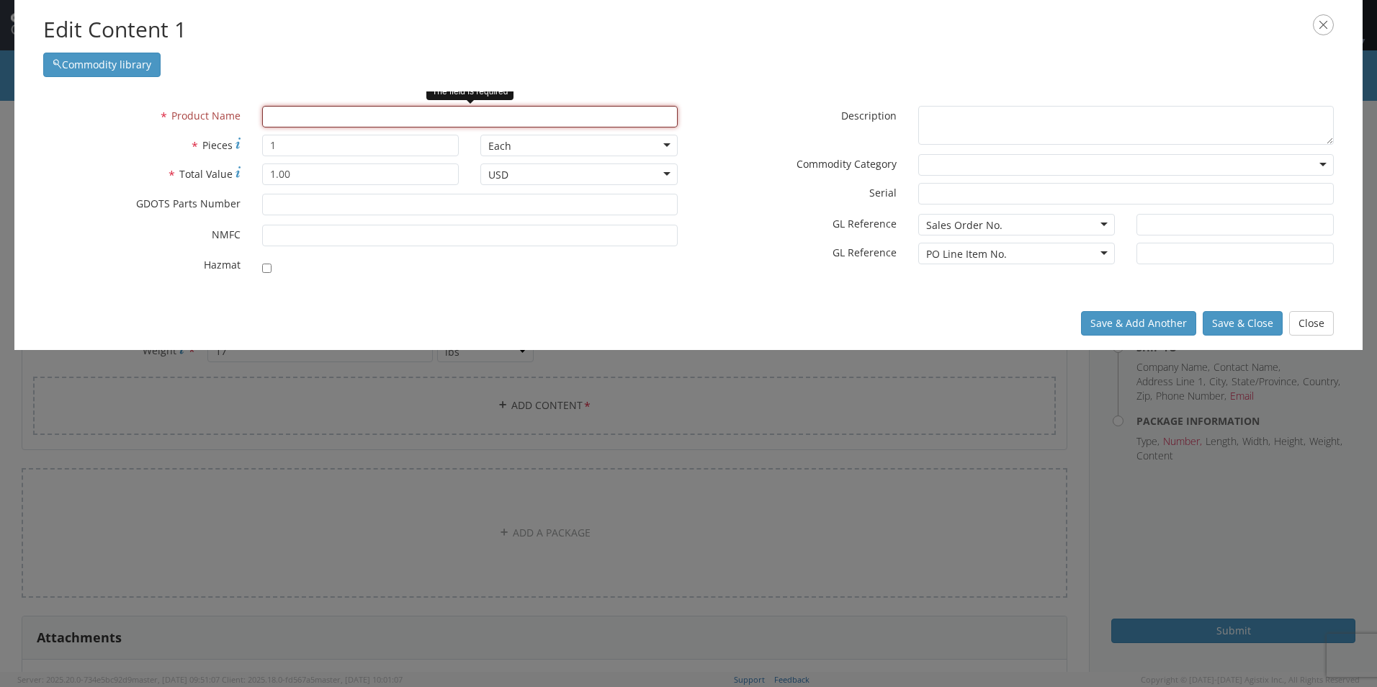
type input "PALLET METAL MK3 MOD O (40X48)"
type input "P"
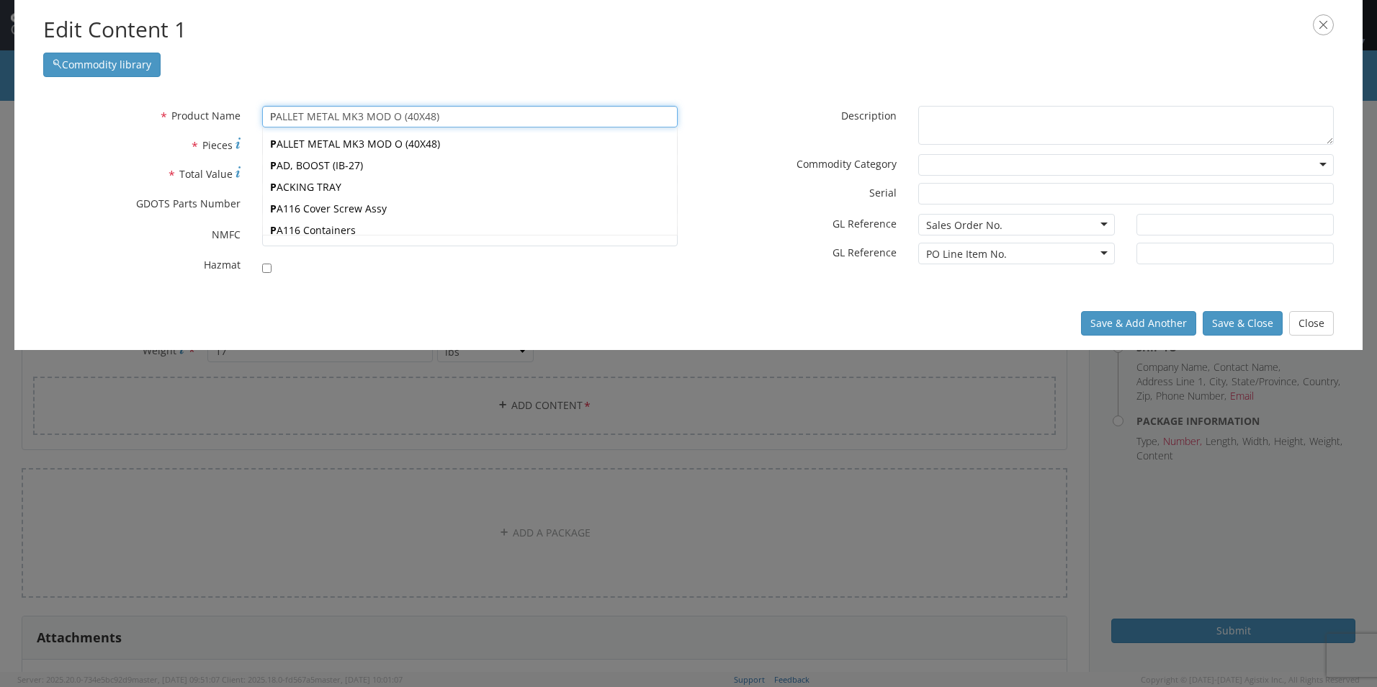
type input "PrOJECTILE ASS'Y, 30MM MK258 MOD 1 (NAMMO)"
type input "Pr"
type input "ProJECTILE ASS'Y, 30MM MK258 MOD 1 (NAMMO)"
type input "Pro"
type input "ProjECTILE ASS'Y, 30MM MK258 MOD 1 (NAMMO)"
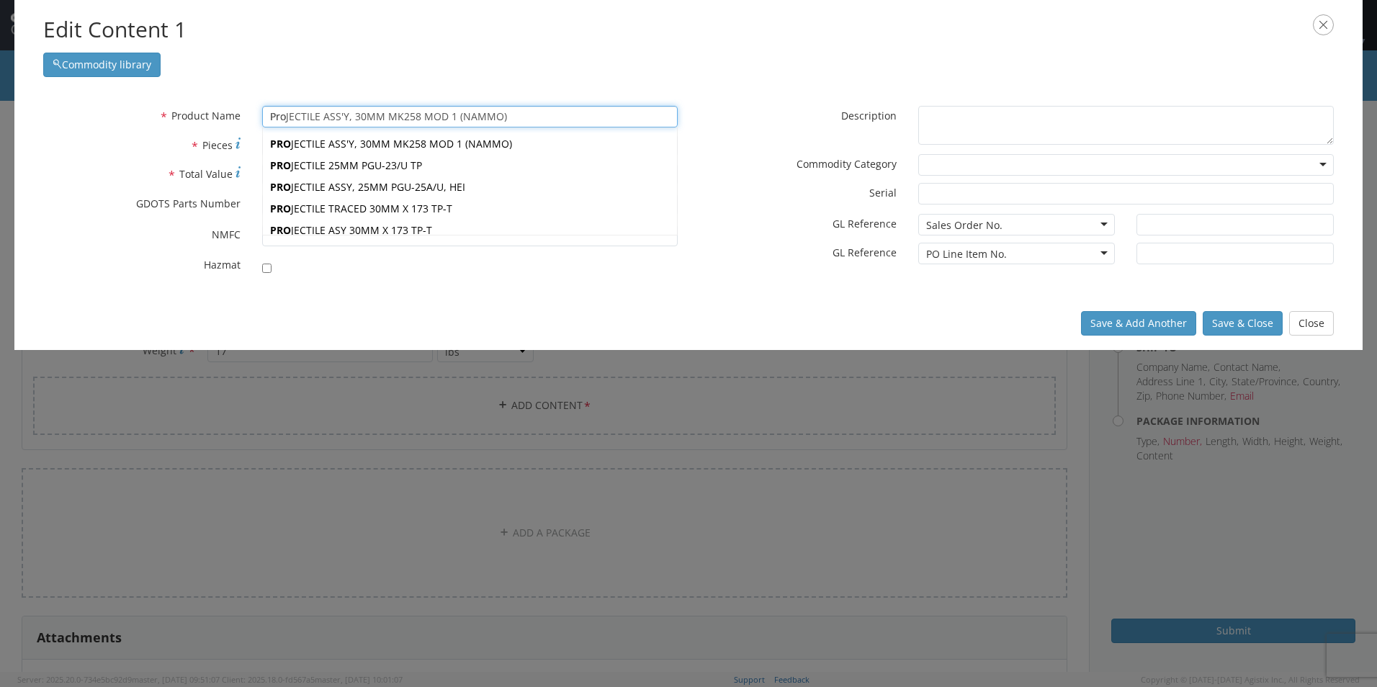
type input "Proj"
type input "ProjeCTILE ASS'Y, 30MM MK258 MOD 1 (NAMMO)"
type input "Proje"
type input "ProjecTILE ASS'Y, 30MM MK258 MOD 1 (NAMMO)"
type input "Projec"
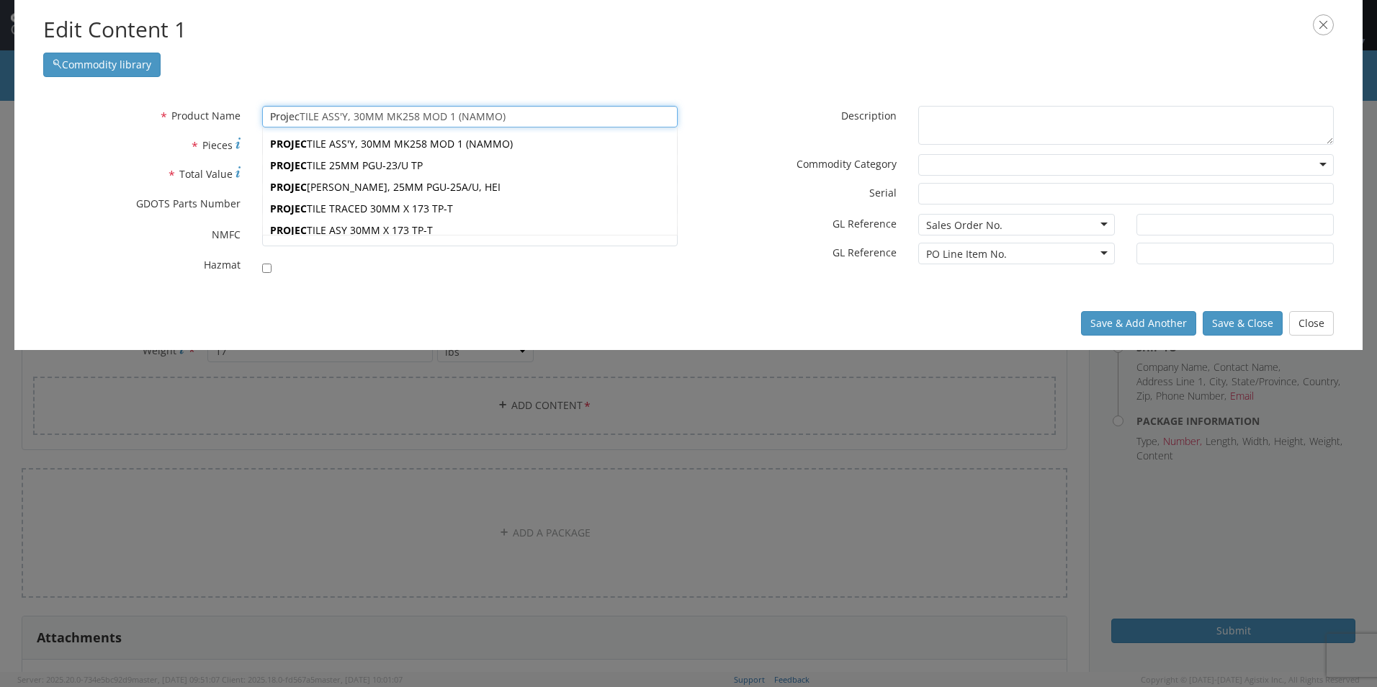
type input "ProjectILE ASS'Y, 30MM MK258 MOD 1 (NAMMO)"
type input "Project"
type input "ProjecTILE ASS'Y, 30MM MK258 MOD 1 (NAMMO)"
type input "Projec"
type input "ProjectILE ASS'Y, 30MM MK258 MOD 1 (NAMMO)"
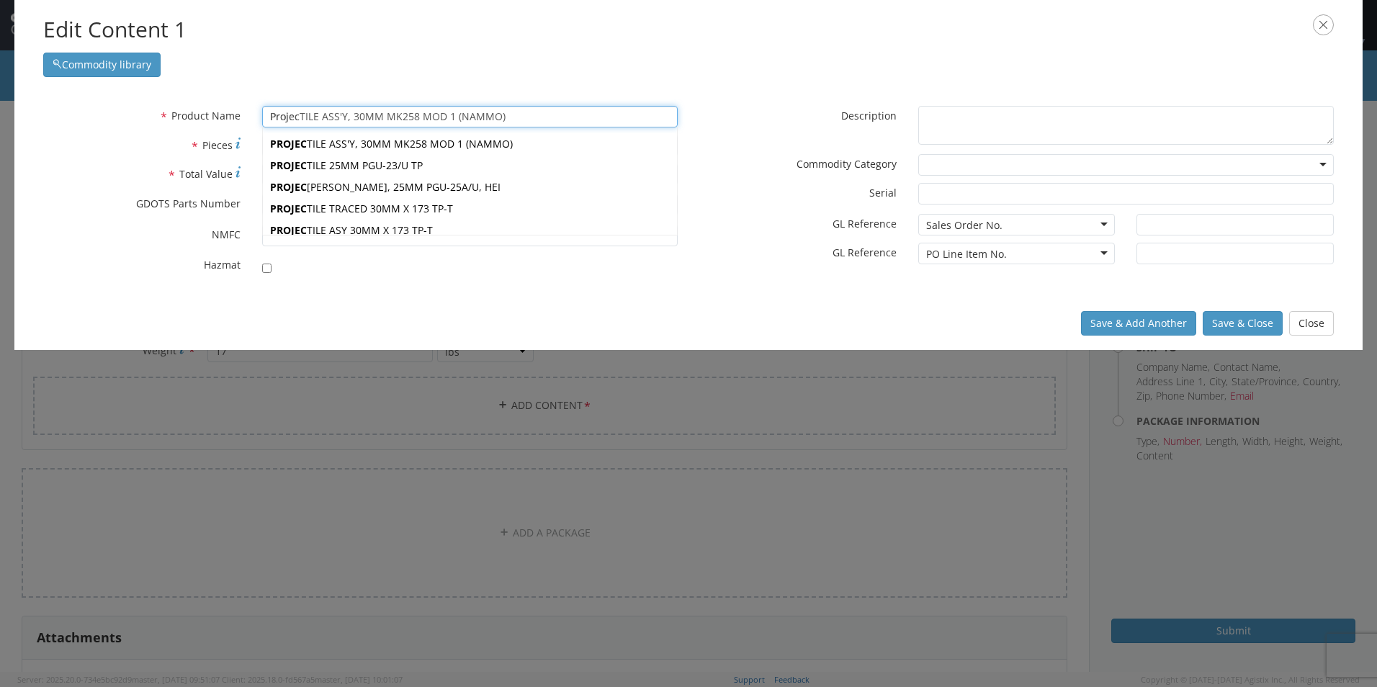
type input "Project"
type input "ProjectiLE ASS'Y, 30MM MK258 MOD 1 (NAMMO)"
type input "Projecti"
type input "ProjectilE ASS'Y, 30MM MK258 MOD 1 (NAMMO)"
type input "Projectil"
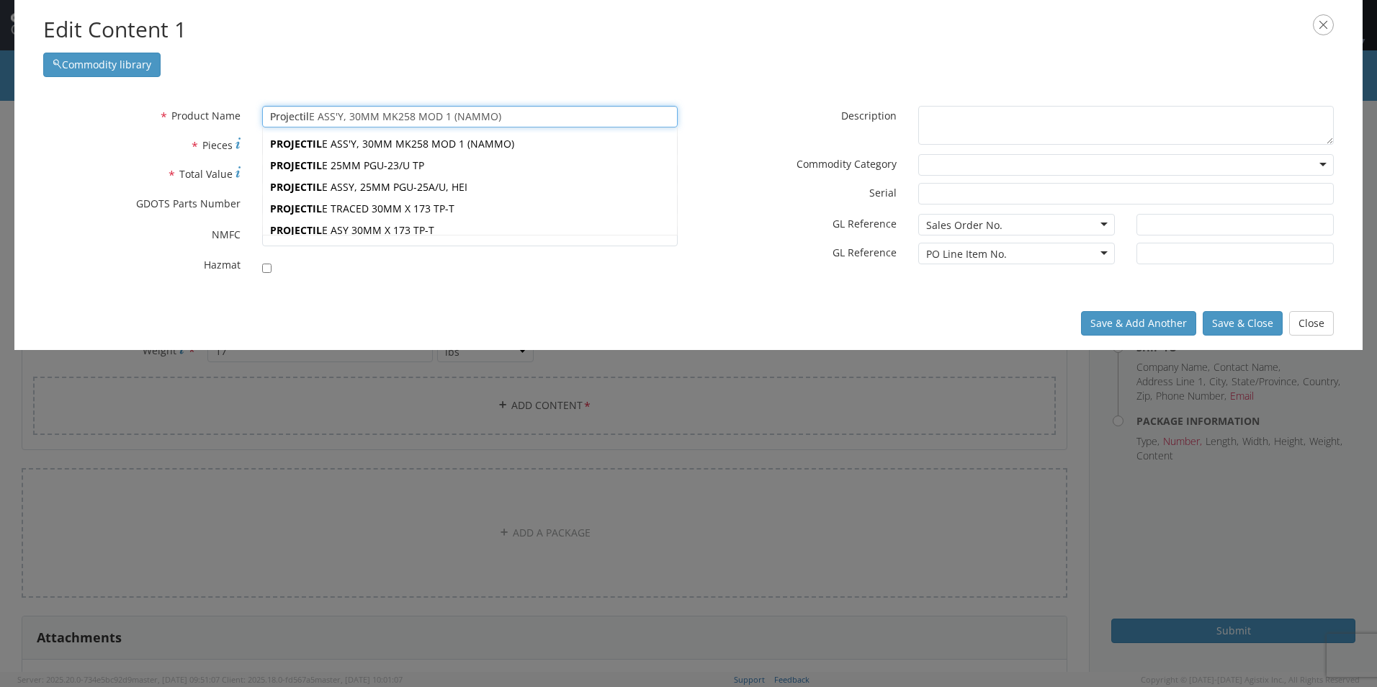
type input "Projectile ASS'Y, 30MM MK258 MOD 1 (NAMMO)"
type input "Projectile"
type input "Projectile ASS'Y, 30MM MK258 MOD 1 (NAMMO)"
type input "Projectile"
type input "Projectile BODY ASSY., [PERSON_NAME], M940"
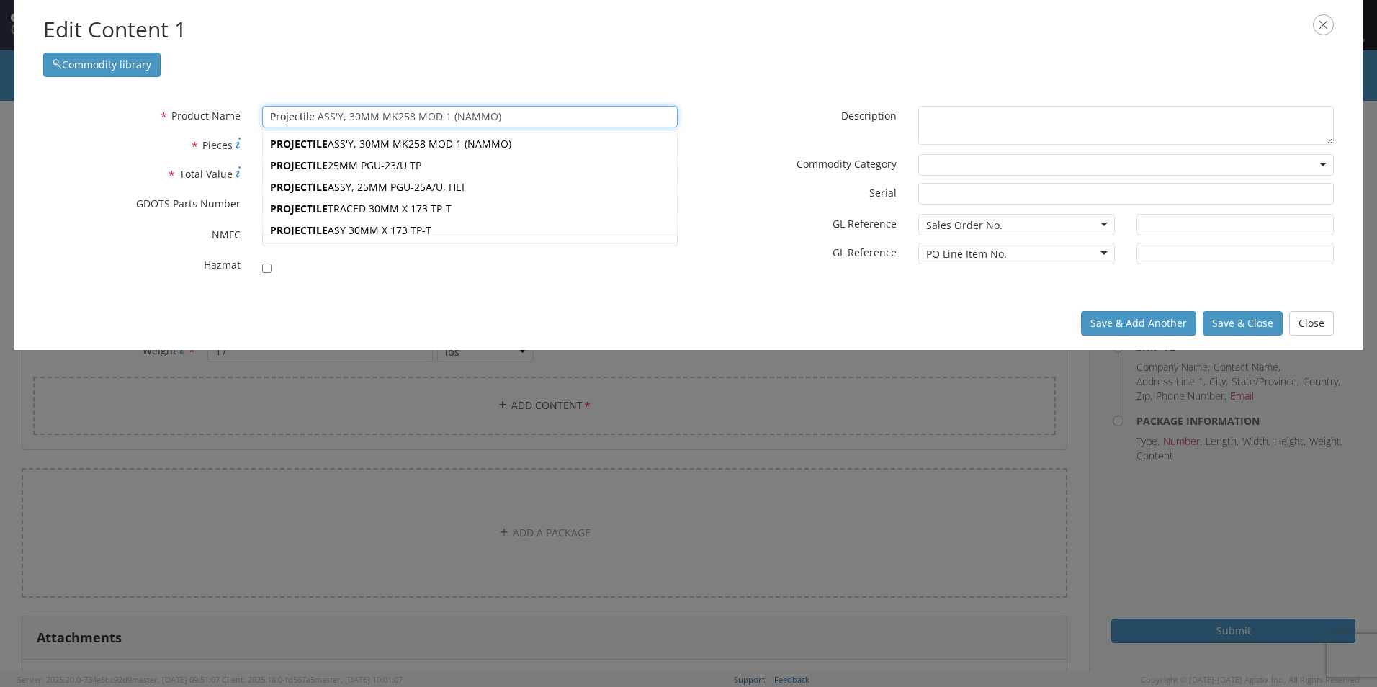
type input "Projectile B"
type input "Projectile BoDY ASSY., [PERSON_NAME], M940"
type input "Projectile Bo"
type input "Projectile BodY ASSY., [PERSON_NAME], M940"
type input "Projectile Bod"
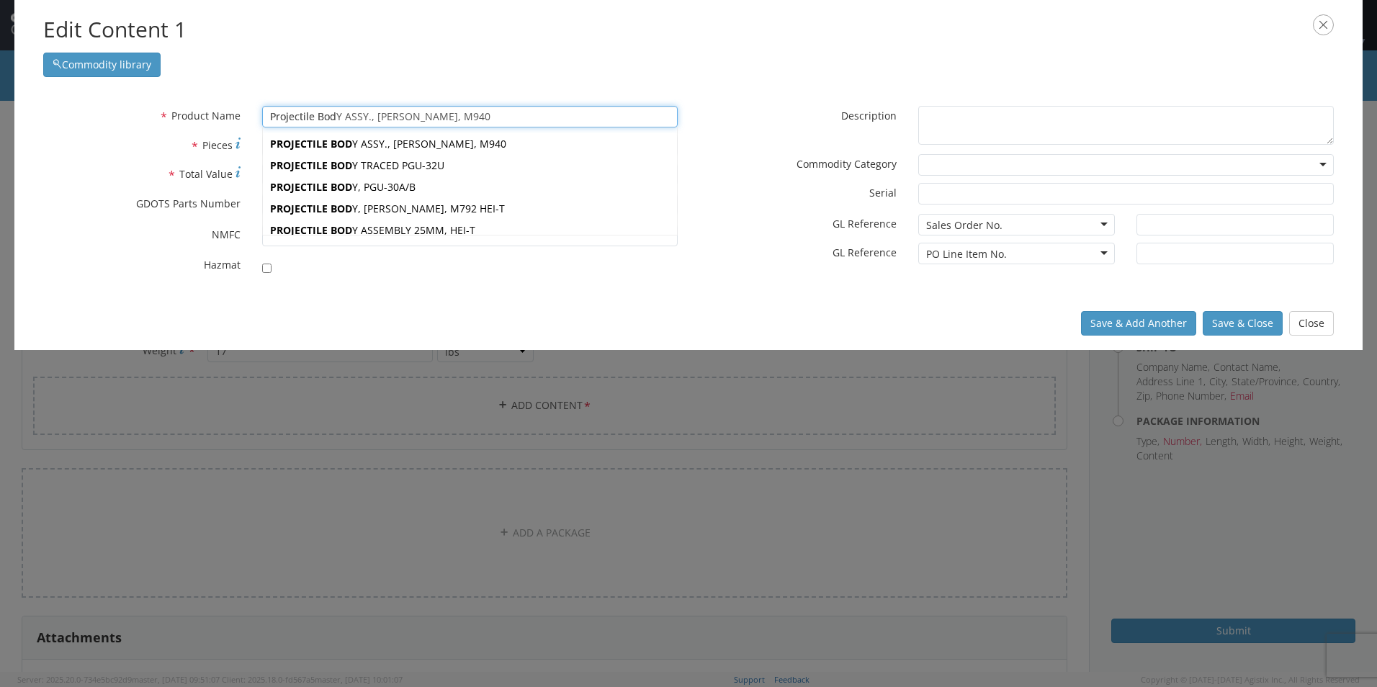
type input "Projectile Body ASSY., TRACER, M940"
type input "Projectile Body"
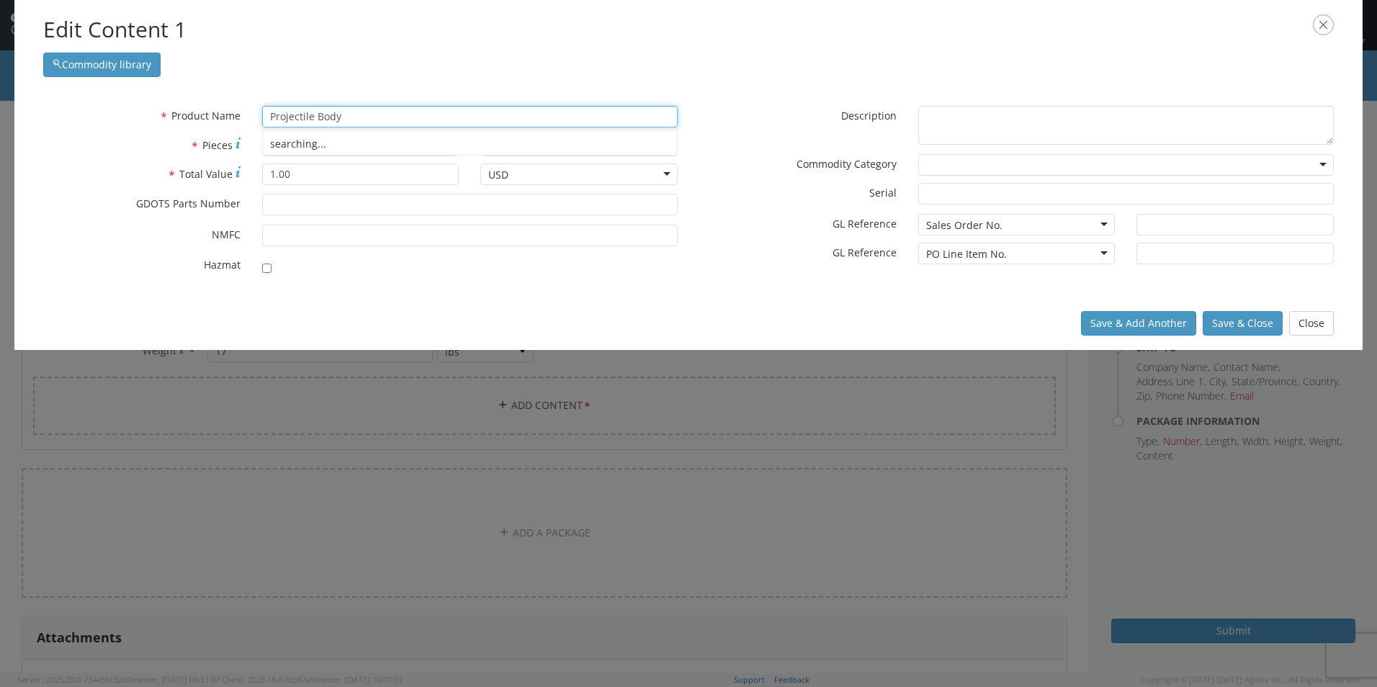
type input "Projectile Body ASSY., TRACER, M940"
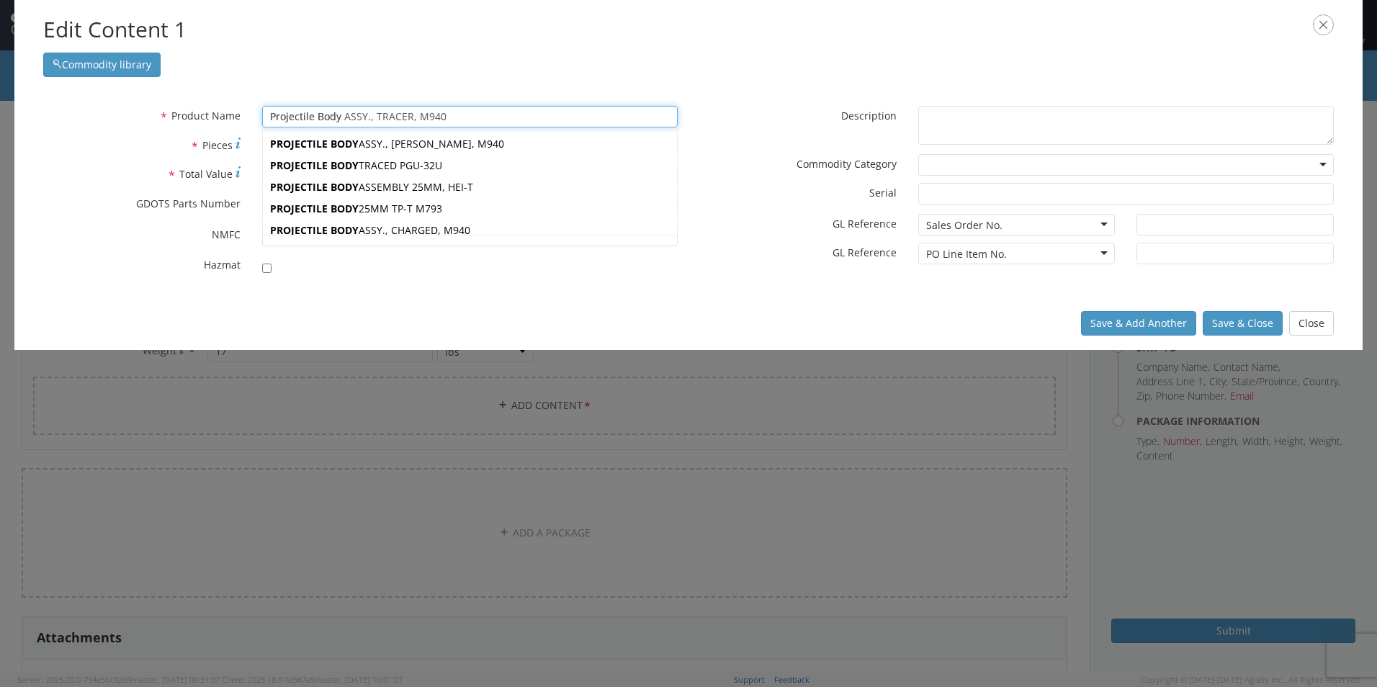
type input "Projectile Body"
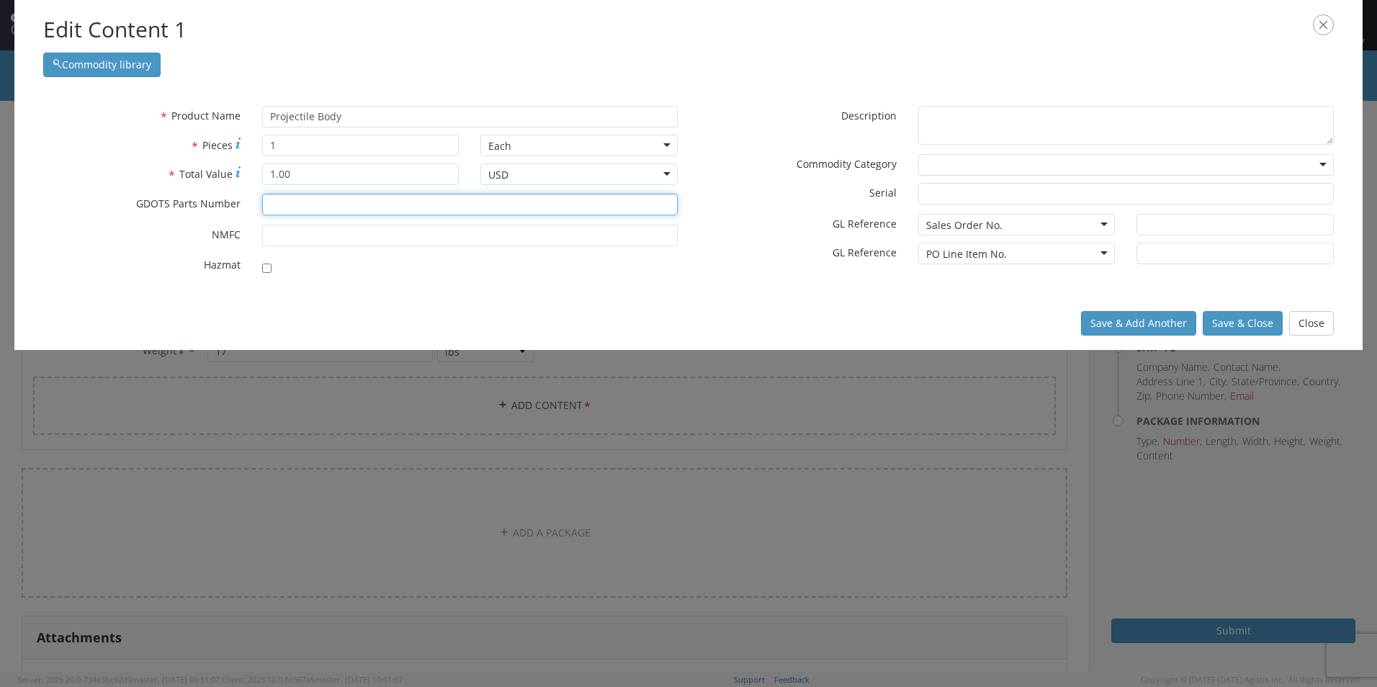
click at [357, 209] on input "* GDOTS Parts Number" at bounding box center [469, 205] width 415 height 22
click at [420, 194] on input "Projectile Body, XM1002AT (" at bounding box center [469, 205] width 415 height 22
type input "Projectile Body, XM1002AT (0F875-SK02447)"
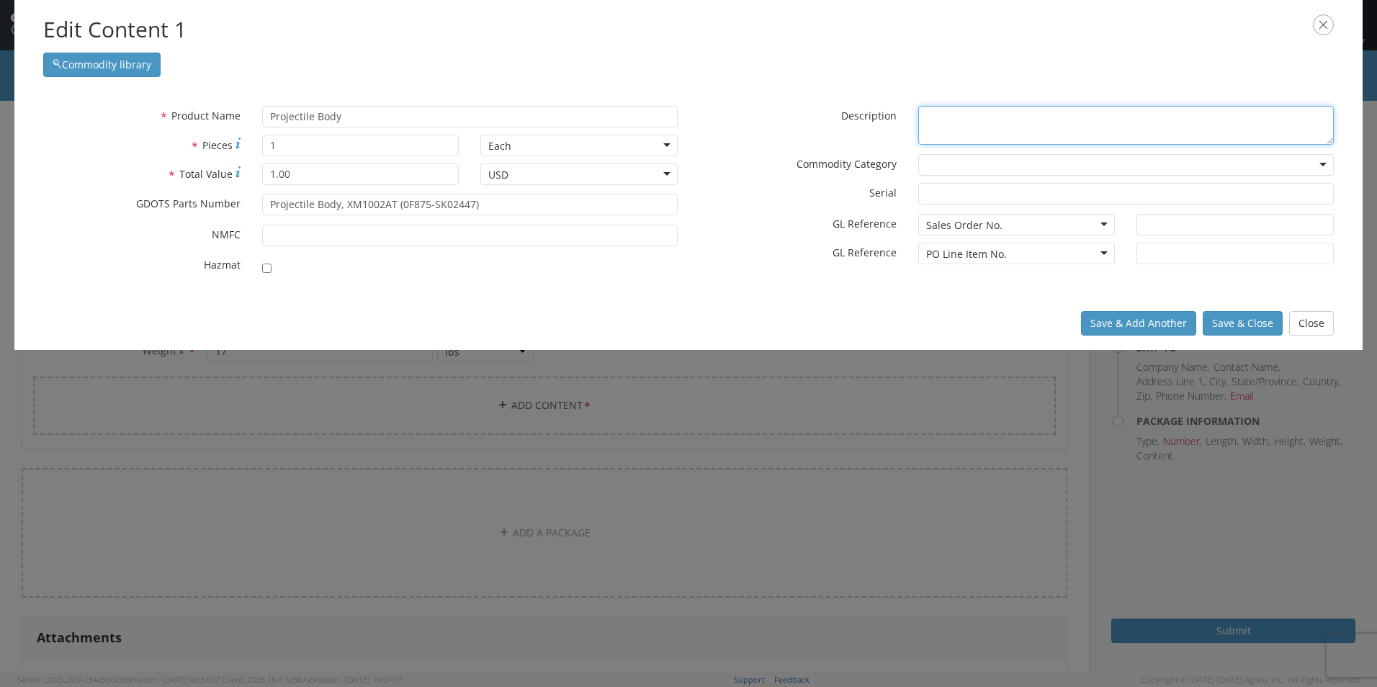
click at [991, 113] on textarea "* Description" at bounding box center [1125, 126] width 415 height 40
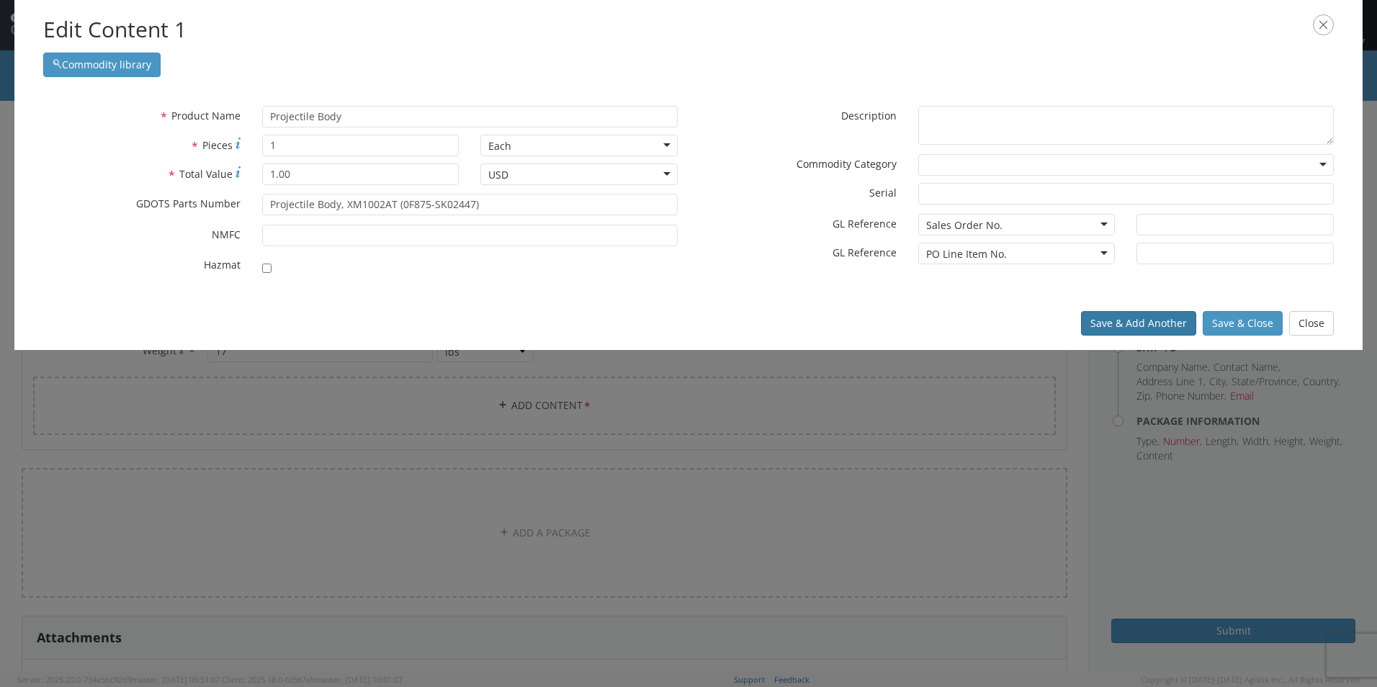
click at [1143, 323] on button "Save & Add Another" at bounding box center [1138, 323] width 115 height 24
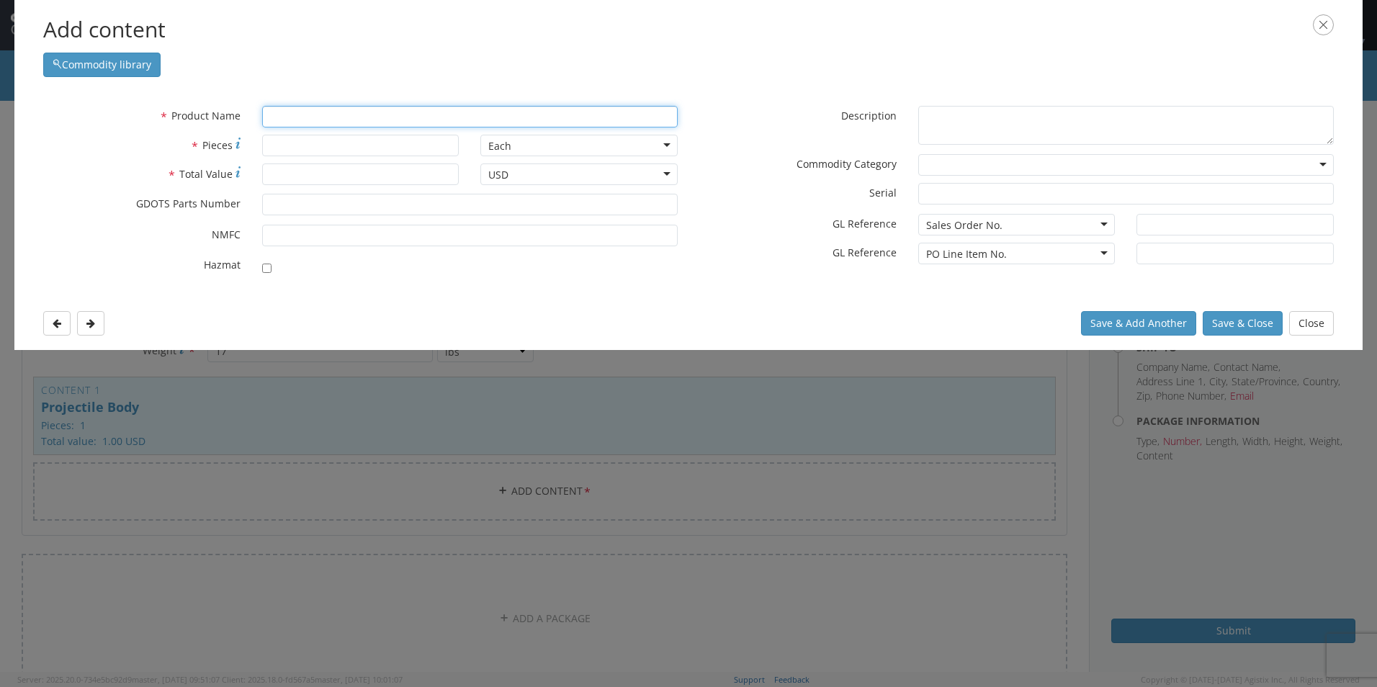
click at [341, 122] on input "text" at bounding box center [469, 117] width 415 height 22
type input "bODY"
type input "bODY, BANDED, PROJECTILE, TP-S LW50MM"
type input "bOD"
type input "b"
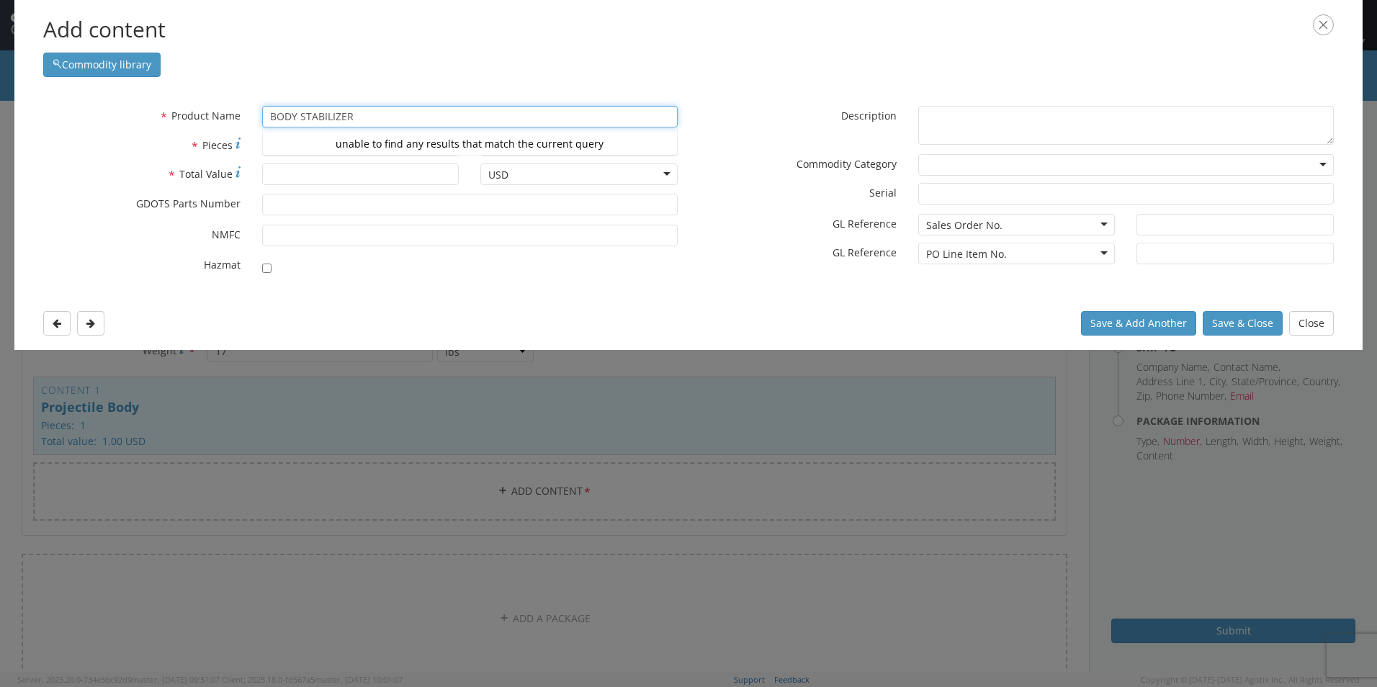
type input "BODY STABILIZER"
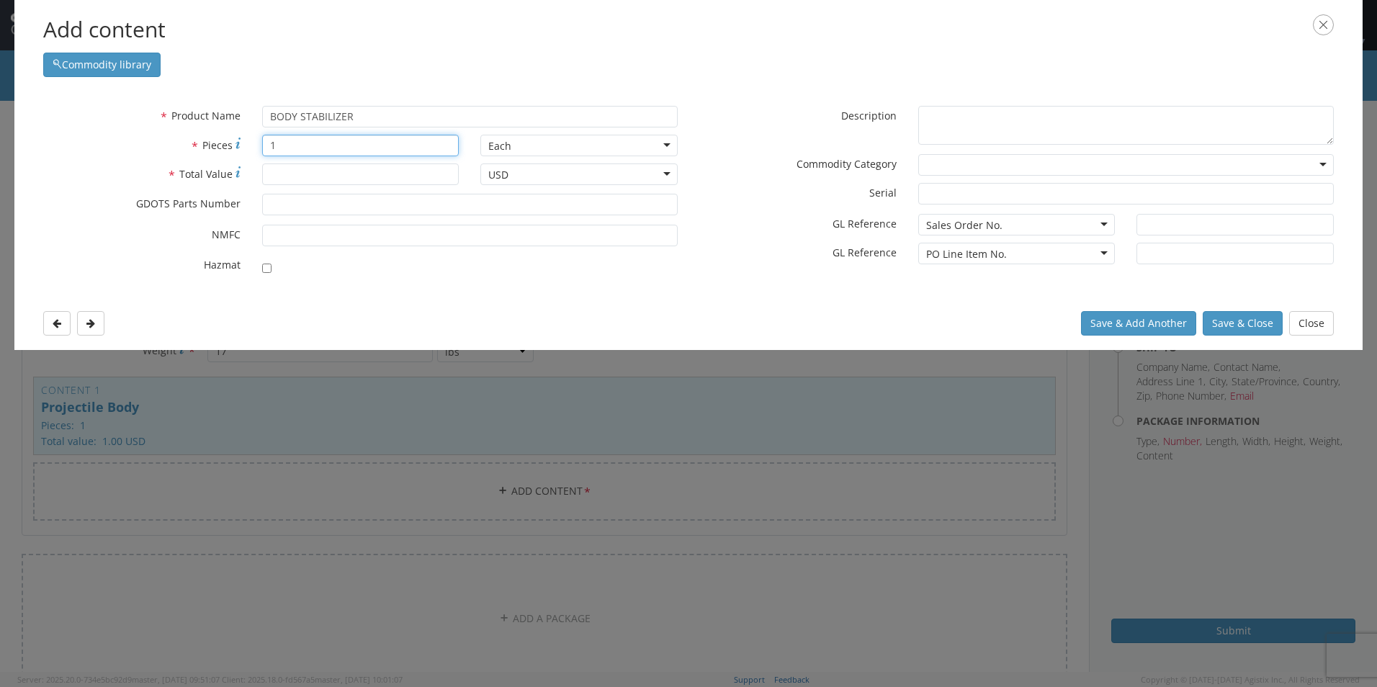
type input "1"
click at [344, 168] on input "* Total Value" at bounding box center [360, 174] width 197 height 22
type input "1.00"
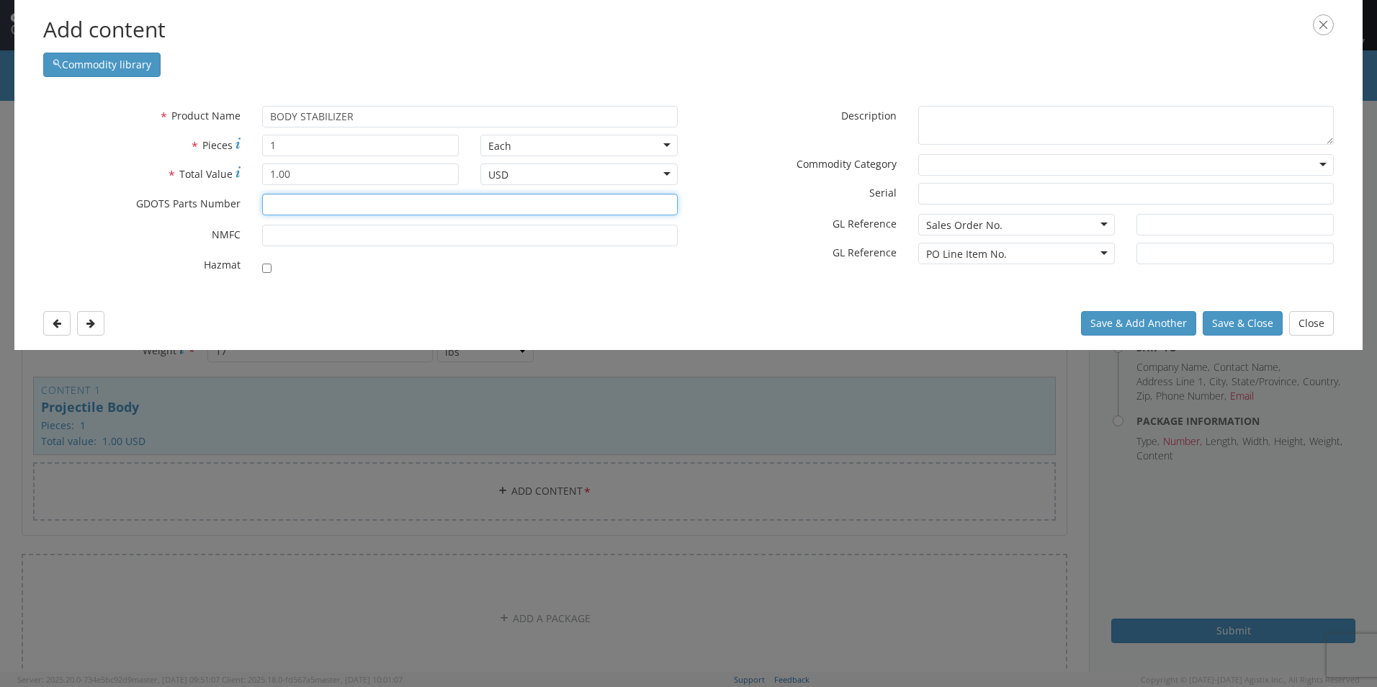
type input "N"
type input "BODY STABILIZER, XM1002AT (0F875-SK02465)"
click at [1240, 325] on button "Save & Close" at bounding box center [1242, 323] width 80 height 24
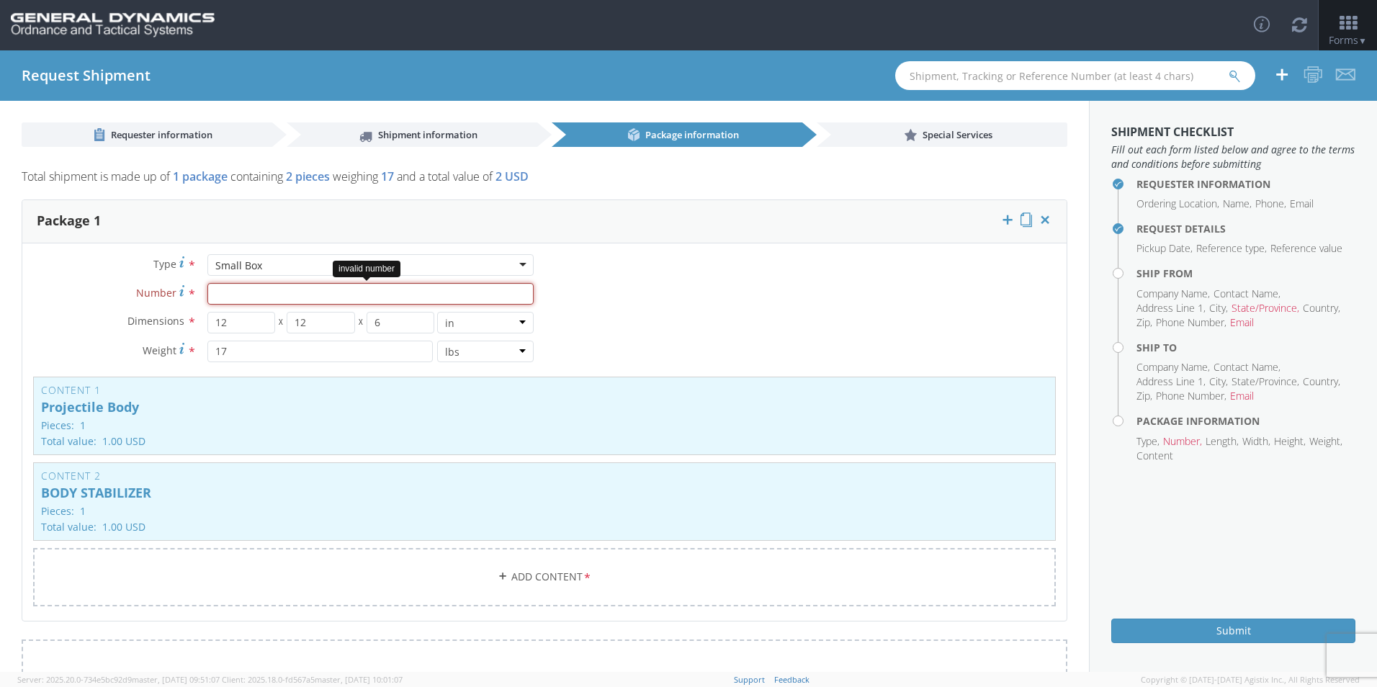
click at [365, 293] on input "Number *" at bounding box center [370, 294] width 326 height 22
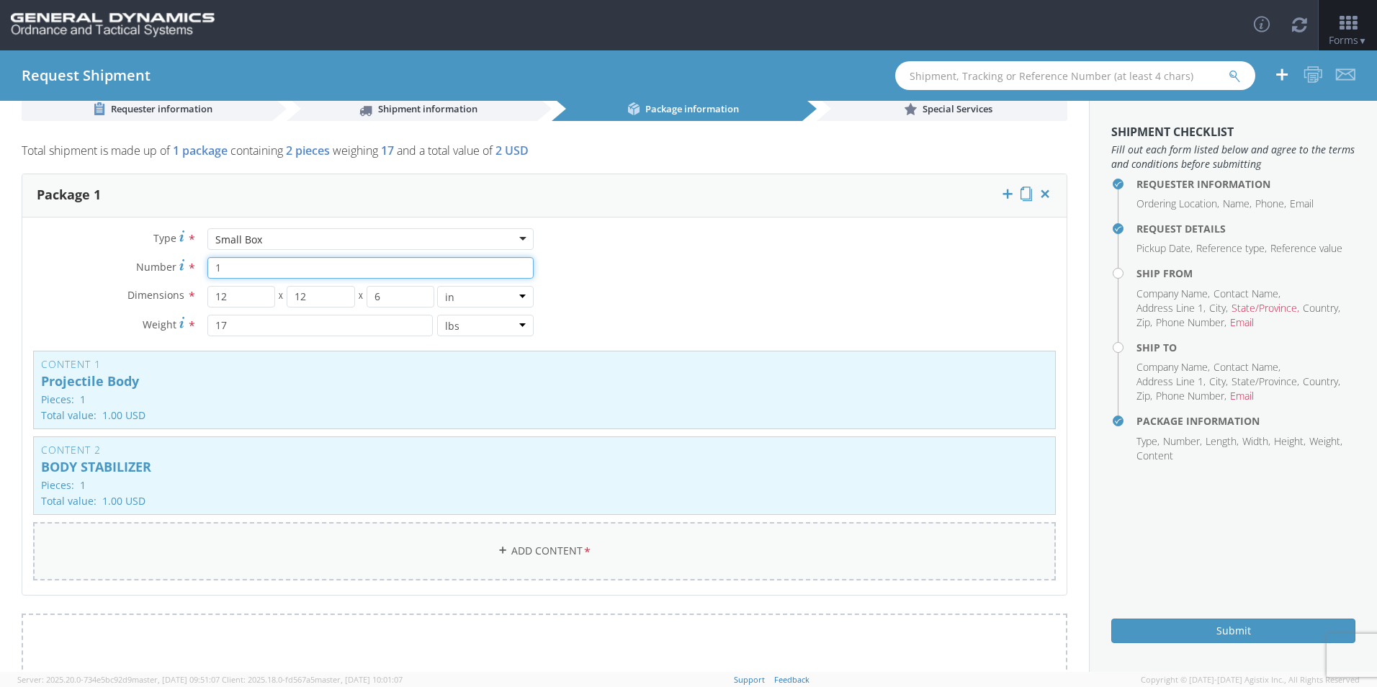
scroll to position [72, 0]
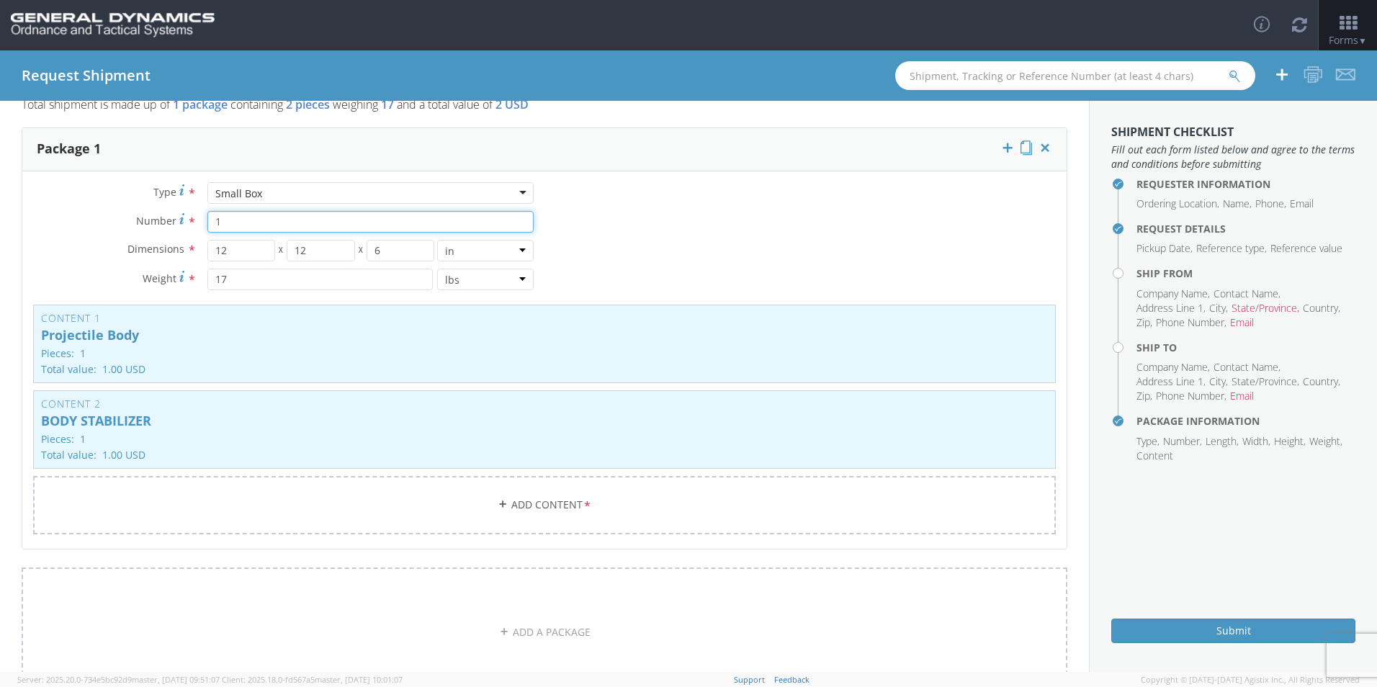
type input "1"
click at [756, 229] on div "Type * Small Box Small Box Envelope Large Box Medium Box PAK Rack Small Box Tub…" at bounding box center [544, 367] width 1044 height 370
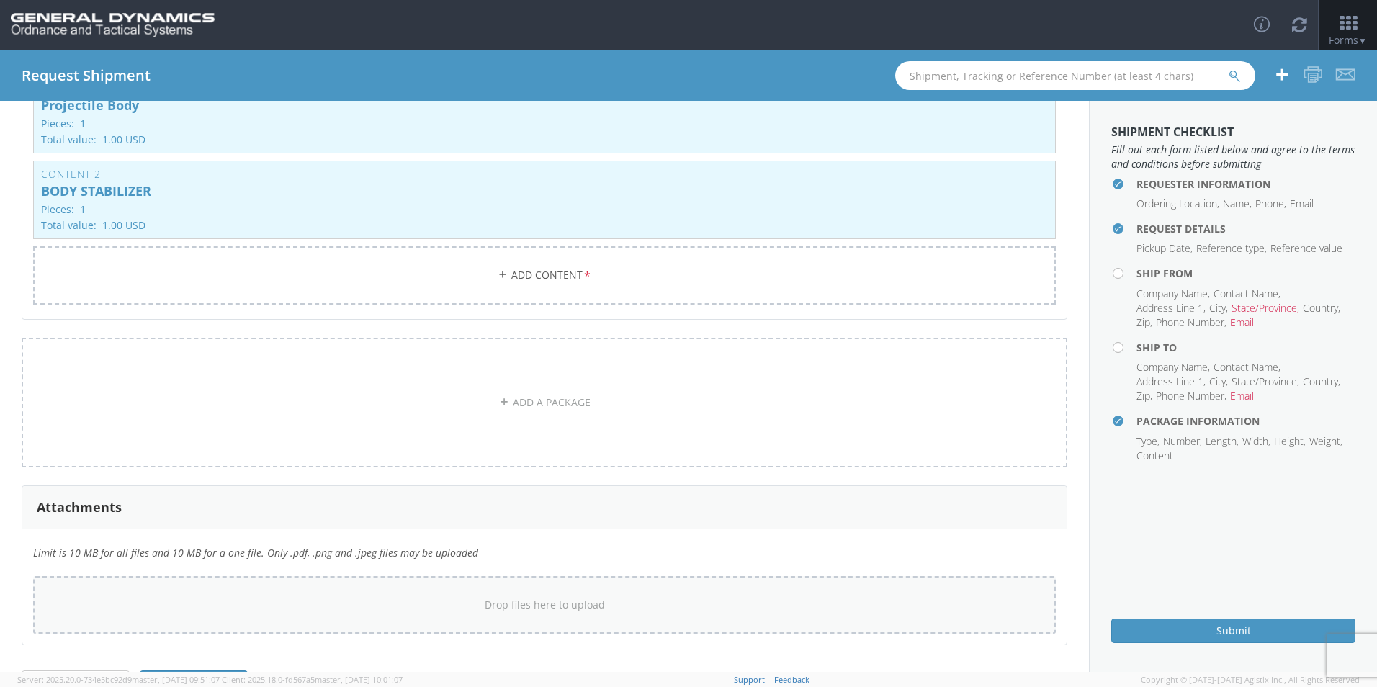
scroll to position [351, 0]
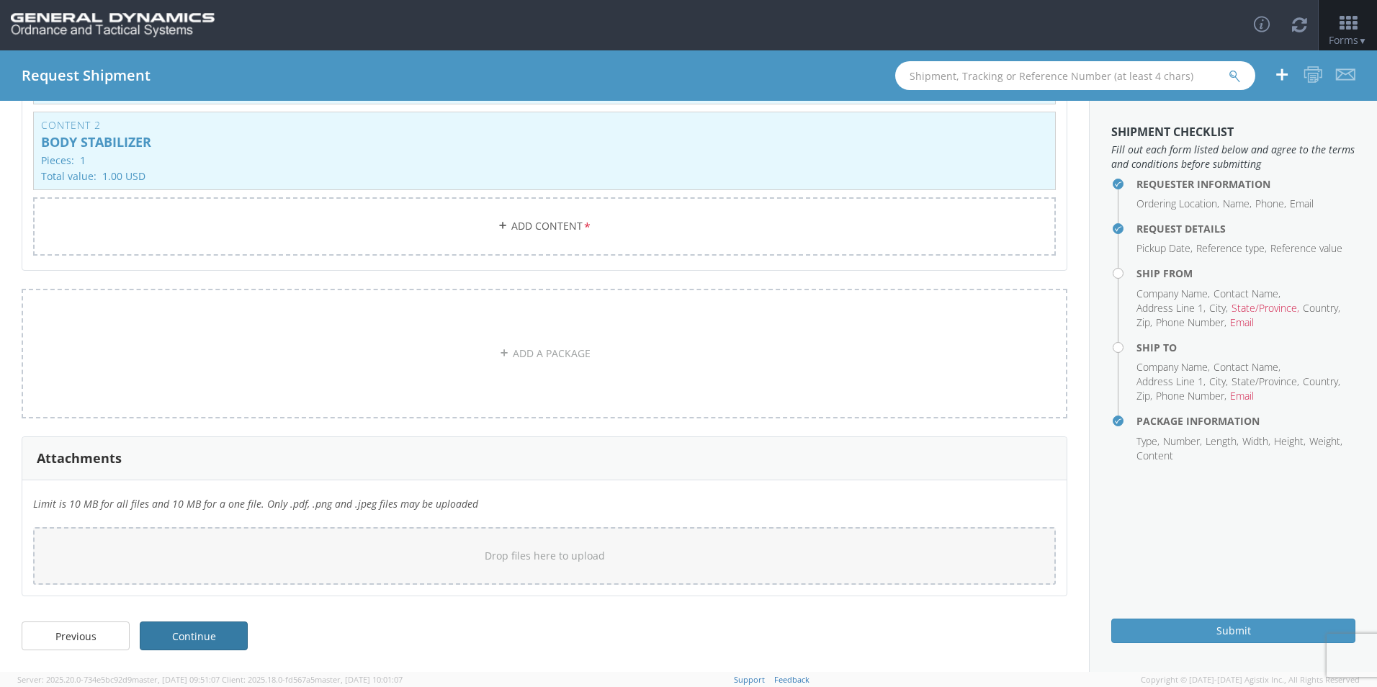
click at [200, 639] on link "Continue" at bounding box center [194, 635] width 108 height 29
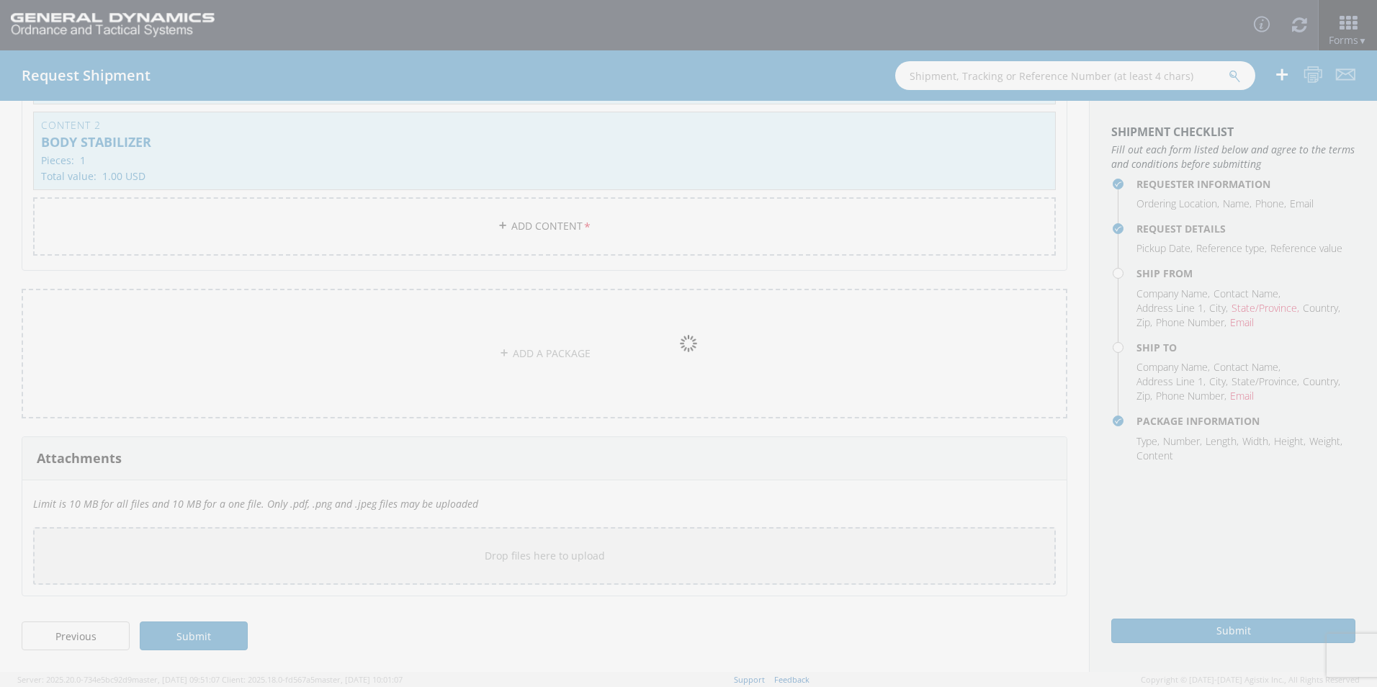
scroll to position [0, 0]
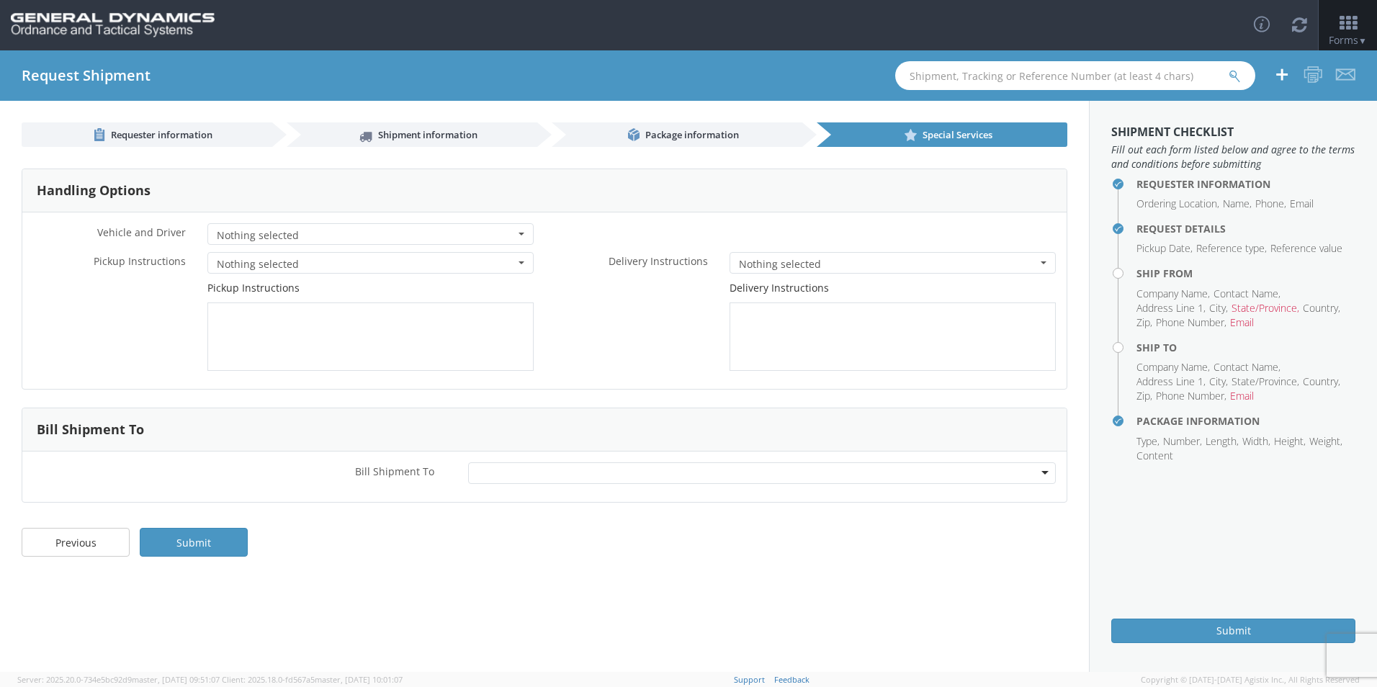
click at [1047, 266] on button "Nothing selected" at bounding box center [892, 263] width 326 height 22
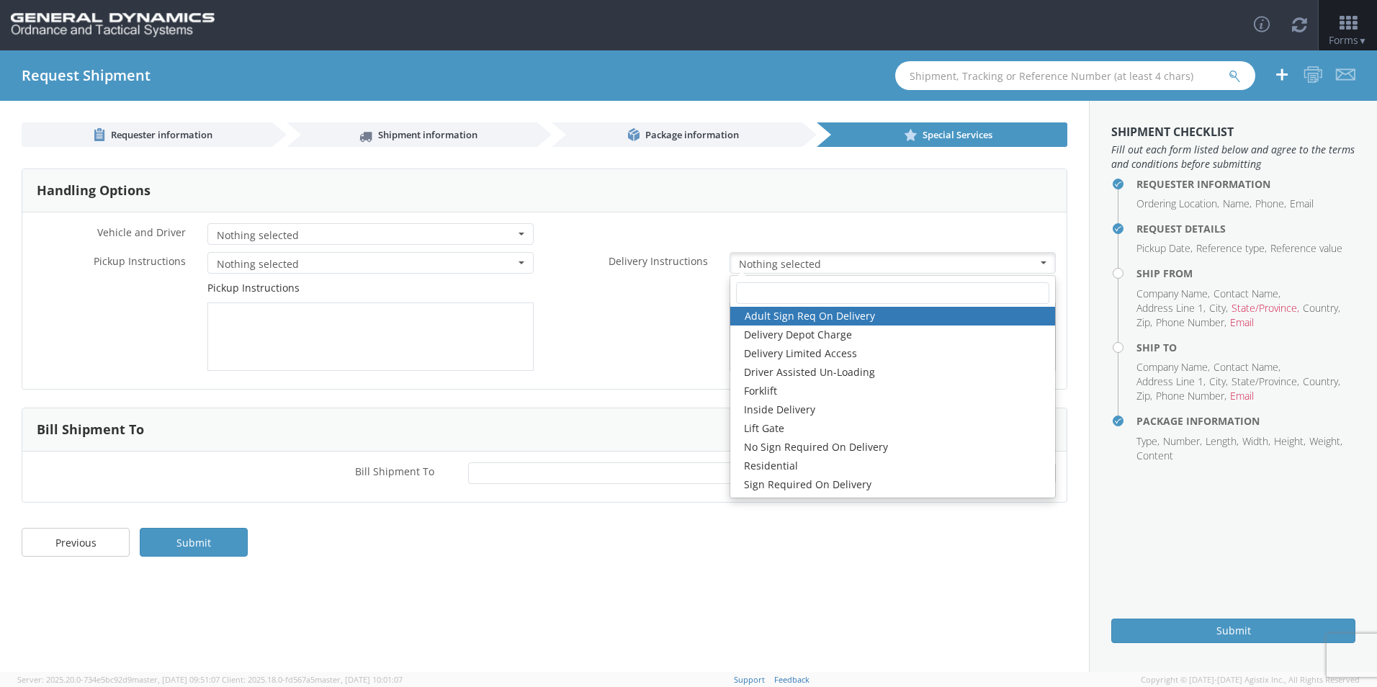
click at [1046, 261] on button "Nothing selected" at bounding box center [892, 263] width 326 height 22
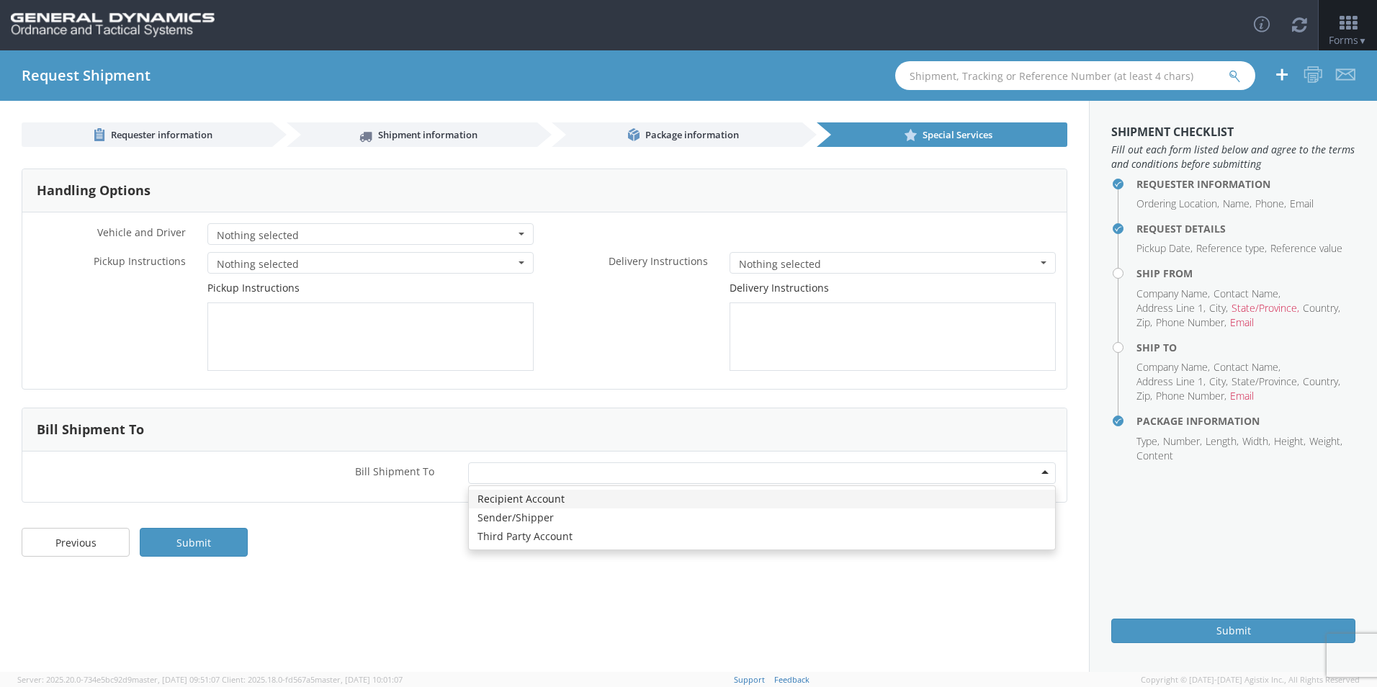
click at [1045, 473] on div at bounding box center [761, 473] width 587 height 22
click at [746, 468] on div at bounding box center [761, 473] width 587 height 22
click at [366, 596] on div "Requester information Shipment information Package information Special Services…" at bounding box center [544, 386] width 1089 height 571
click at [1256, 312] on li "State/Province" at bounding box center [1265, 308] width 68 height 14
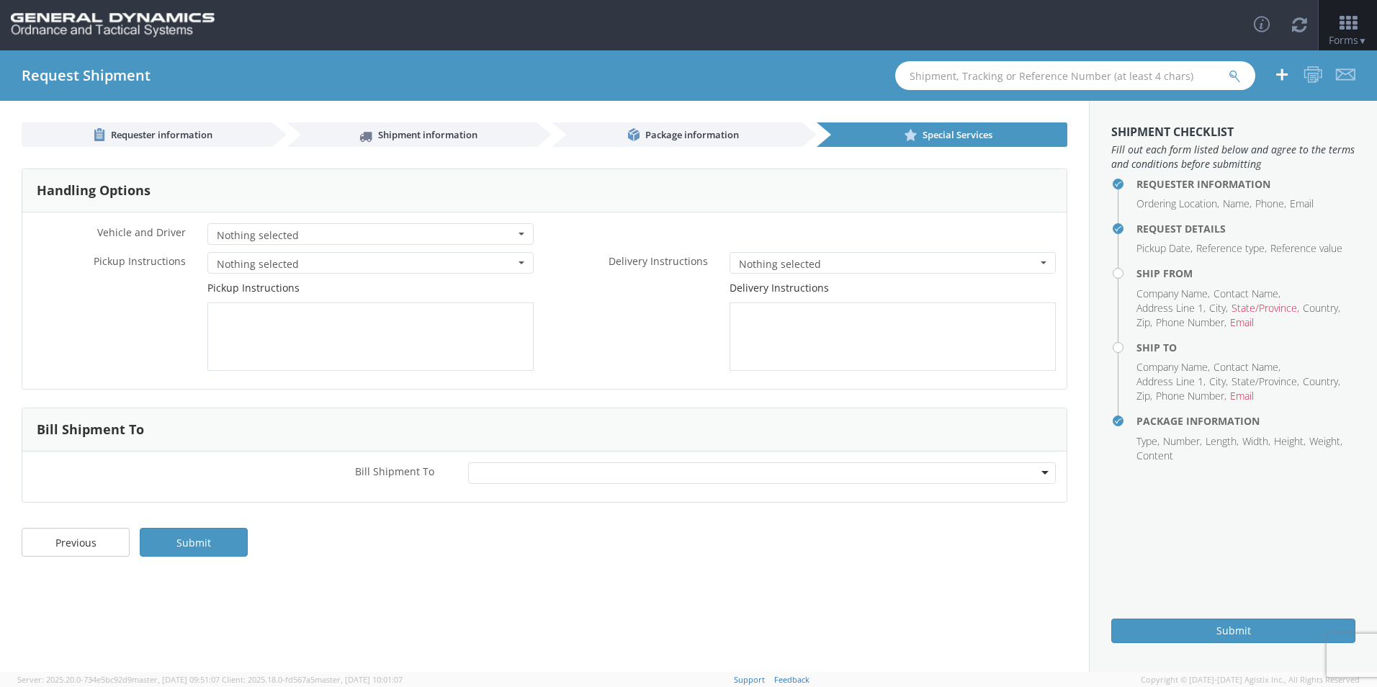
click at [1136, 271] on h4 "Ship From" at bounding box center [1245, 273] width 219 height 11
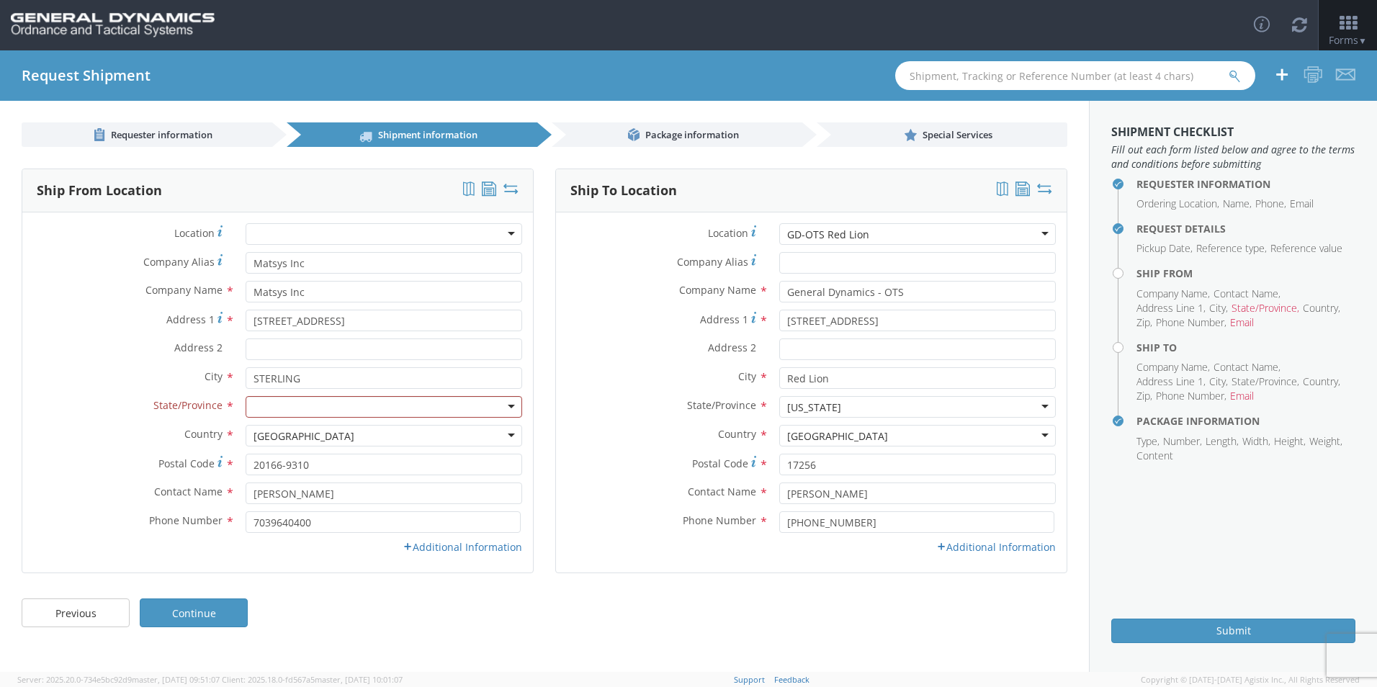
click at [510, 407] on div at bounding box center [383, 407] width 276 height 22
click at [465, 549] on link "Additional Information" at bounding box center [462, 547] width 120 height 14
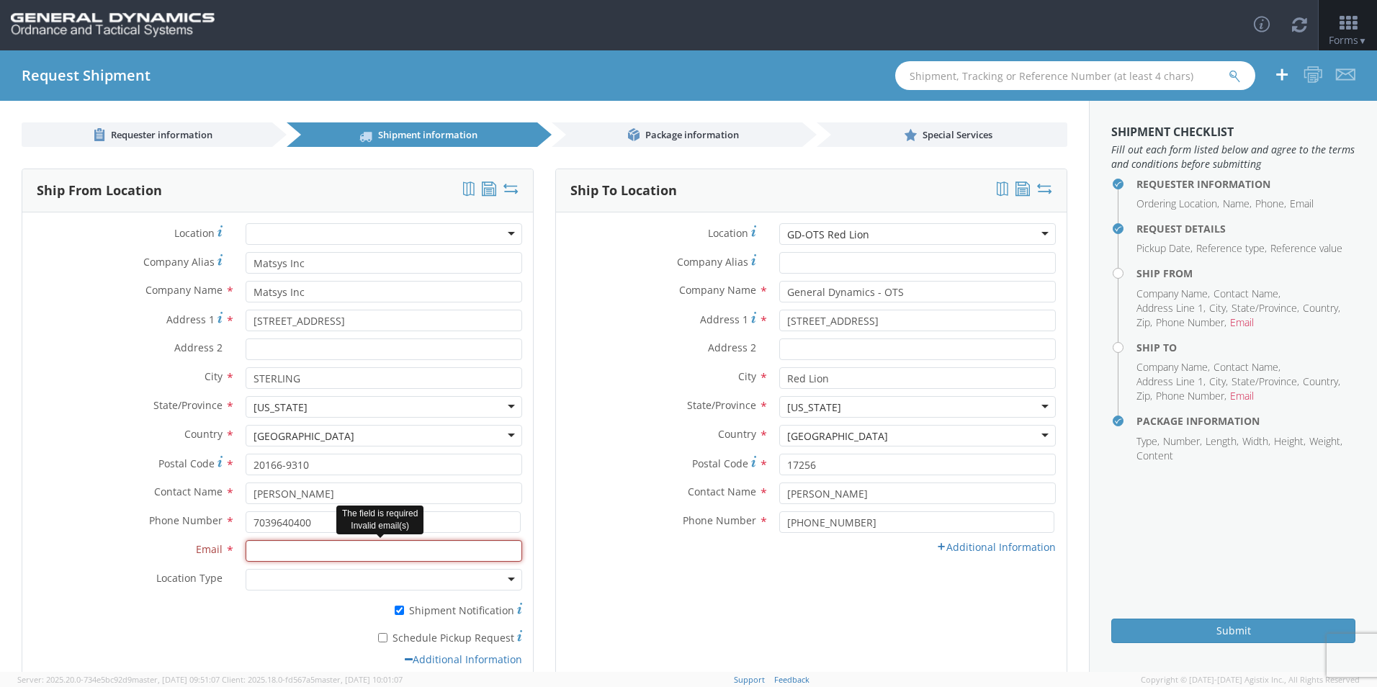
click at [294, 550] on input "Email *" at bounding box center [383, 551] width 276 height 22
type input "[EMAIL_ADDRESS][DOMAIN_NAME]"
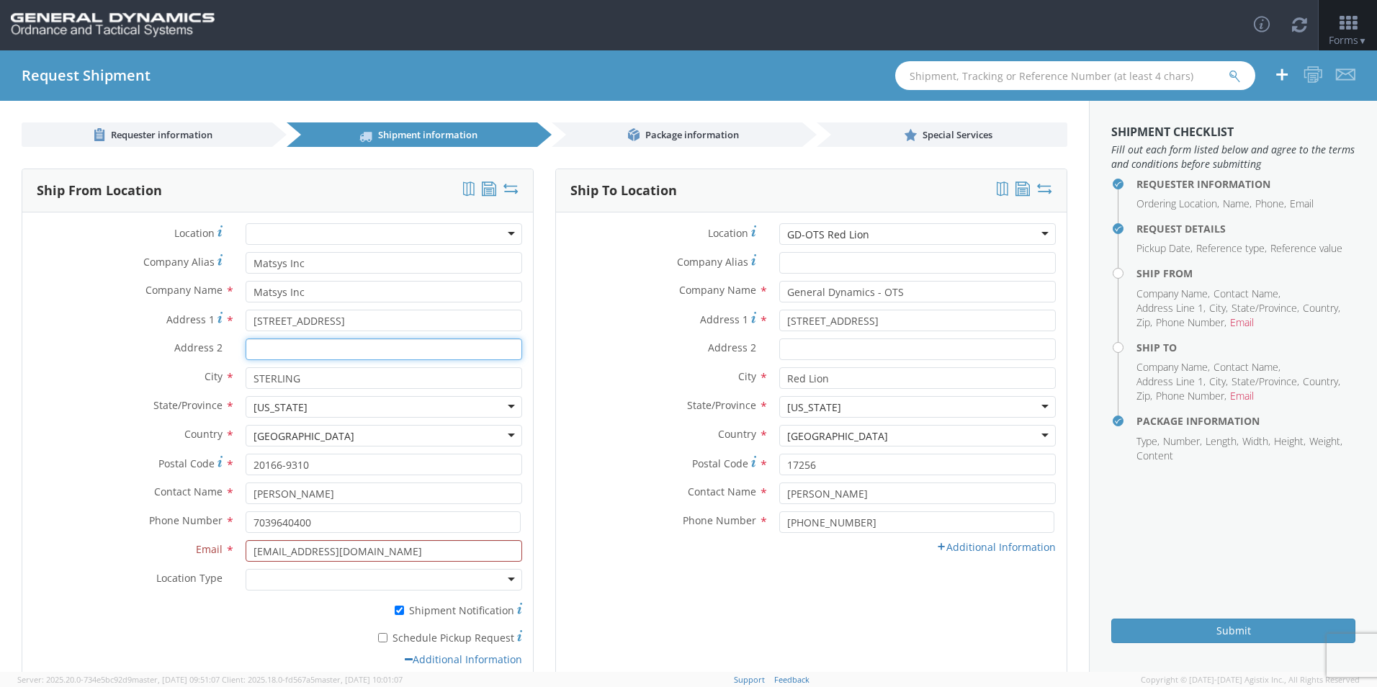
type input "PR389Cornerstone"
click at [503, 577] on div at bounding box center [383, 580] width 276 height 22
click at [1245, 398] on li "Email" at bounding box center [1242, 396] width 24 height 14
click at [1136, 346] on h4 "Ship To" at bounding box center [1245, 347] width 219 height 11
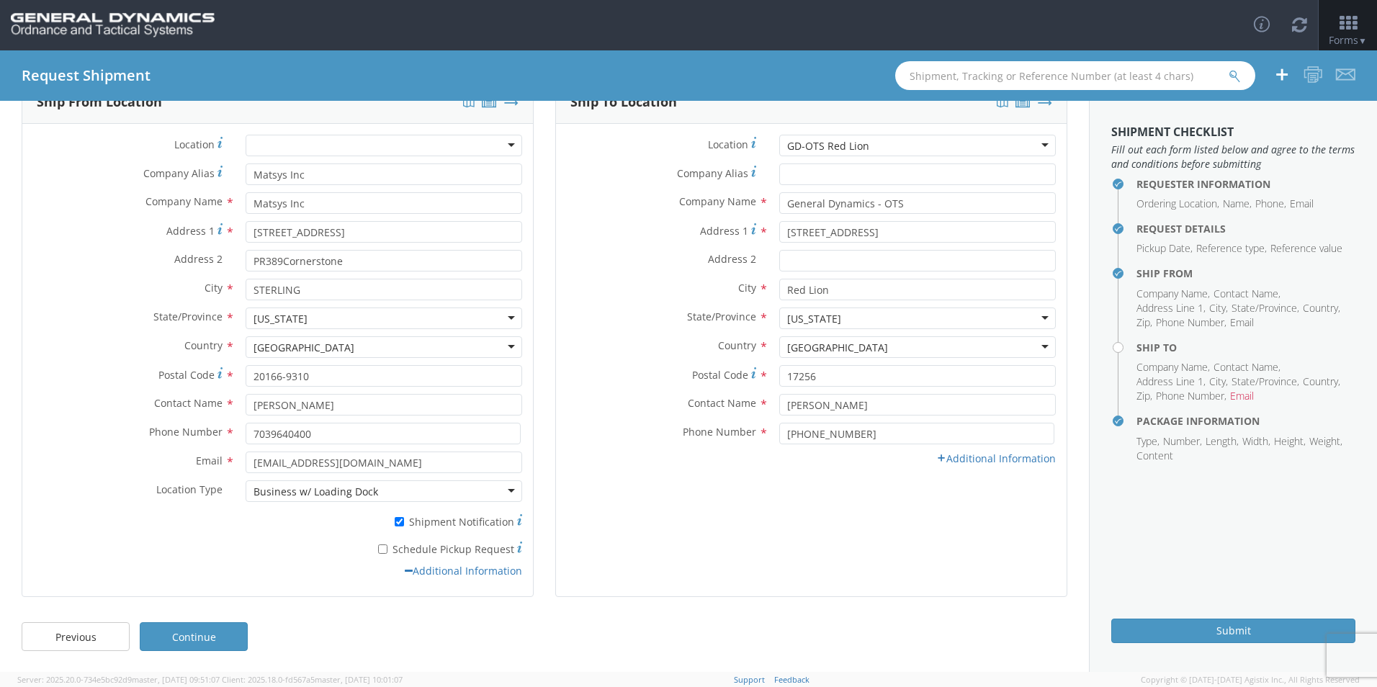
scroll to position [89, 0]
click at [230, 629] on link "Continue" at bounding box center [194, 635] width 108 height 29
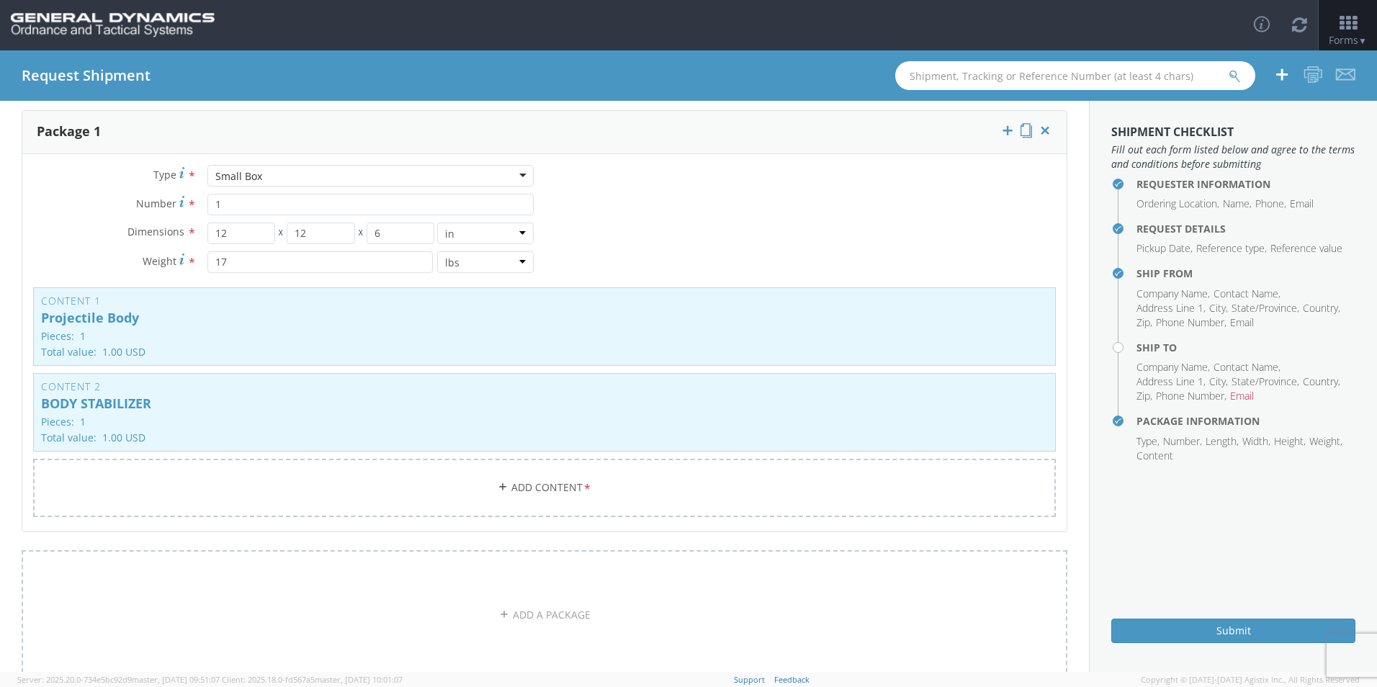
click at [1136, 347] on h4 "Ship To" at bounding box center [1245, 347] width 219 height 11
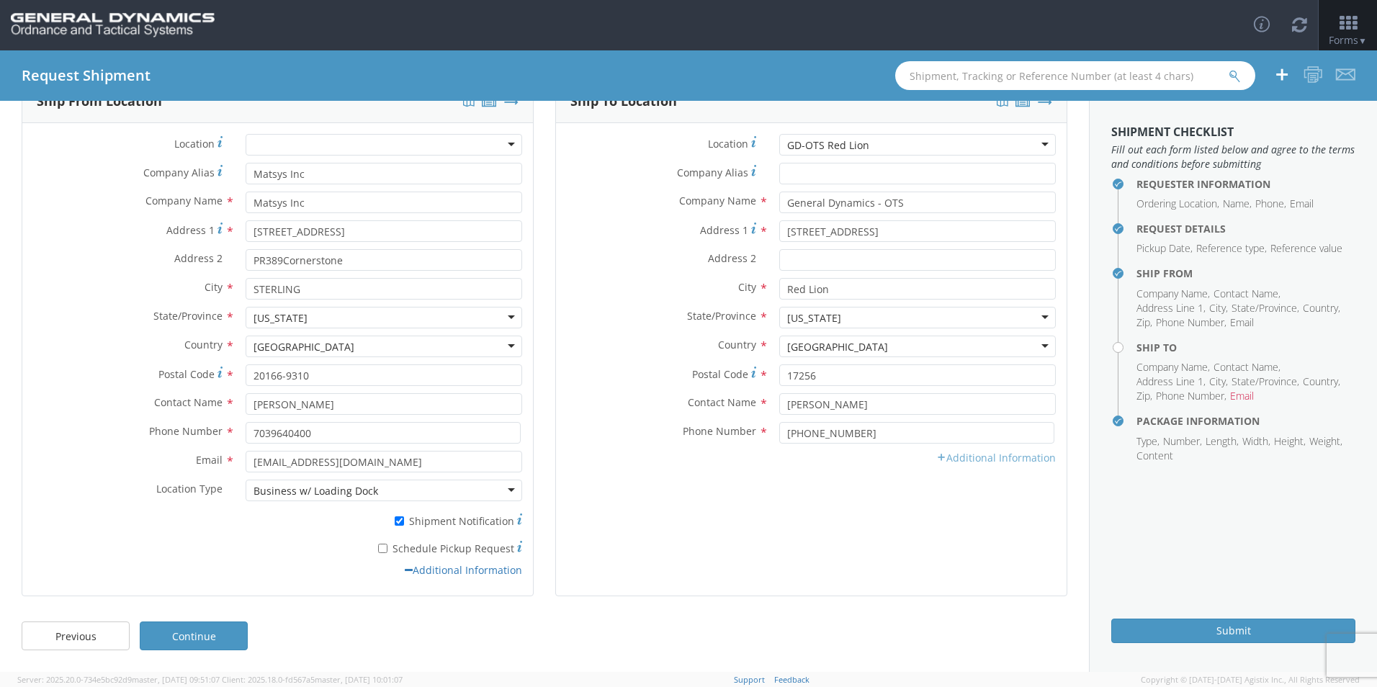
click at [976, 459] on link "Additional Information" at bounding box center [996, 458] width 120 height 14
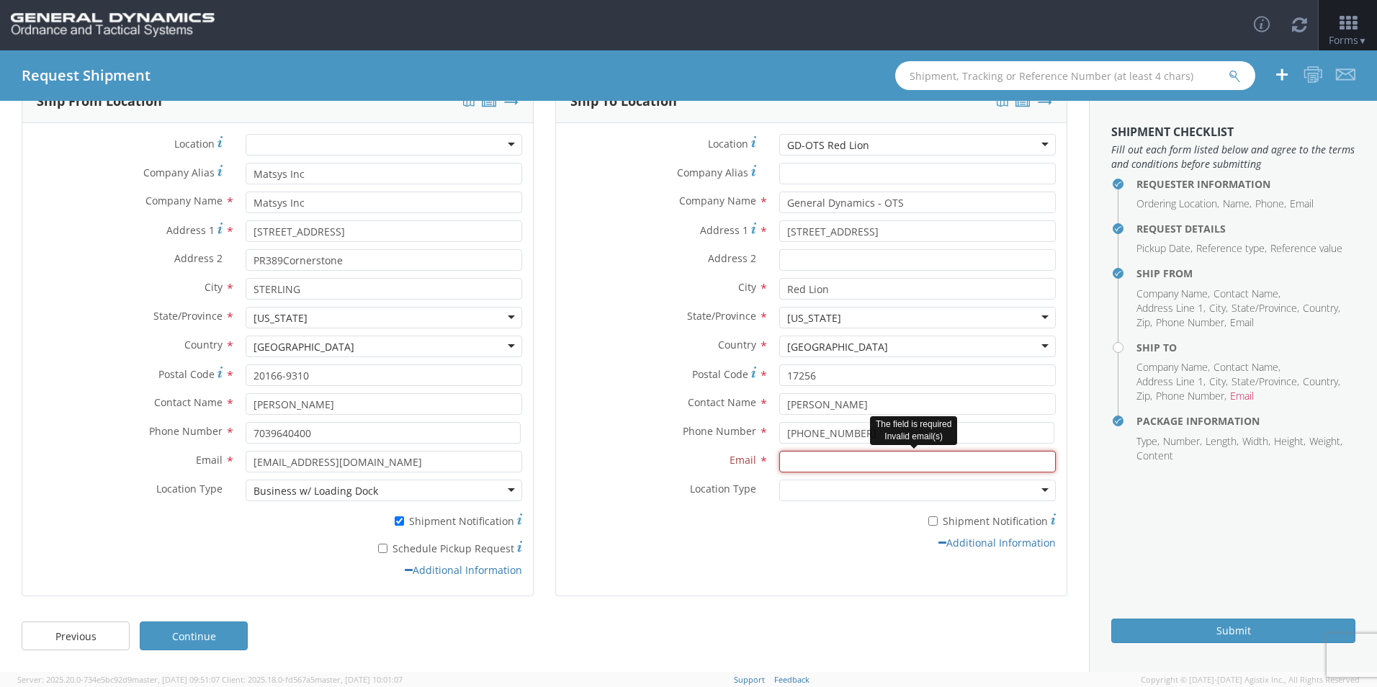
click at [860, 456] on input "Email *" at bounding box center [917, 462] width 276 height 22
type input "r"
type input "[PERSON_NAME][EMAIL_ADDRESS][DOMAIN_NAME]"
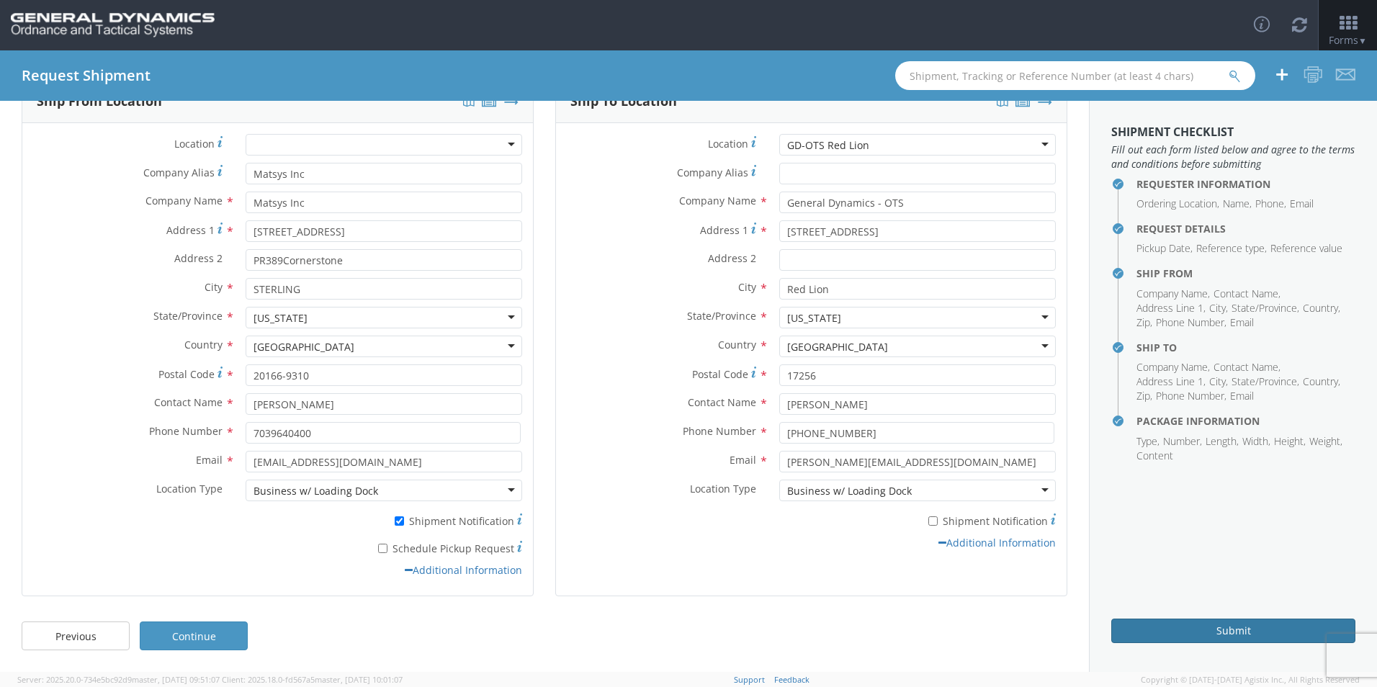
click at [1220, 639] on button "Submit" at bounding box center [1233, 630] width 244 height 24
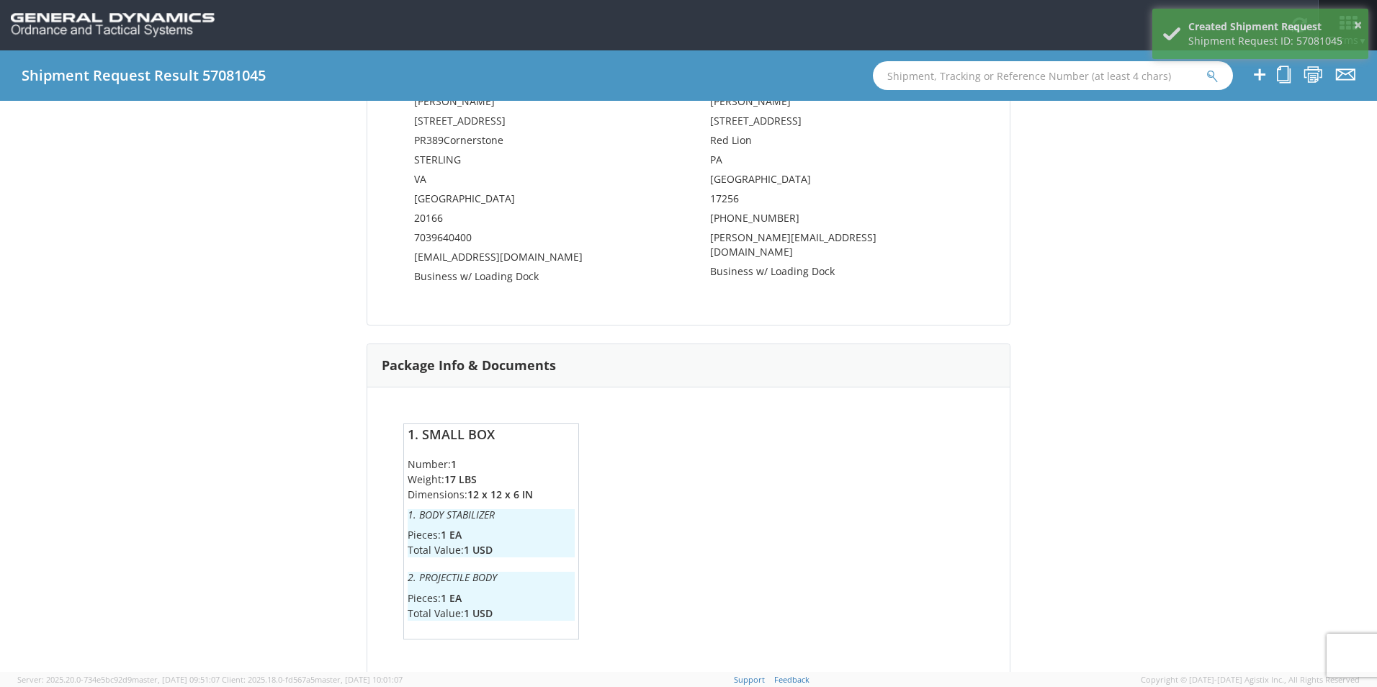
scroll to position [665, 0]
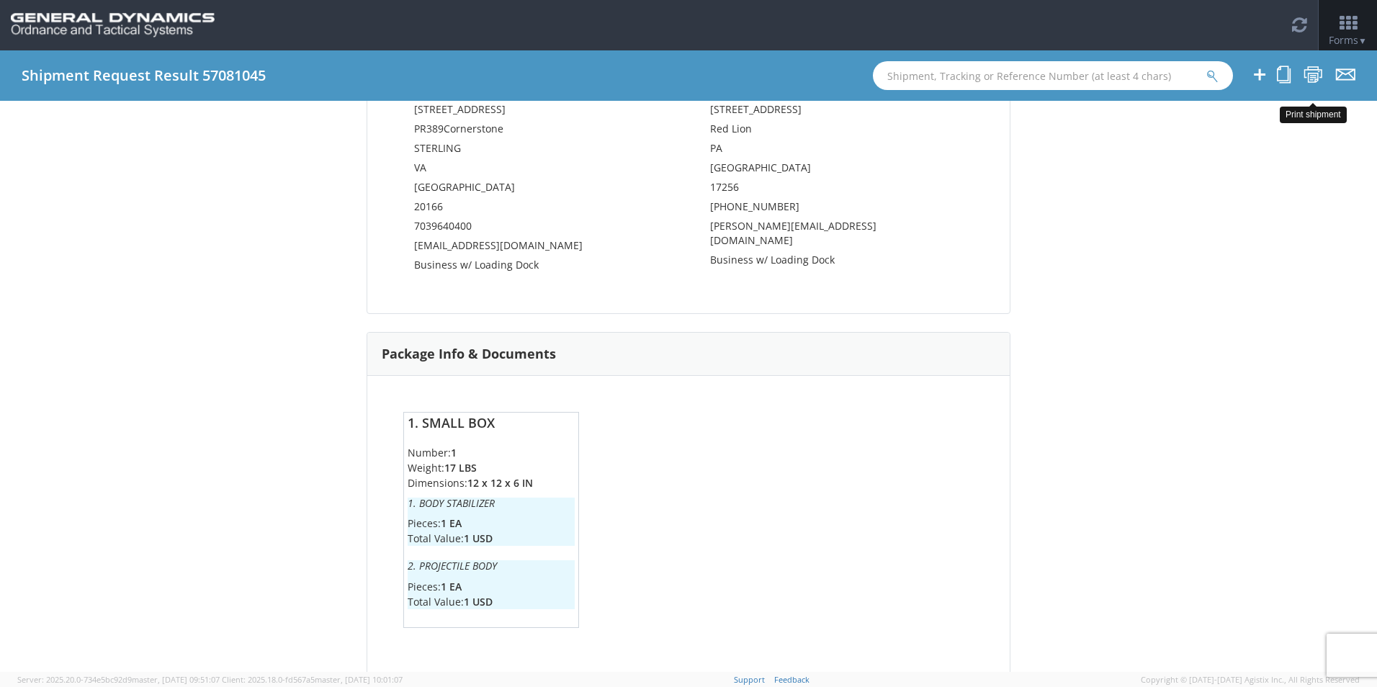
click at [1317, 74] on icon at bounding box center [1312, 75] width 19 height 18
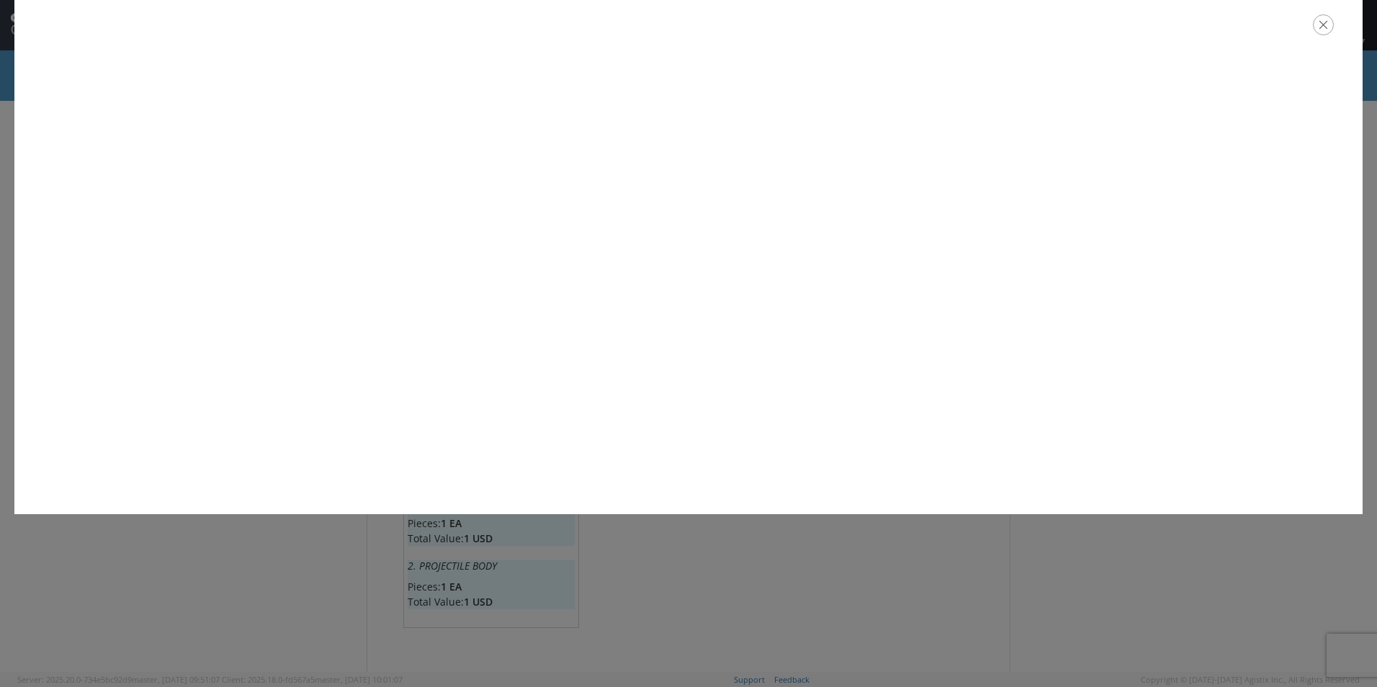
click at [1330, 30] on icon "button" at bounding box center [1322, 24] width 21 height 21
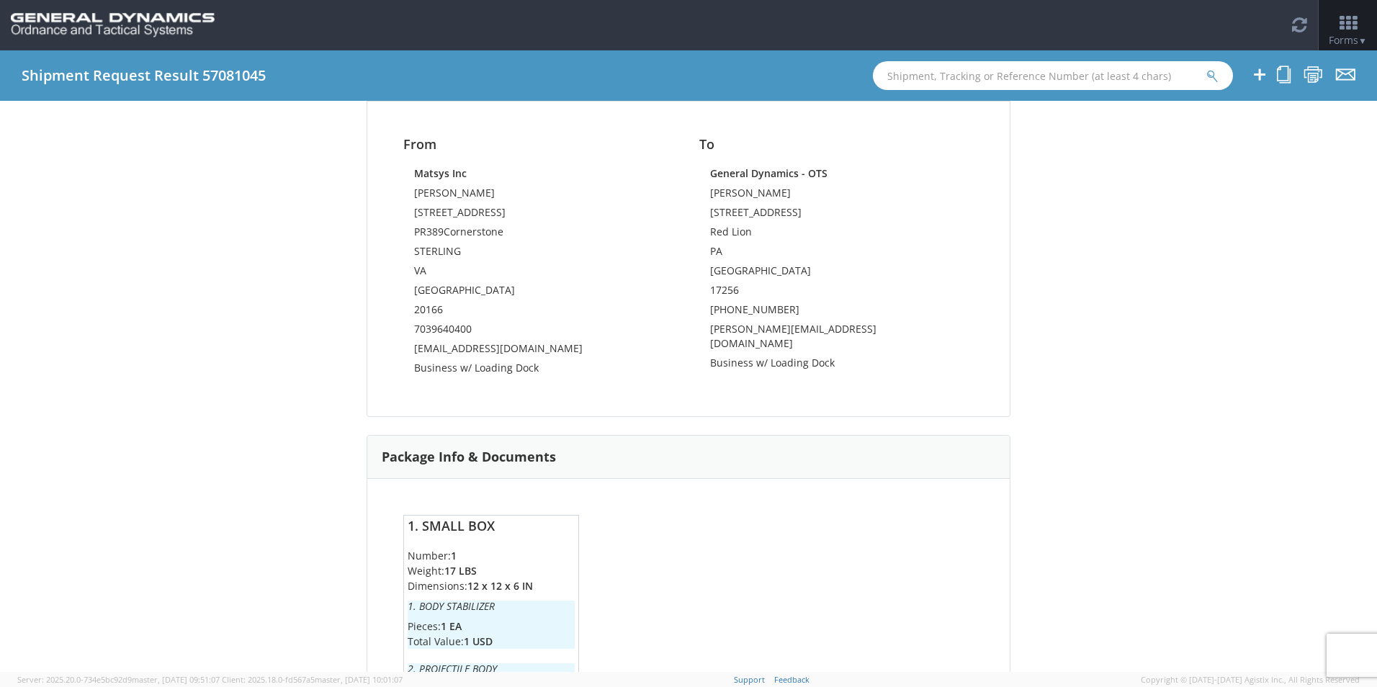
scroll to position [305, 0]
